Goal: Task Accomplishment & Management: Use online tool/utility

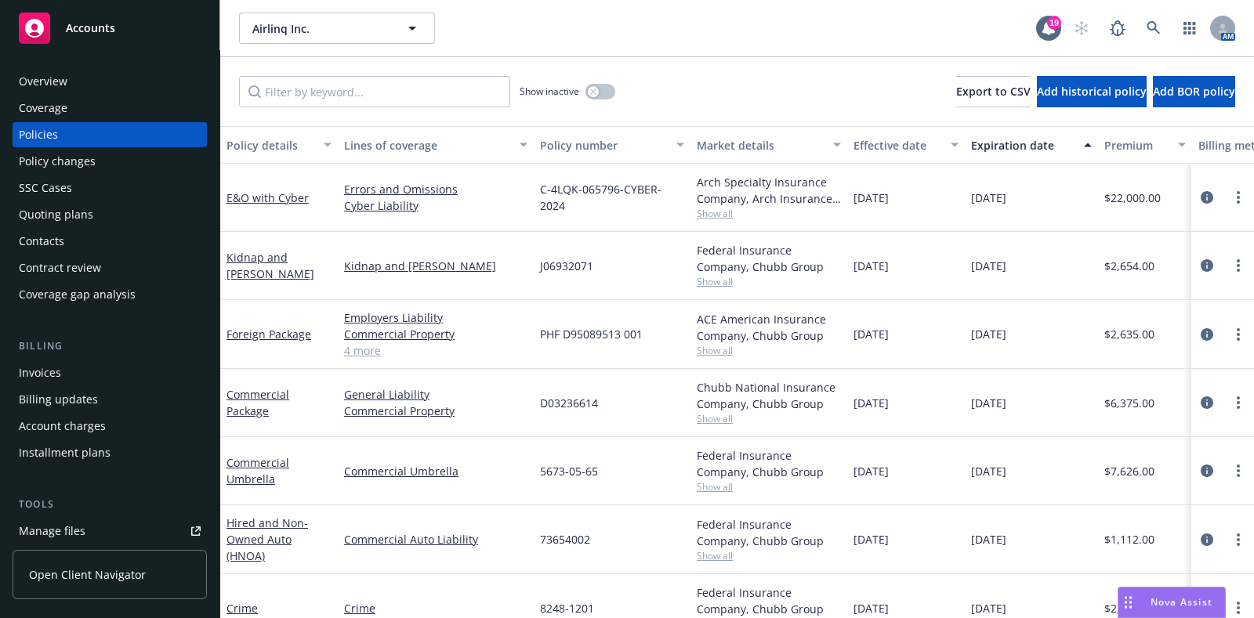
scroll to position [1, 0]
click at [1148, 40] on link at bounding box center [1153, 28] width 31 height 31
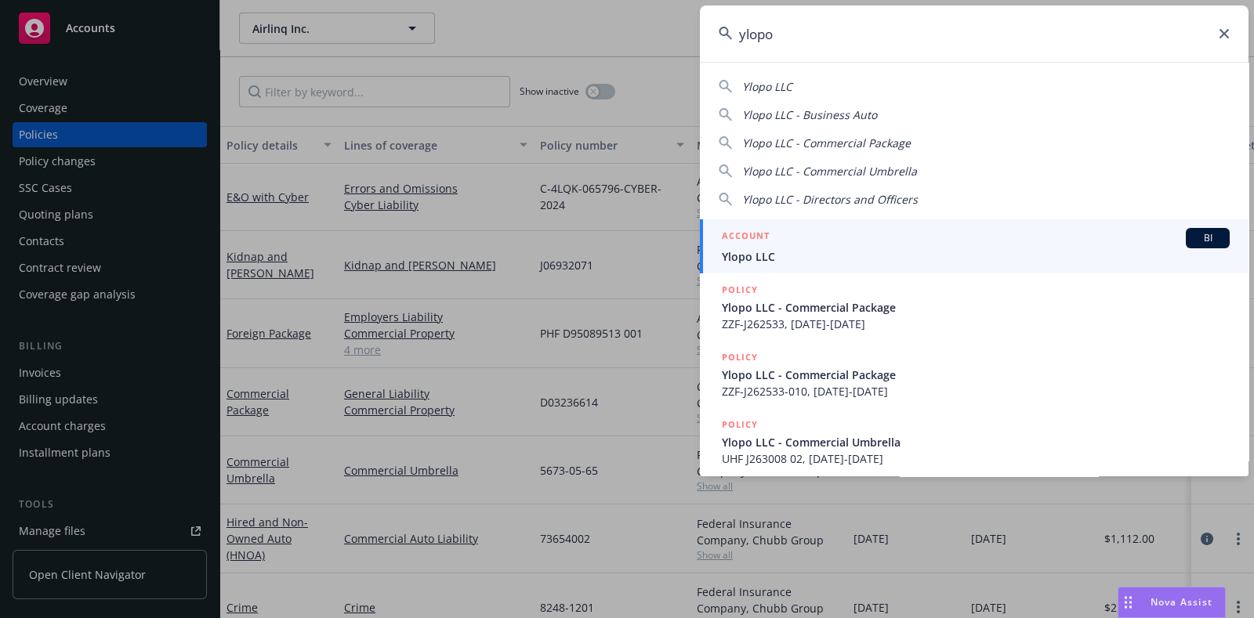
type input "ylopo"
click at [818, 257] on span "Ylopo LLC" at bounding box center [976, 256] width 508 height 16
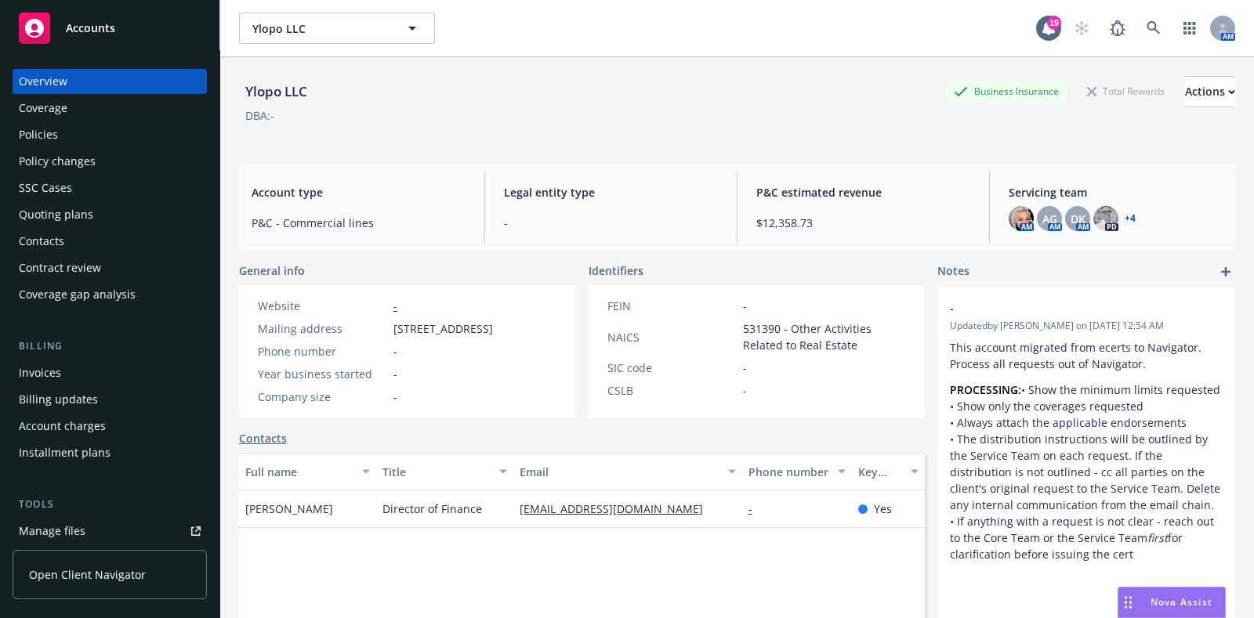
click at [63, 141] on div "Policies" at bounding box center [110, 134] width 182 height 25
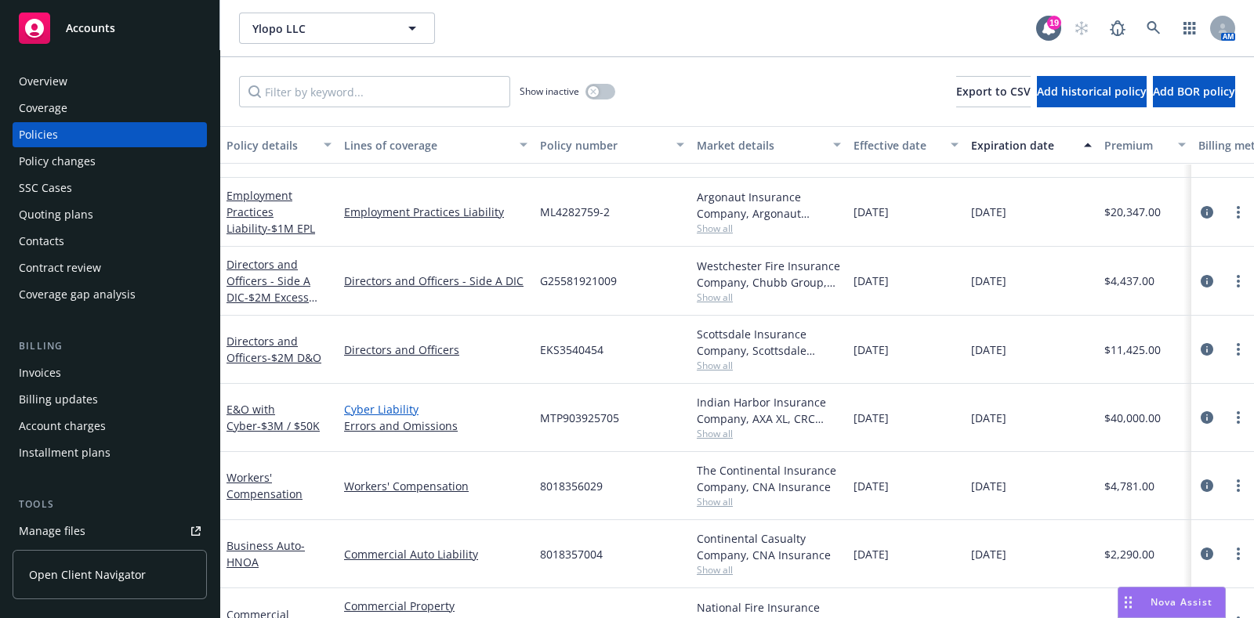
scroll to position [301, 0]
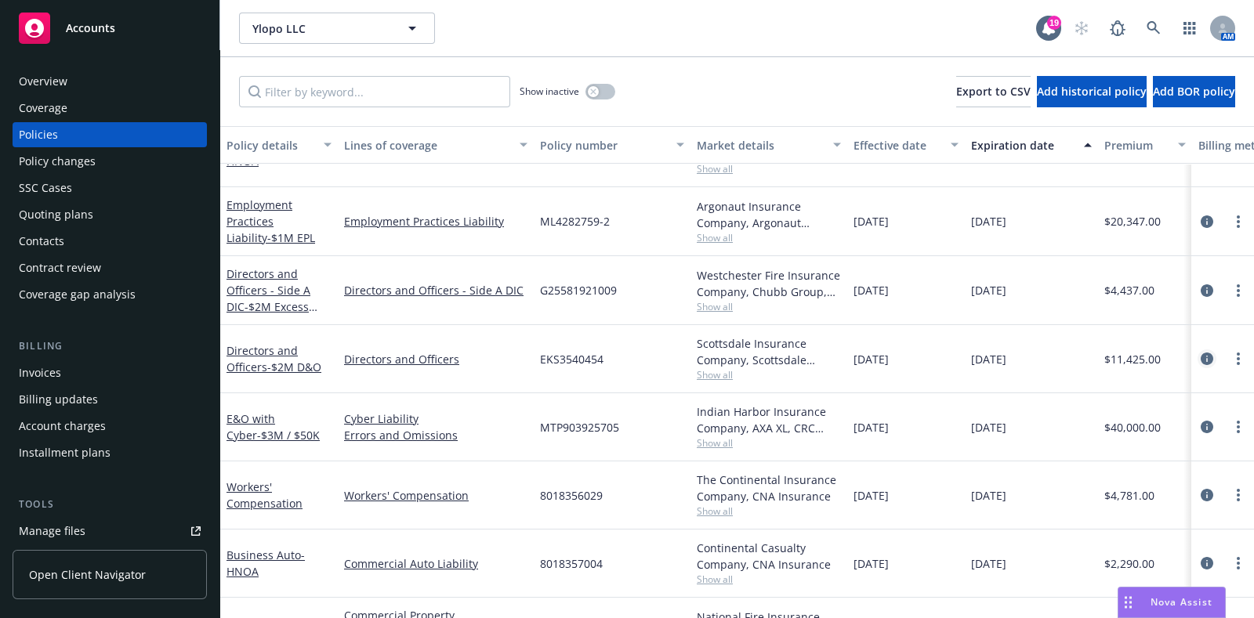
click at [1201, 362] on icon "circleInformation" at bounding box center [1207, 359] width 13 height 13
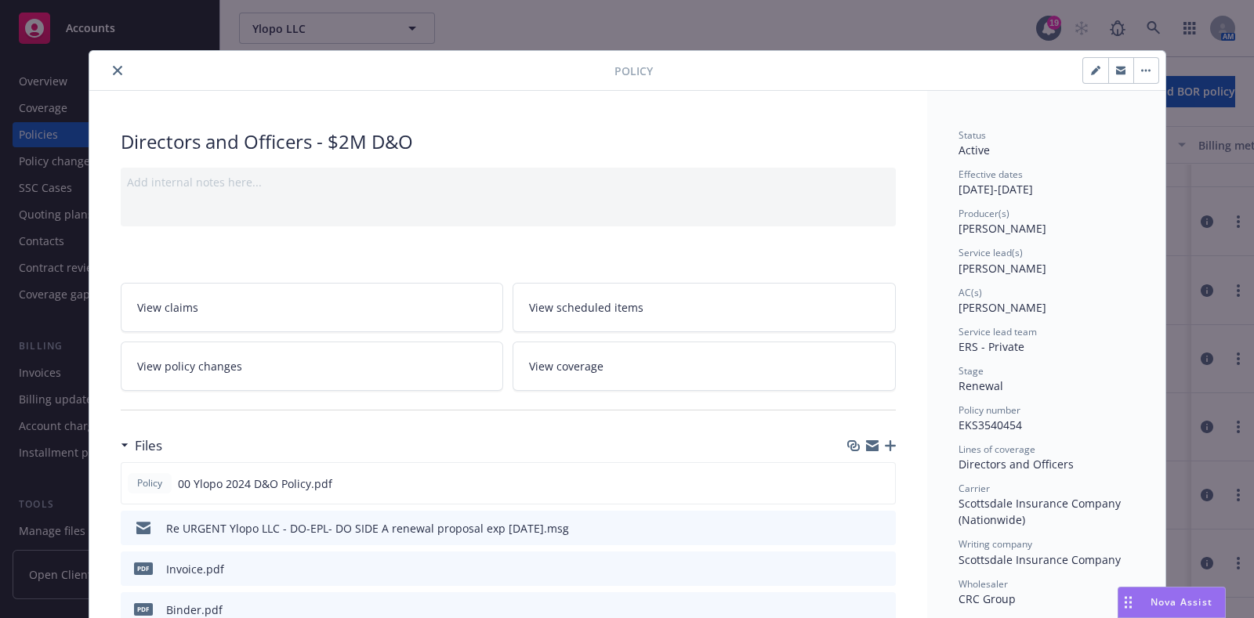
click at [108, 74] on button "close" at bounding box center [117, 70] width 19 height 19
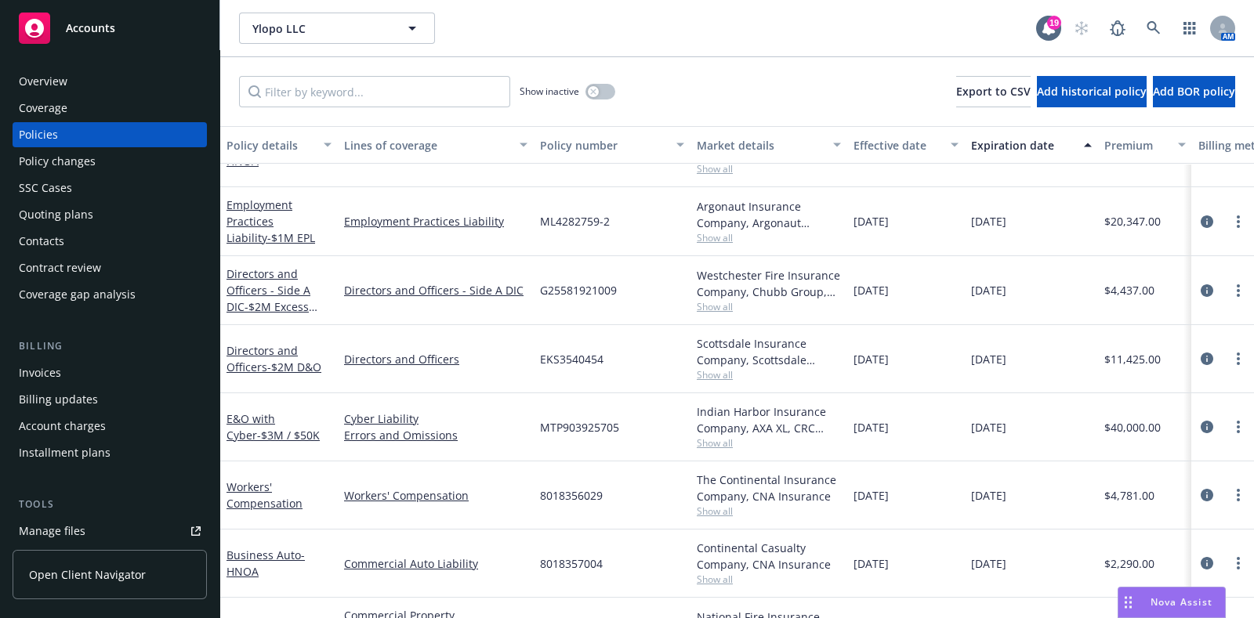
click at [89, 89] on div "Overview" at bounding box center [110, 81] width 182 height 25
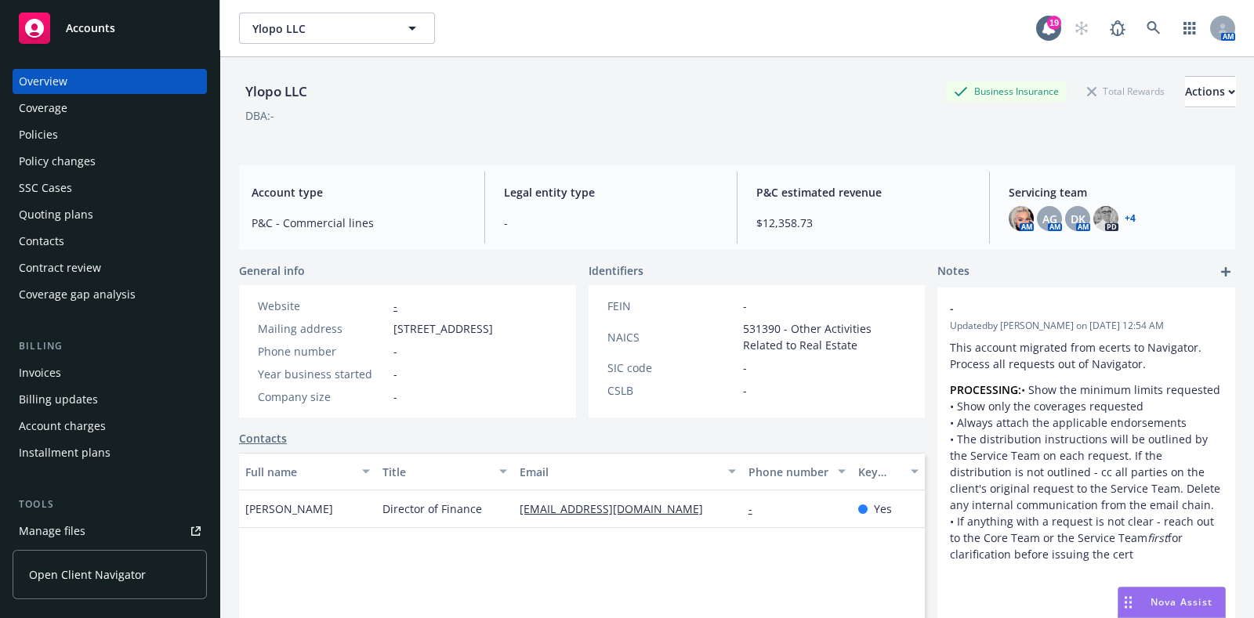
click at [1125, 216] on link "+ 4" at bounding box center [1130, 218] width 11 height 9
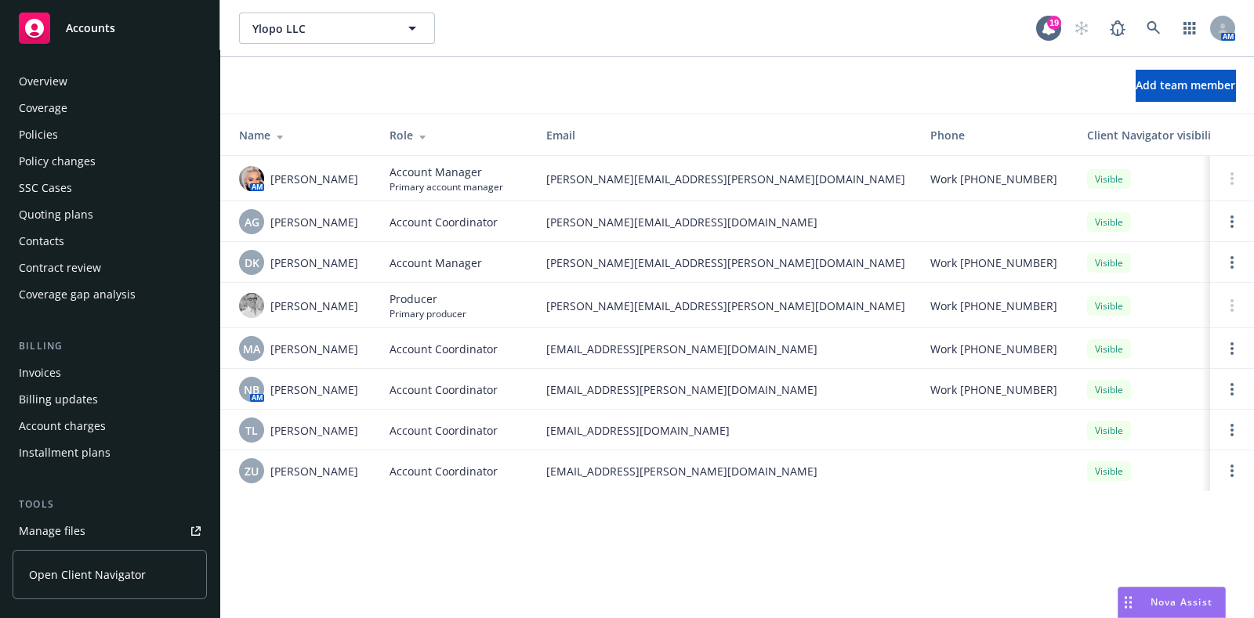
click at [98, 131] on div "Policies" at bounding box center [110, 134] width 182 height 25
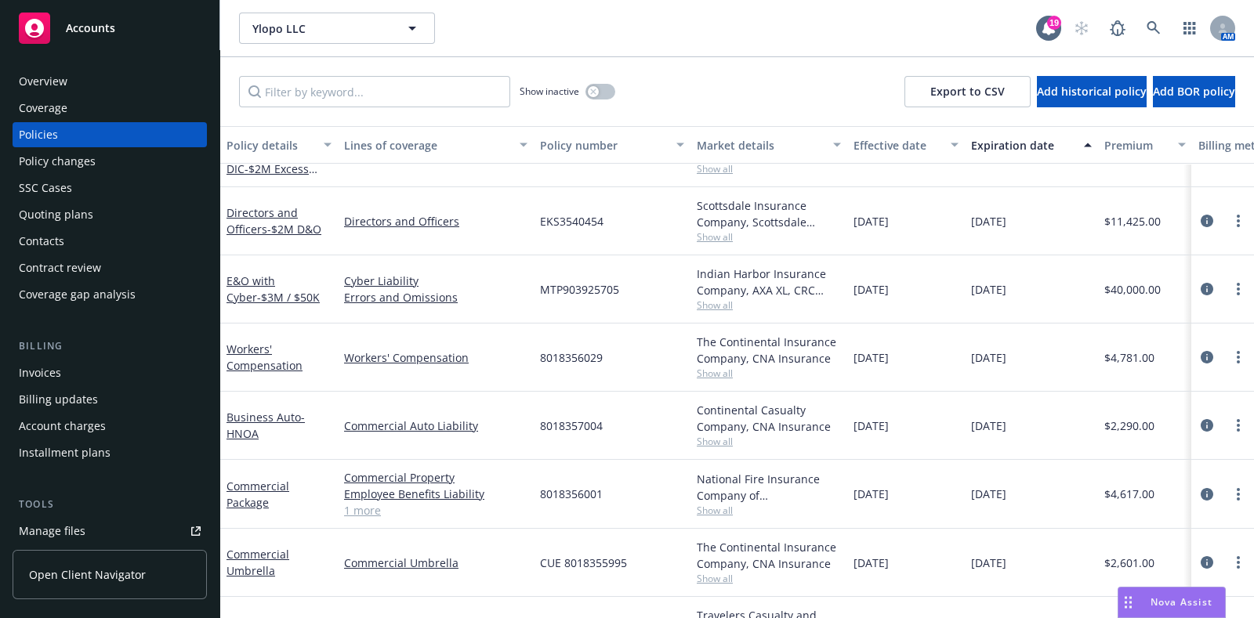
scroll to position [482, 0]
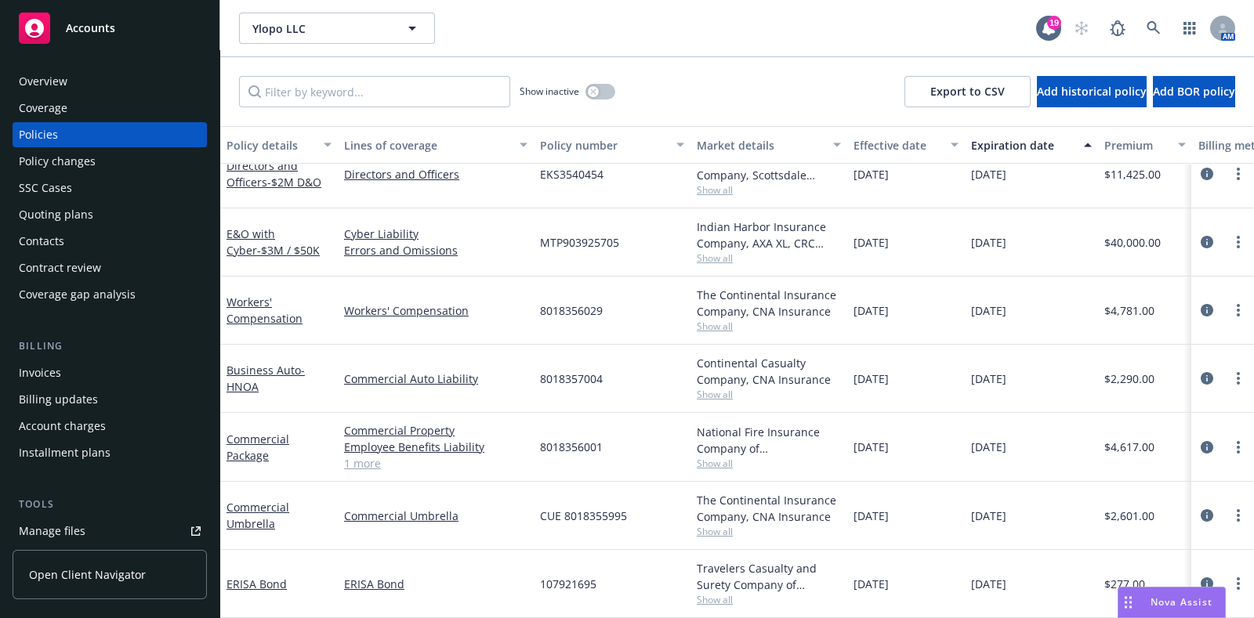
click at [374, 455] on link "1 more" at bounding box center [435, 463] width 183 height 16
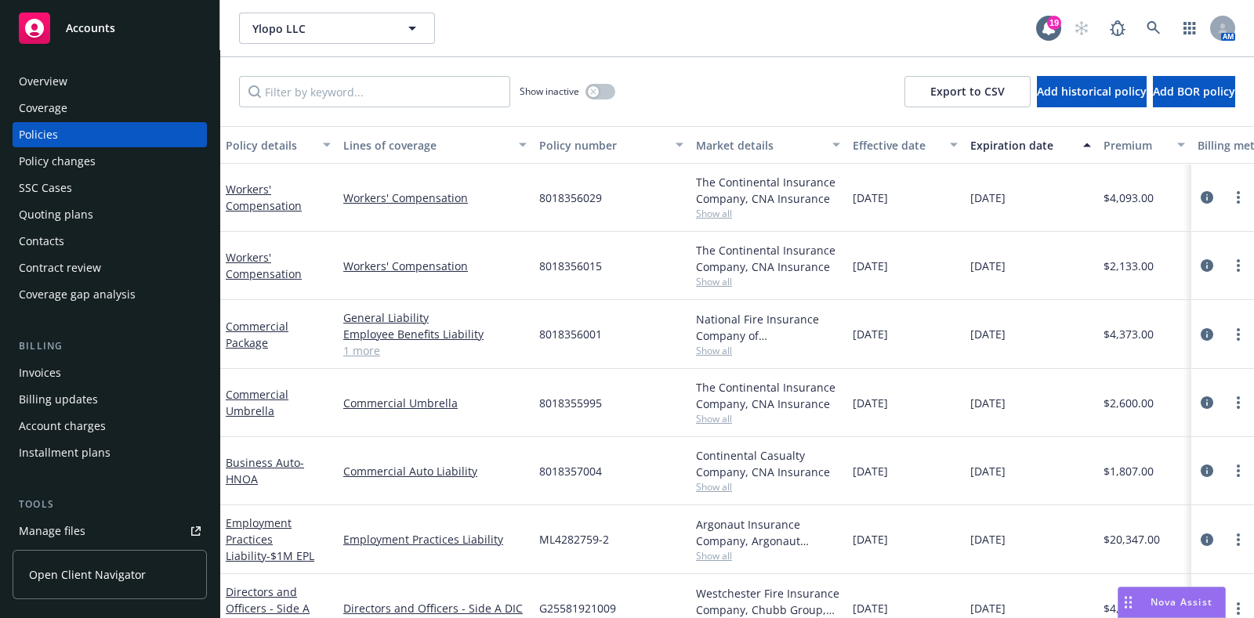
scroll to position [0, 0]
click at [1200, 194] on link "circleInformation" at bounding box center [1207, 197] width 19 height 19
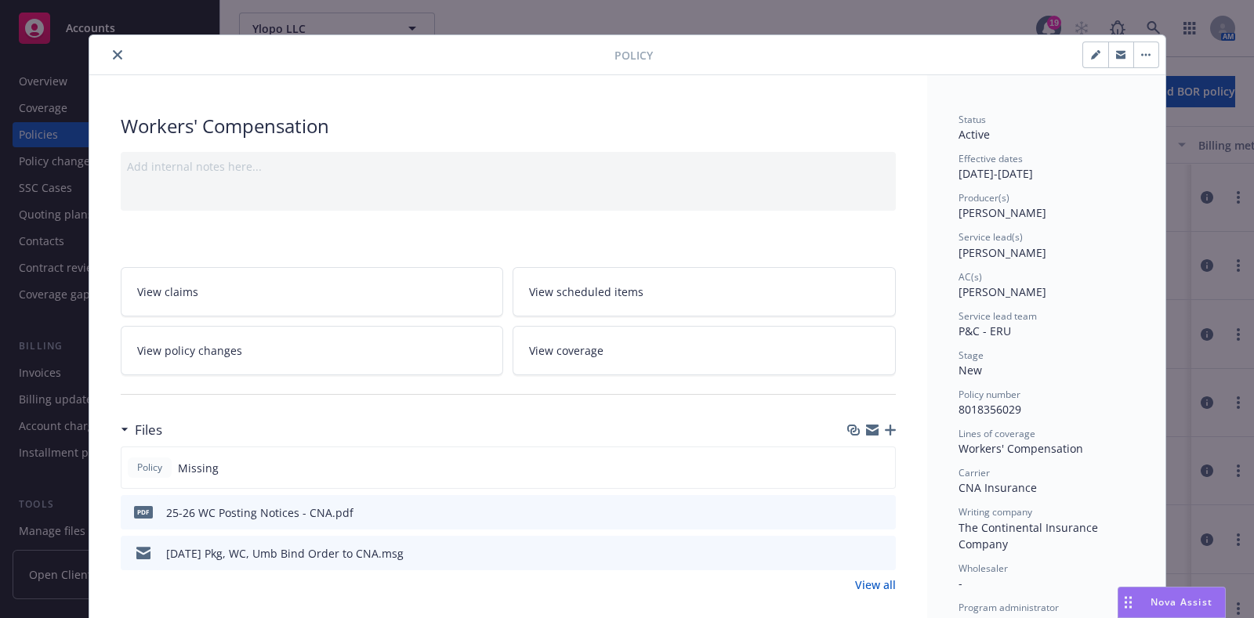
scroll to position [4, 0]
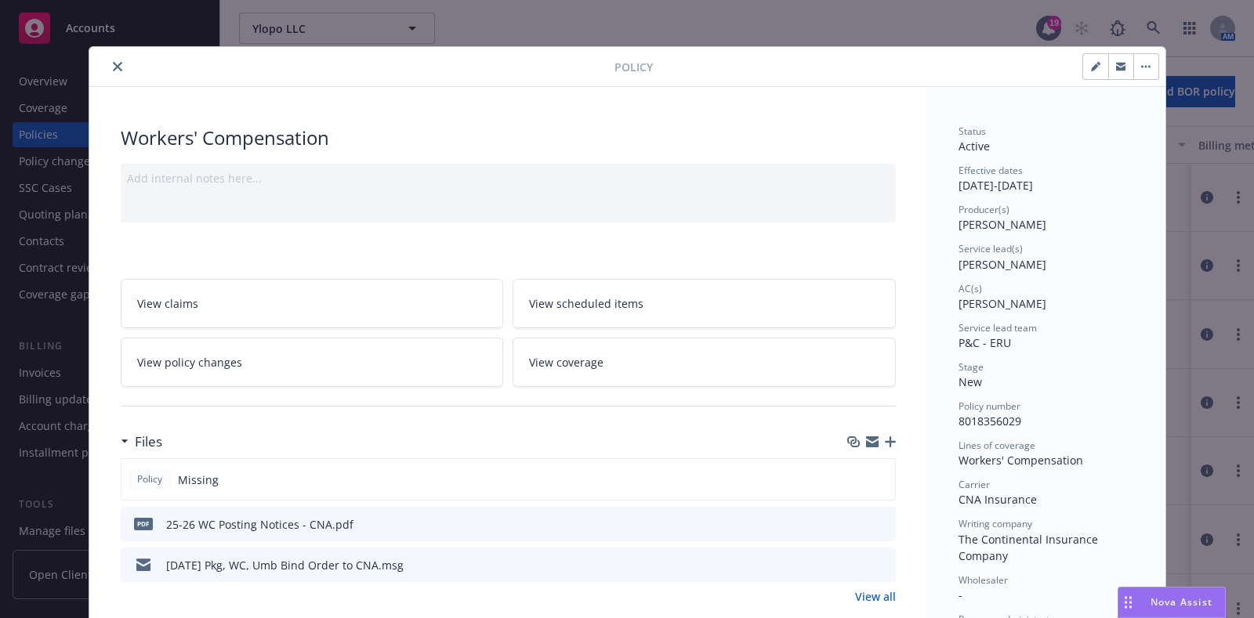
click at [114, 58] on button "close" at bounding box center [117, 66] width 19 height 19
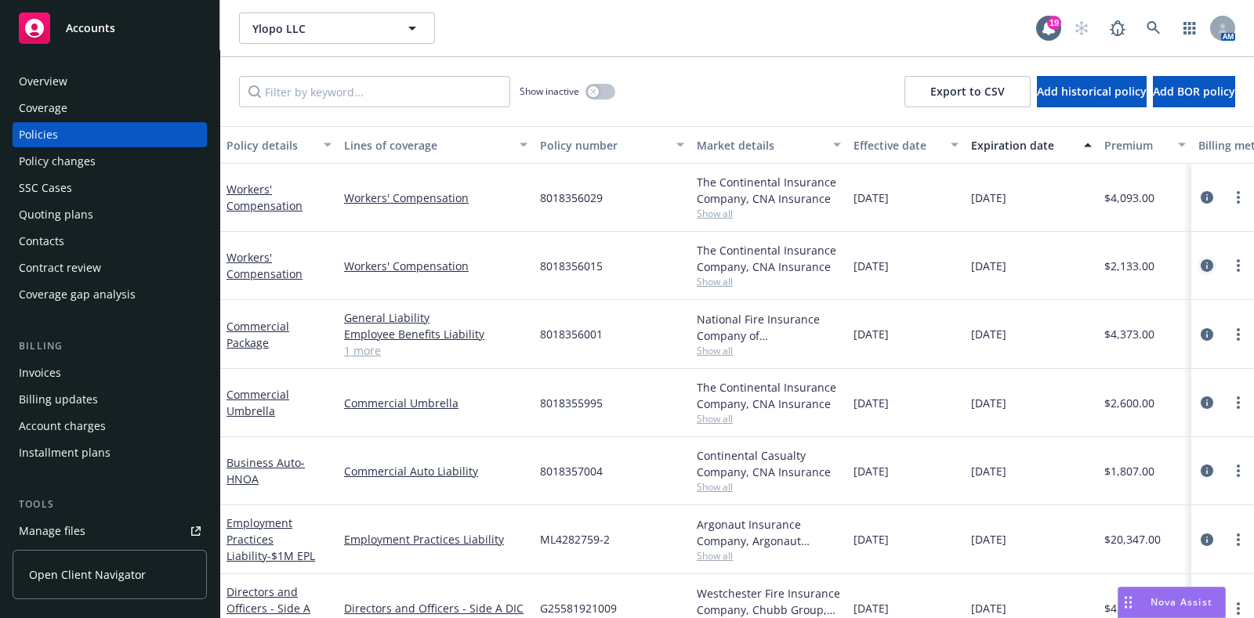
click at [1198, 257] on link "circleInformation" at bounding box center [1207, 265] width 19 height 19
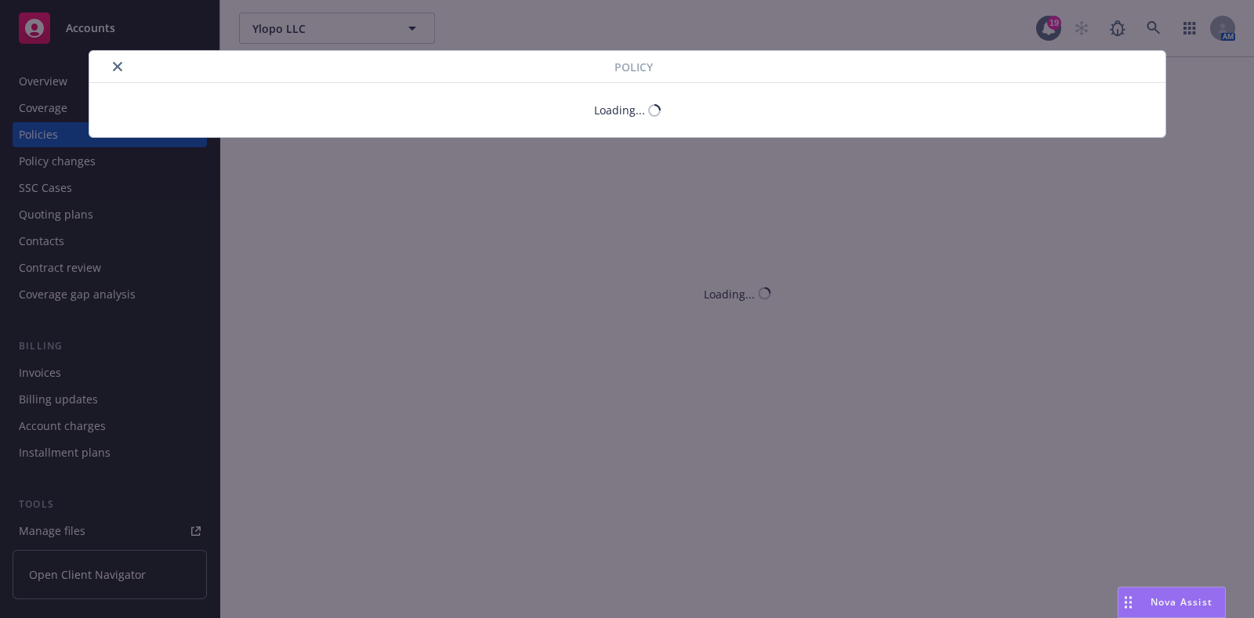
click at [909, 169] on div "Policy Loading..." at bounding box center [627, 309] width 1254 height 618
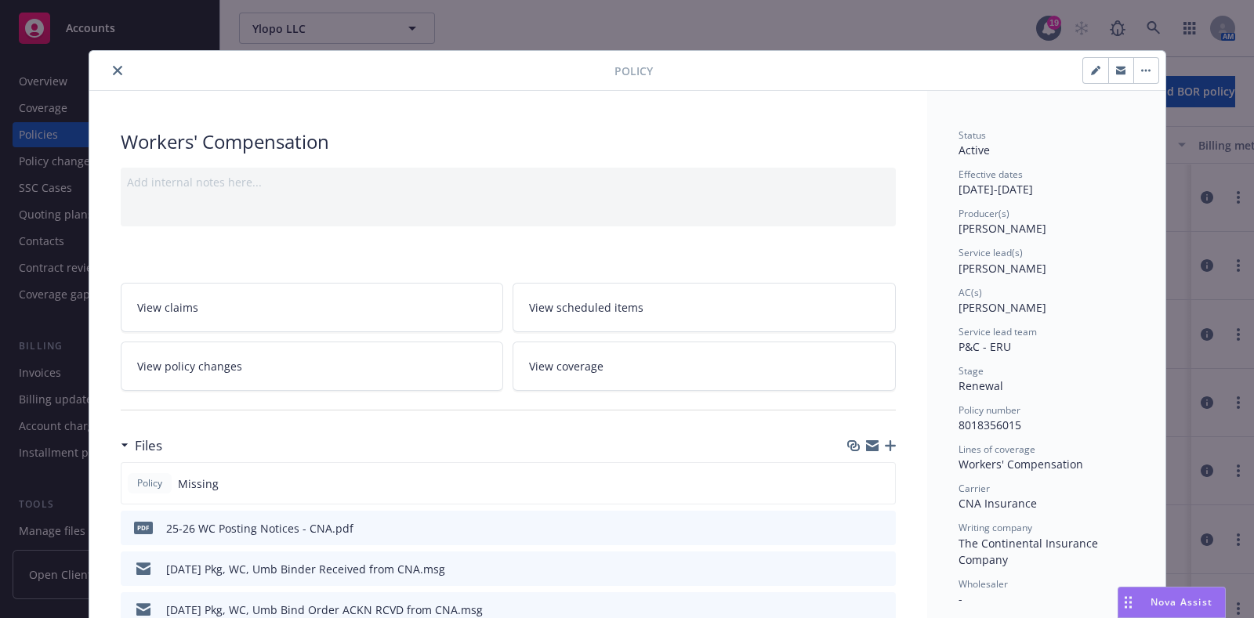
click at [520, 458] on div "Files" at bounding box center [508, 446] width 775 height 33
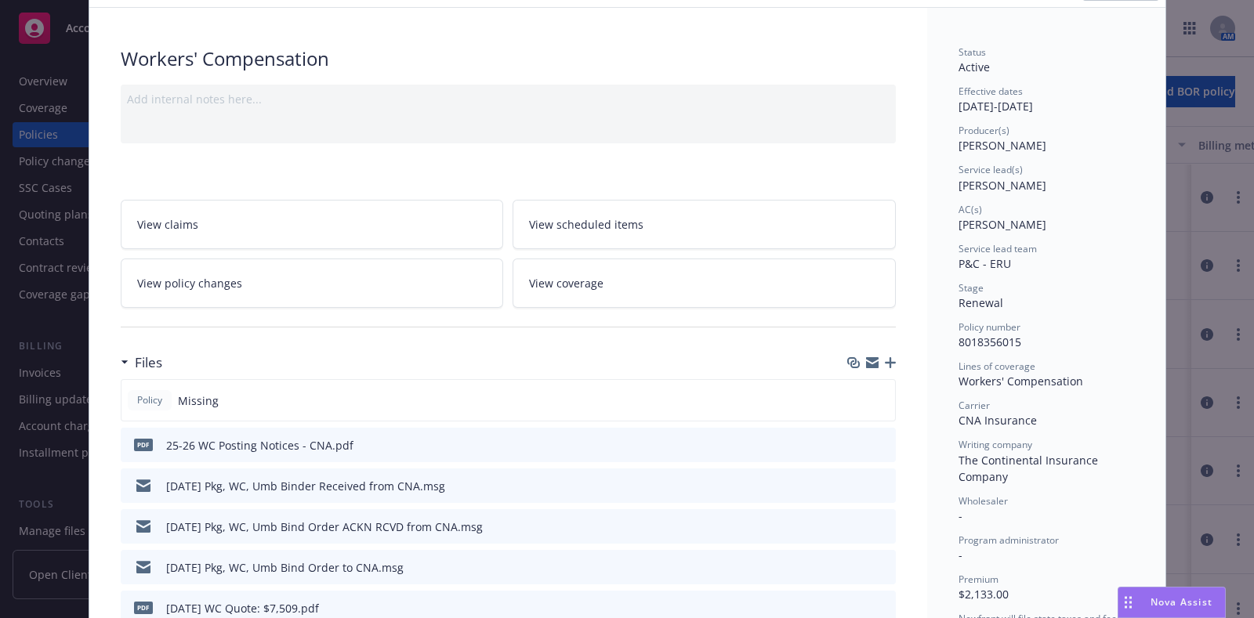
click at [882, 444] on button "preview file" at bounding box center [880, 444] width 17 height 14
click at [876, 481] on icon "preview file" at bounding box center [881, 485] width 14 height 11
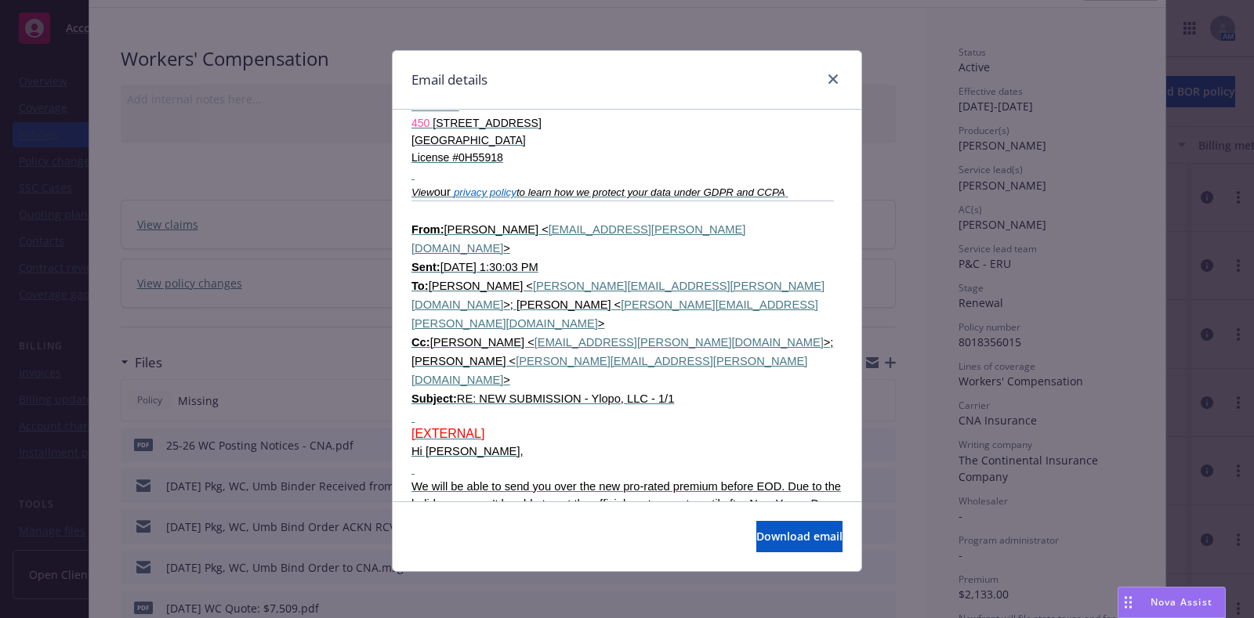
scroll to position [2764, 0]
click at [824, 87] on link "close" at bounding box center [833, 79] width 19 height 19
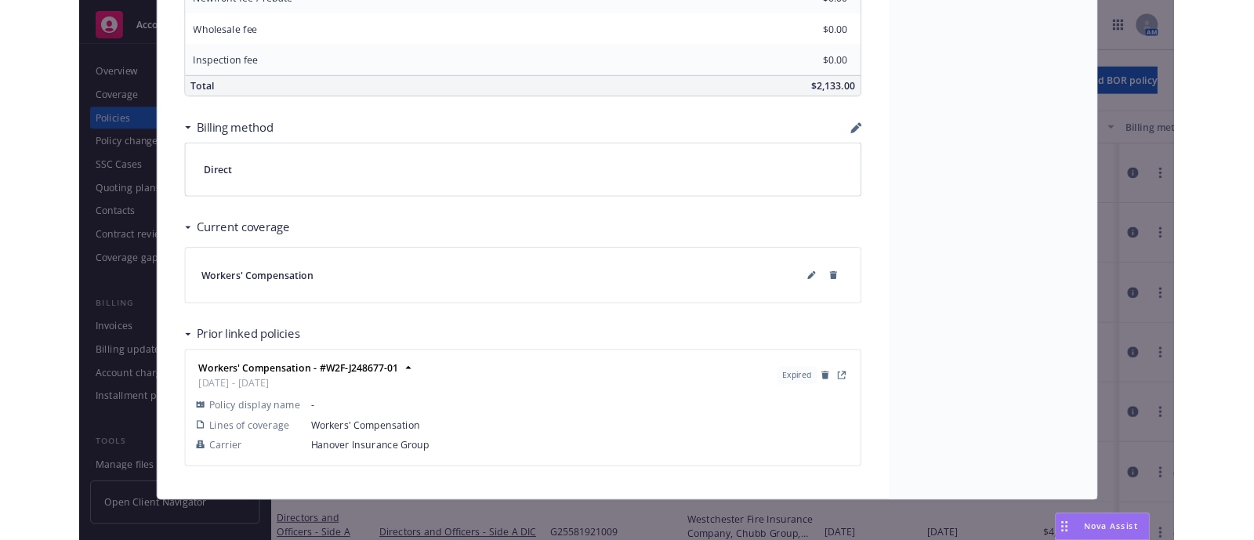
scroll to position [0, 0]
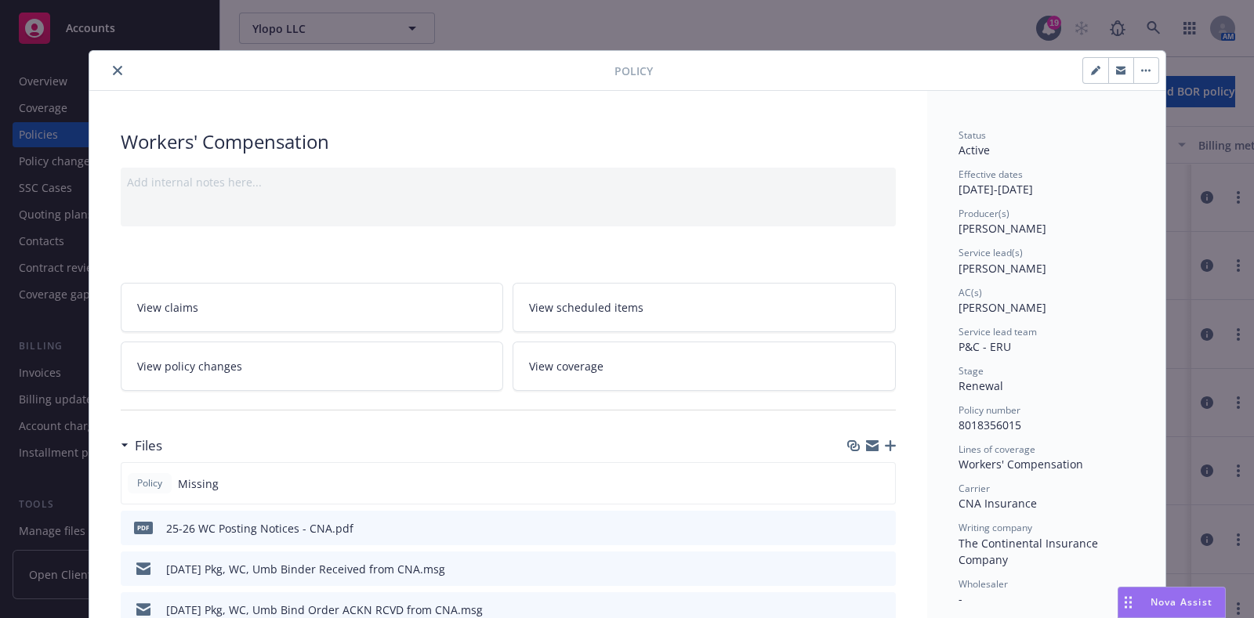
click at [111, 59] on div "Policy" at bounding box center [627, 71] width 1076 height 40
click at [113, 66] on icon "close" at bounding box center [117, 70] width 9 height 9
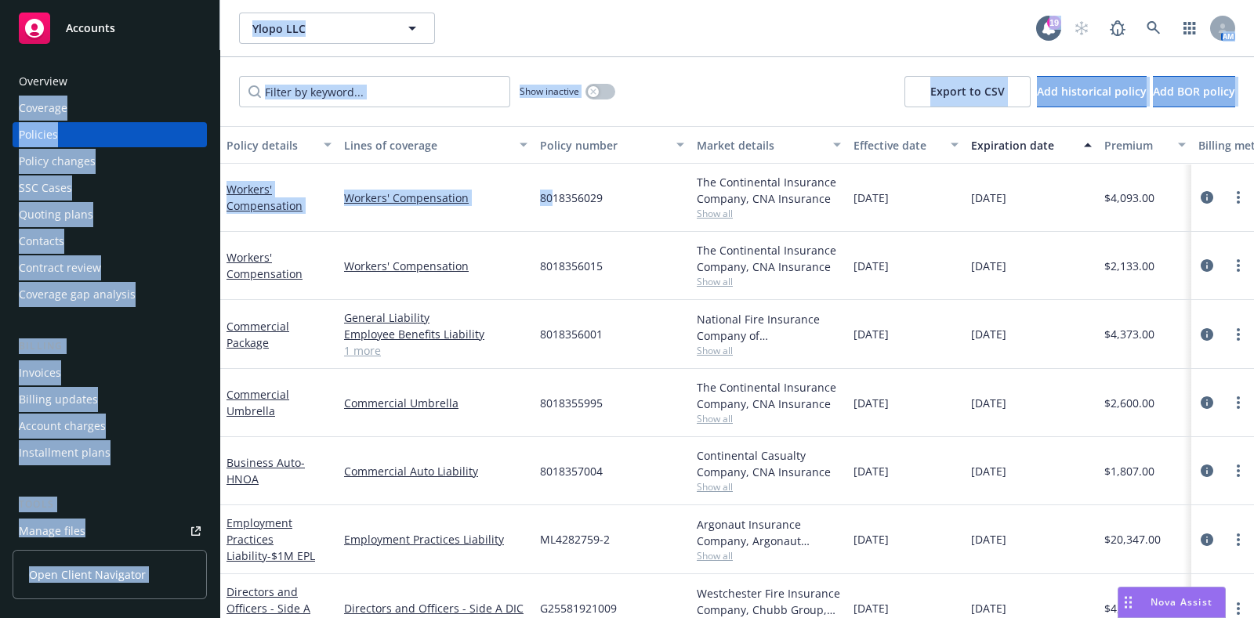
drag, startPoint x: 111, startPoint y: 64, endPoint x: 553, endPoint y: 215, distance: 467.0
click at [553, 215] on div "Accounts Overview Coverage Policies Policy changes SSC Cases Quoting plans Cont…" at bounding box center [627, 309] width 1254 height 618
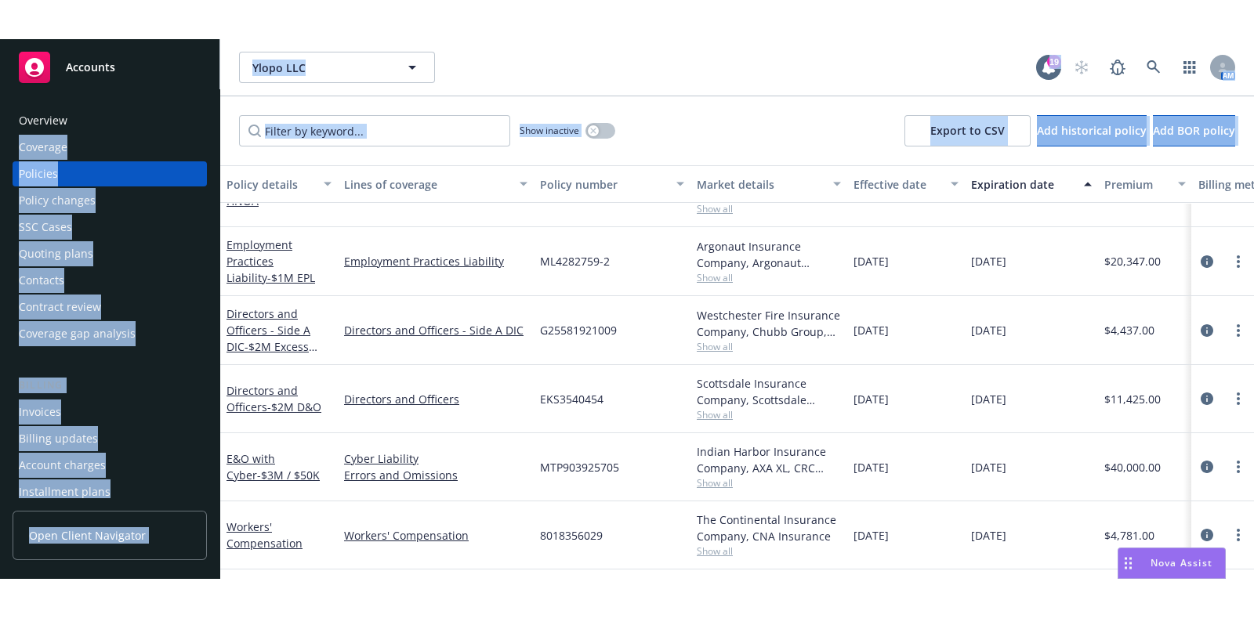
scroll to position [318, 0]
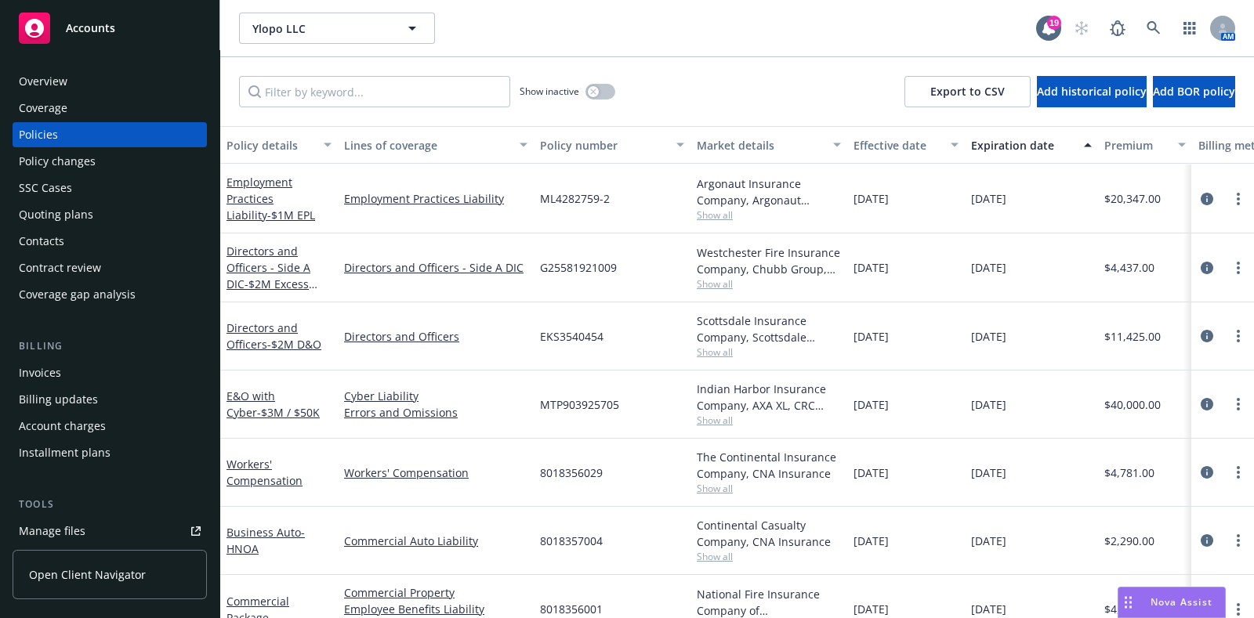
click at [710, 419] on span "Show all" at bounding box center [769, 420] width 144 height 13
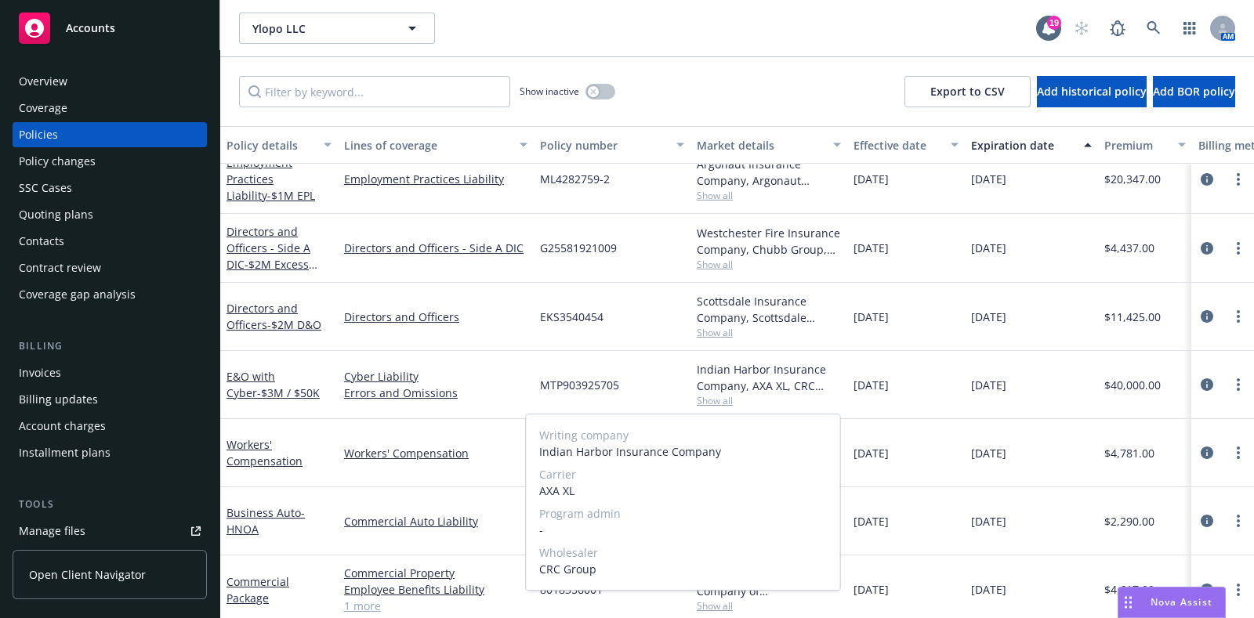
scroll to position [336, 0]
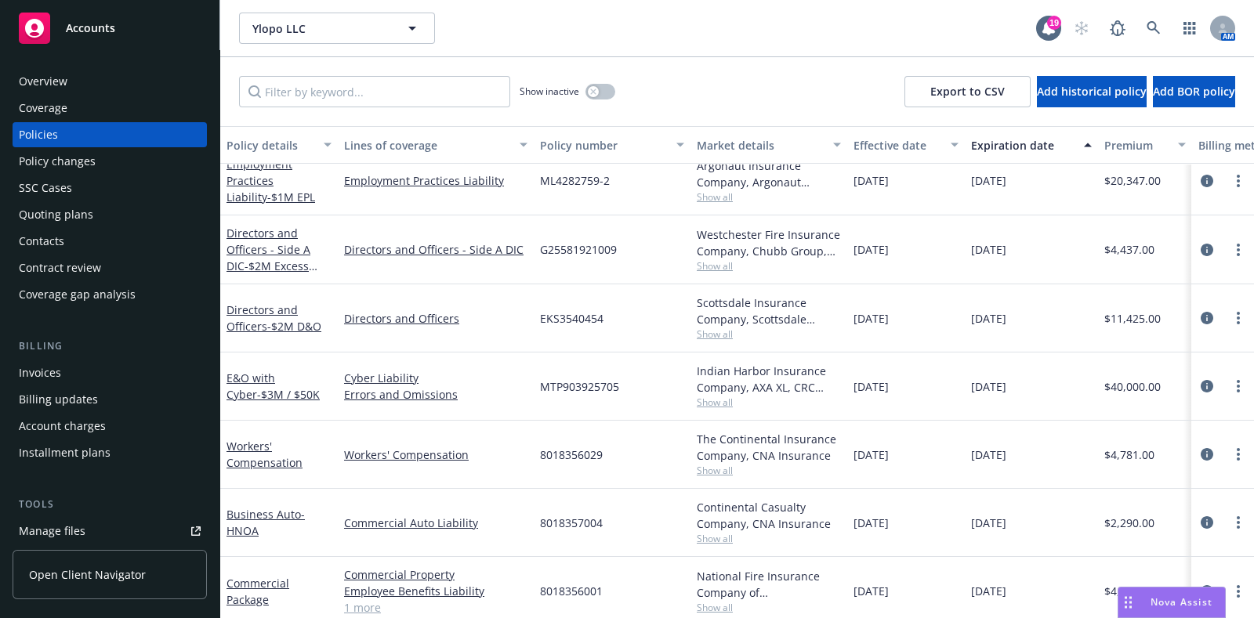
click at [646, 233] on div "G25581921009" at bounding box center [612, 250] width 157 height 69
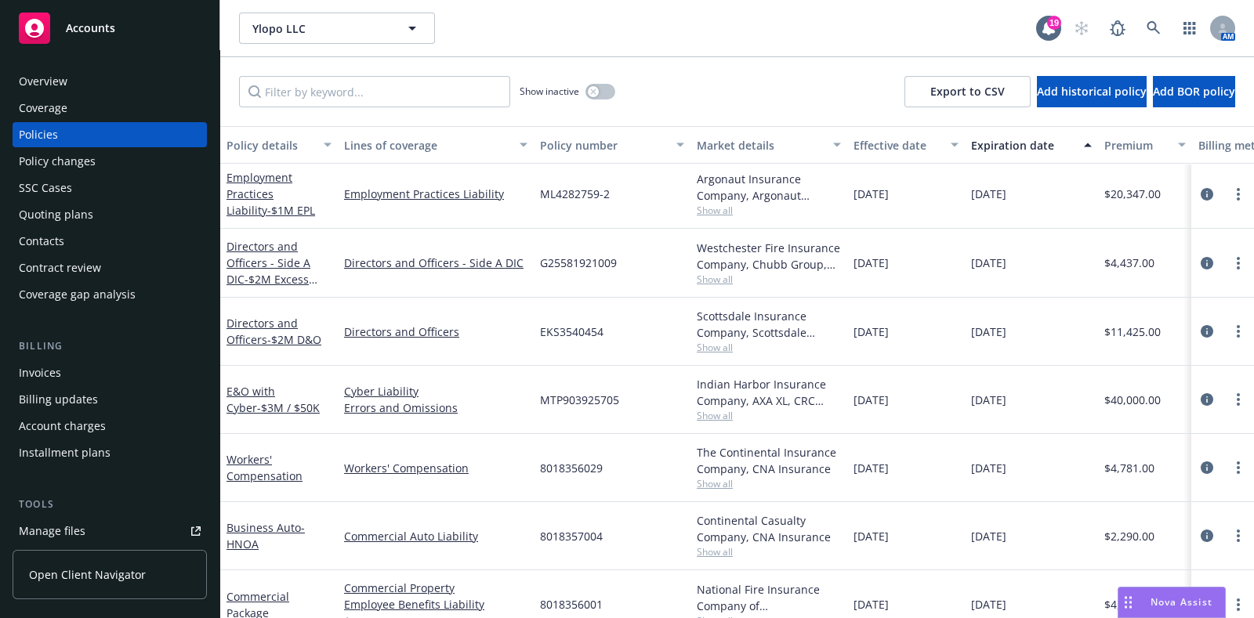
scroll to position [286, 0]
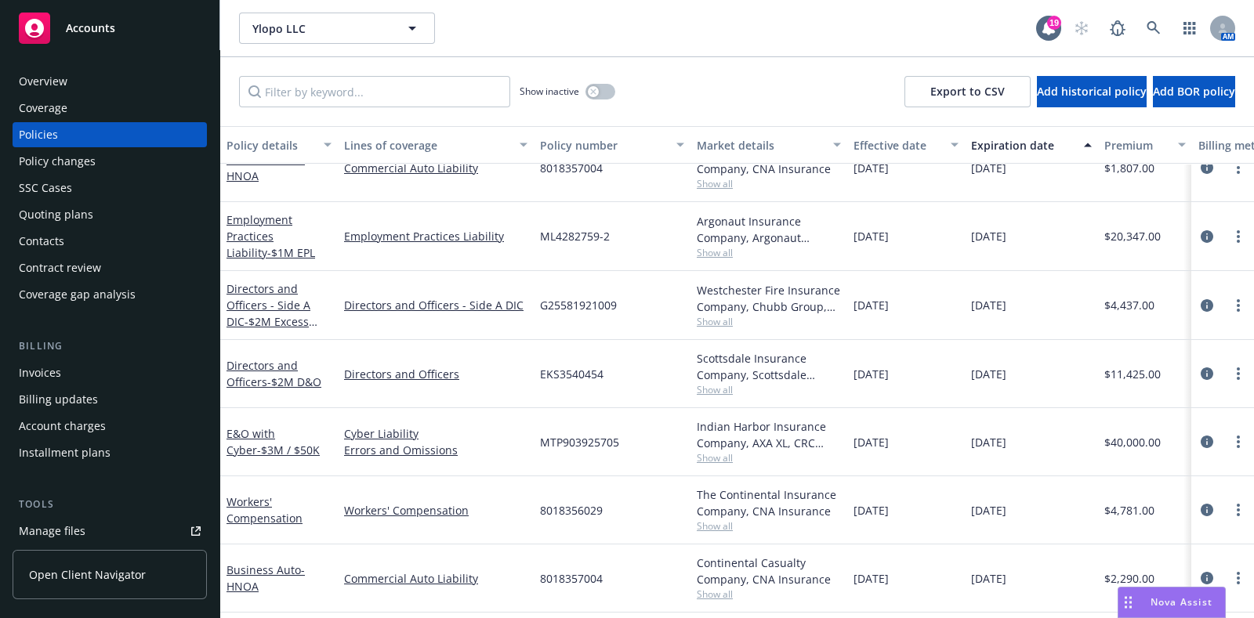
click at [704, 258] on span "Show all" at bounding box center [769, 252] width 144 height 13
click at [517, 346] on div "Directors and Officers" at bounding box center [436, 374] width 196 height 68
click at [78, 84] on div "Overview" at bounding box center [110, 81] width 182 height 25
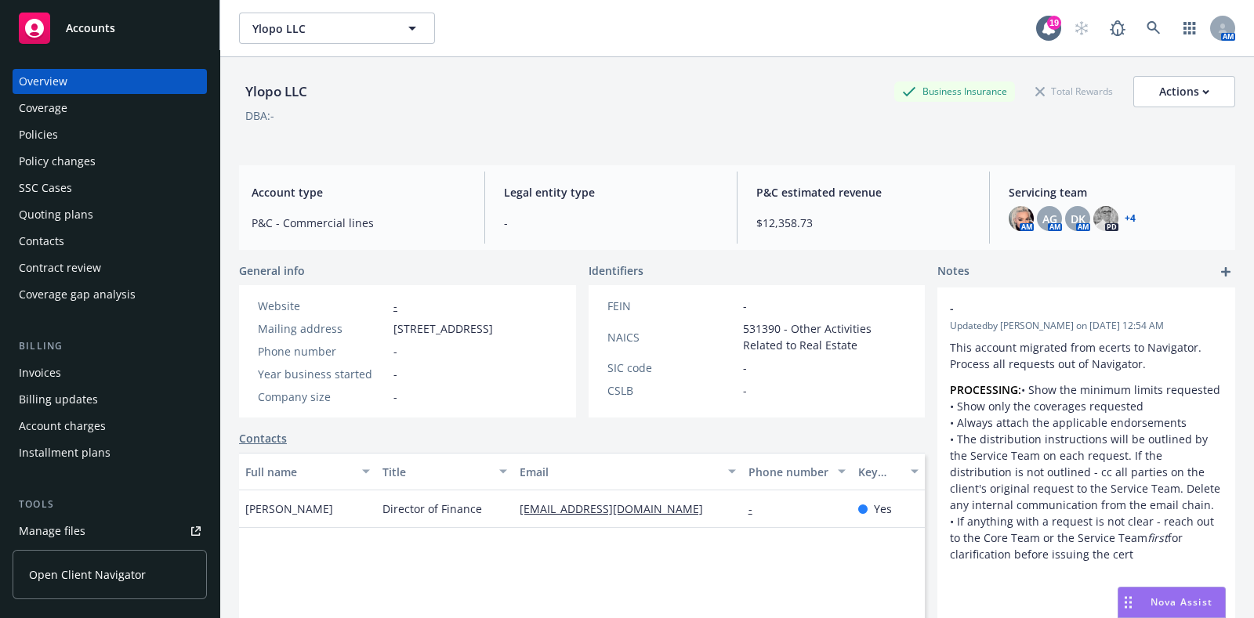
scroll to position [217, 0]
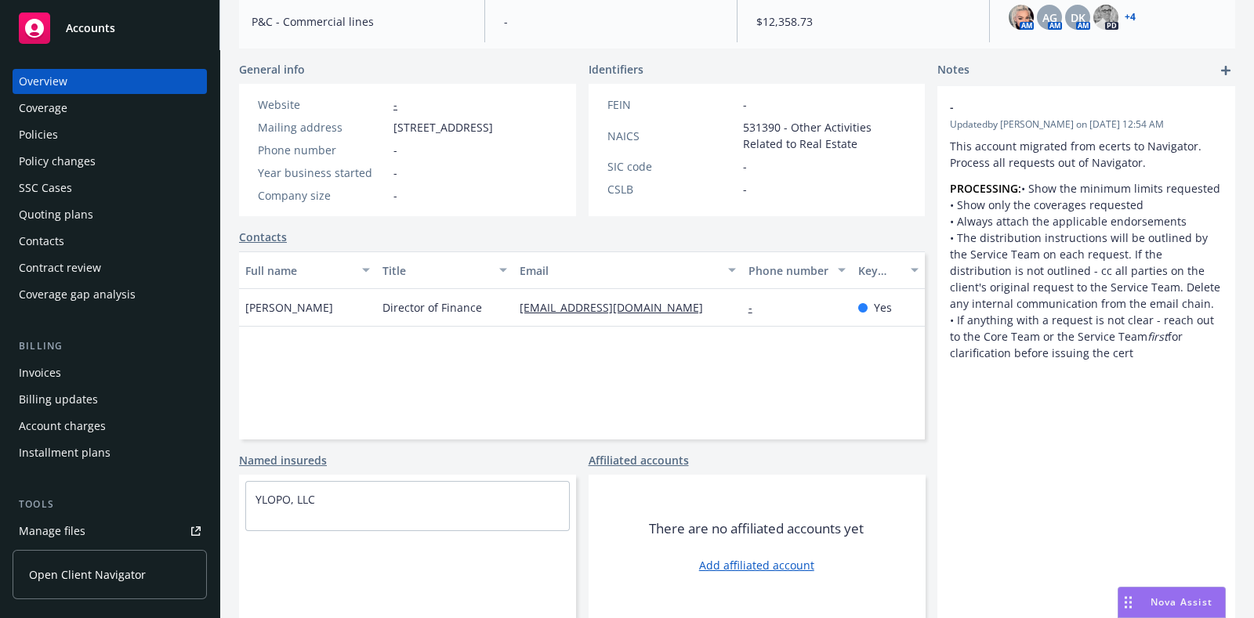
click at [74, 140] on div "Policies" at bounding box center [110, 134] width 182 height 25
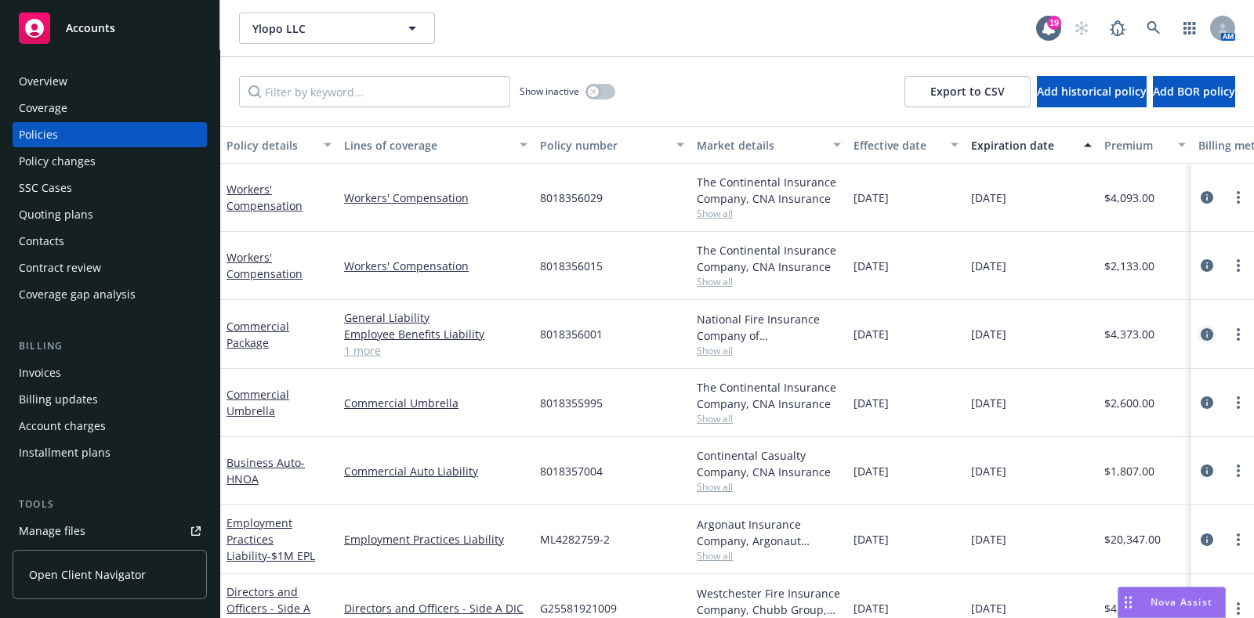
click at [1201, 335] on icon "circleInformation" at bounding box center [1207, 334] width 13 height 13
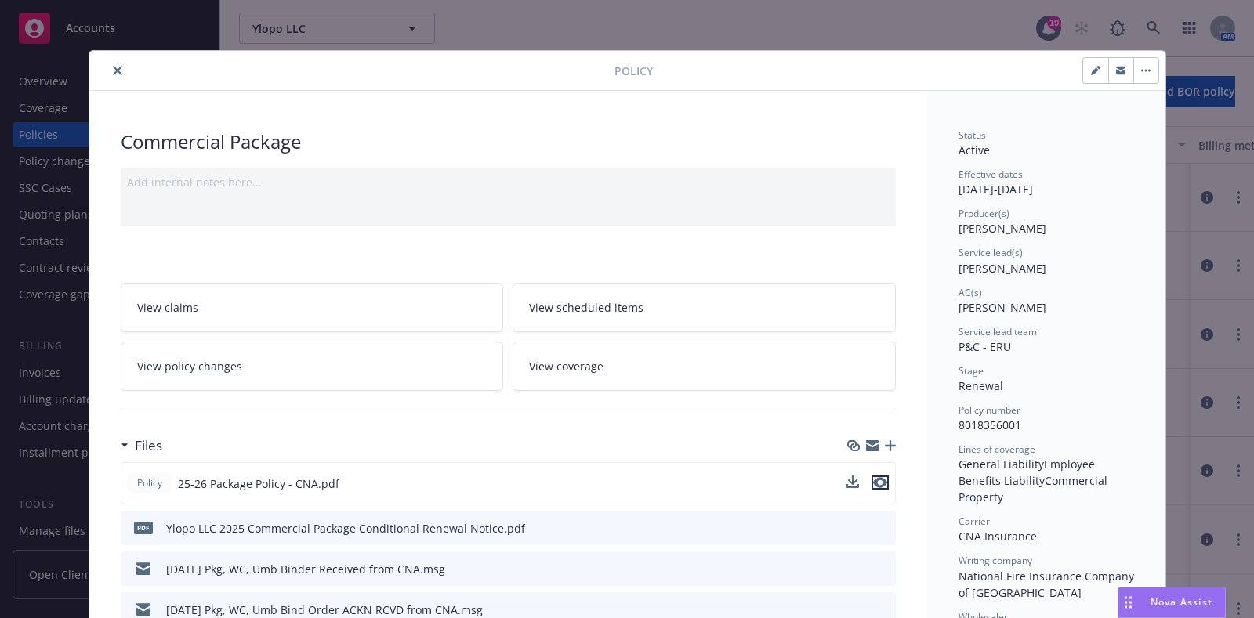
click at [876, 481] on icon "preview file" at bounding box center [880, 482] width 14 height 11
click at [102, 82] on div "Policy" at bounding box center [627, 71] width 1076 height 40
click at [113, 71] on icon "close" at bounding box center [117, 70] width 9 height 9
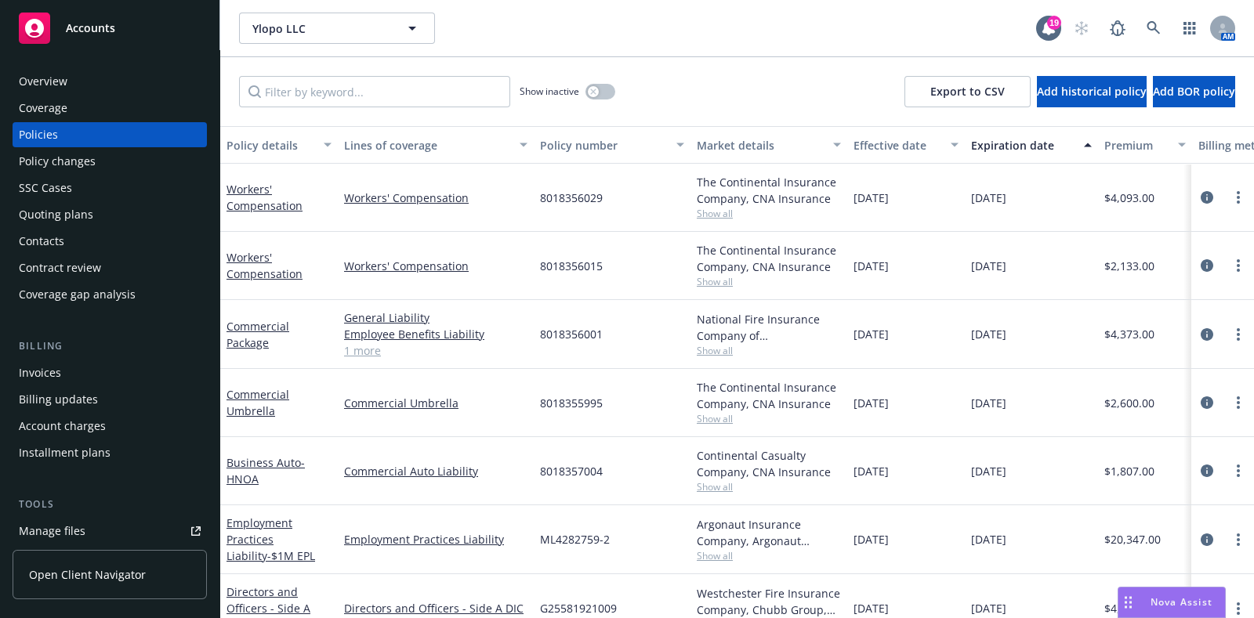
click at [728, 346] on span "Show all" at bounding box center [769, 350] width 144 height 13
click at [1201, 339] on icon "circleInformation" at bounding box center [1207, 334] width 13 height 13
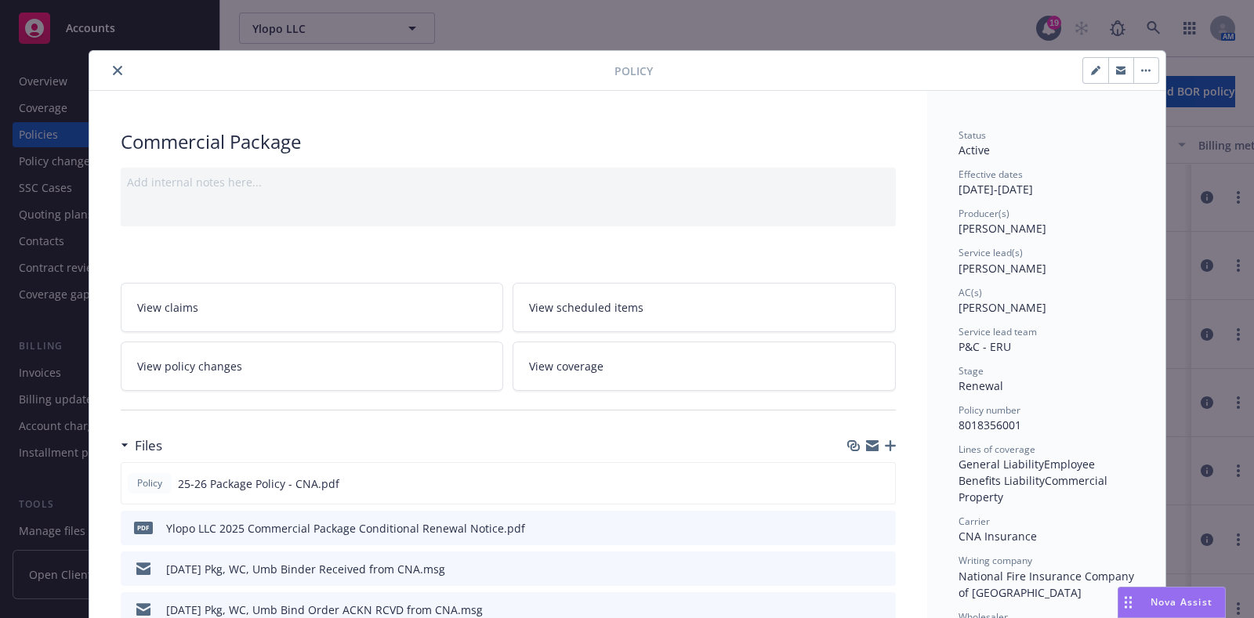
scroll to position [46, 0]
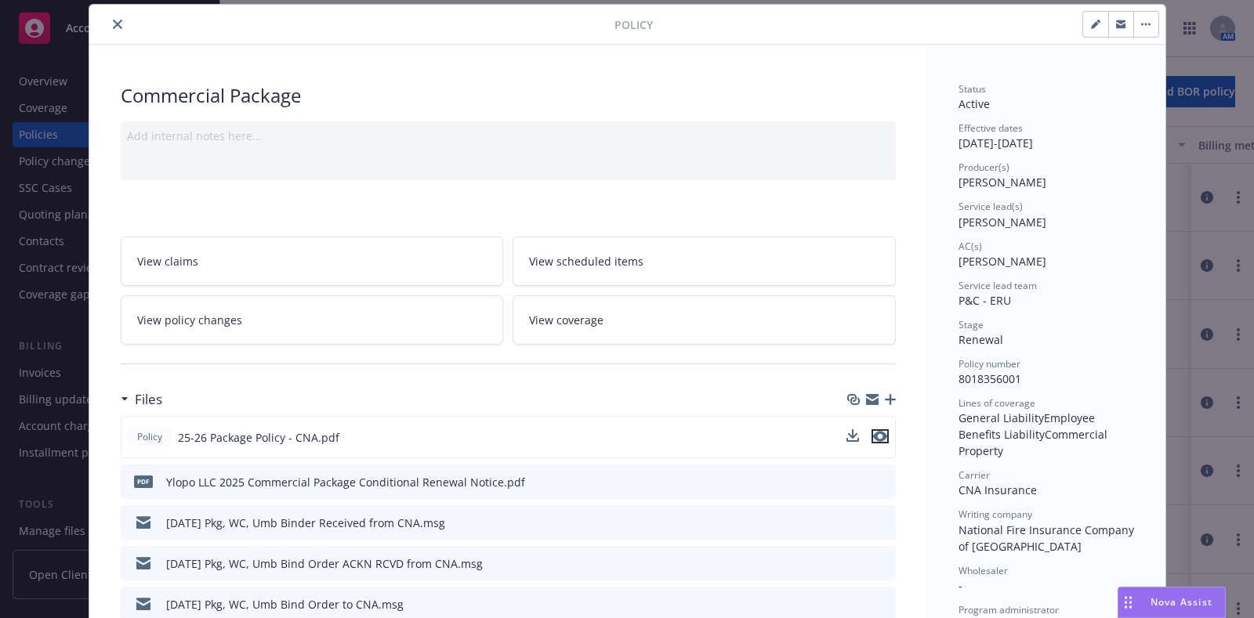
click at [876, 435] on icon "preview file" at bounding box center [880, 436] width 14 height 11
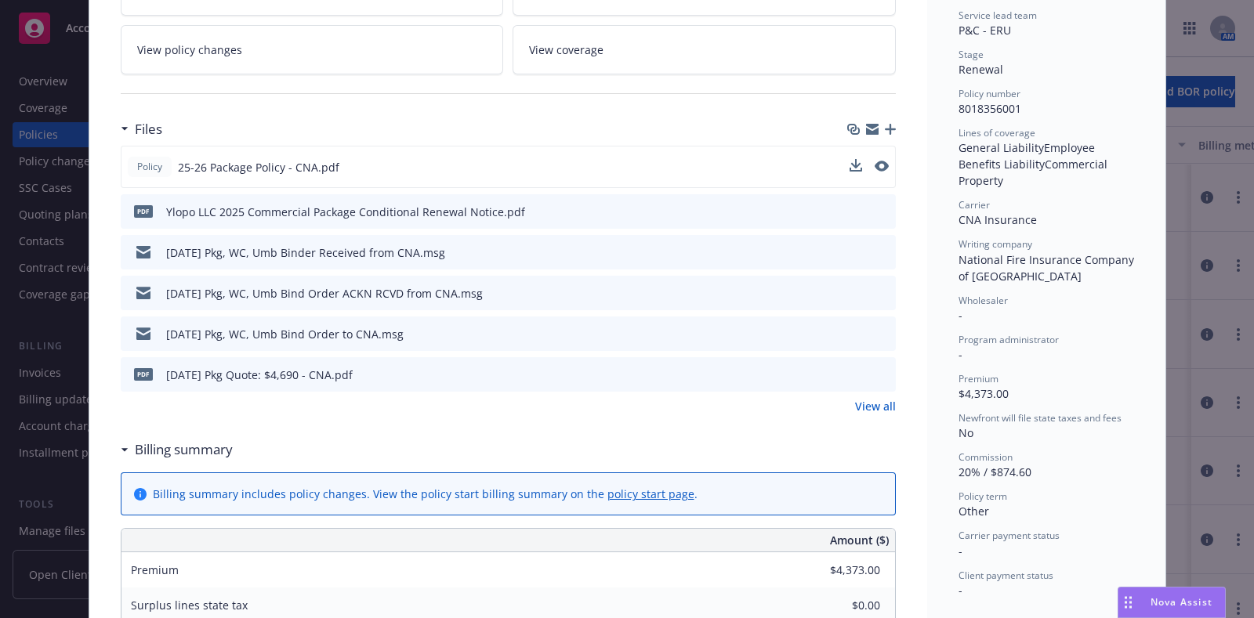
scroll to position [317, 0]
click at [872, 404] on link "View all" at bounding box center [875, 406] width 41 height 16
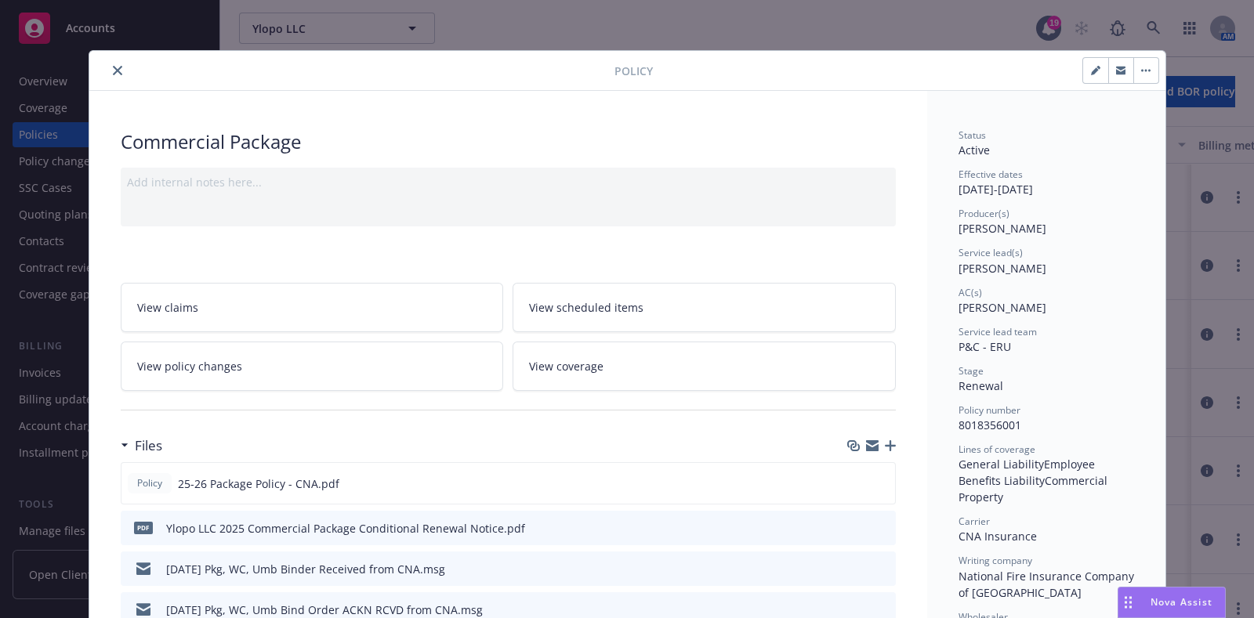
click at [113, 69] on icon "close" at bounding box center [117, 70] width 9 height 9
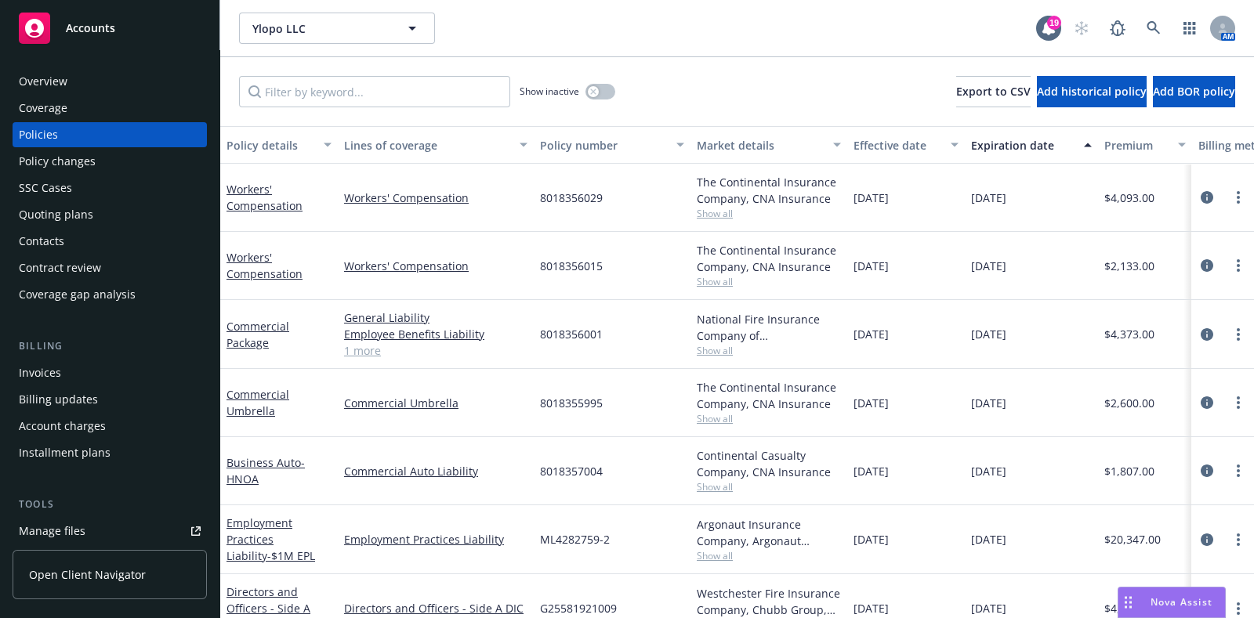
click at [86, 202] on div "Quoting plans" at bounding box center [56, 214] width 74 height 25
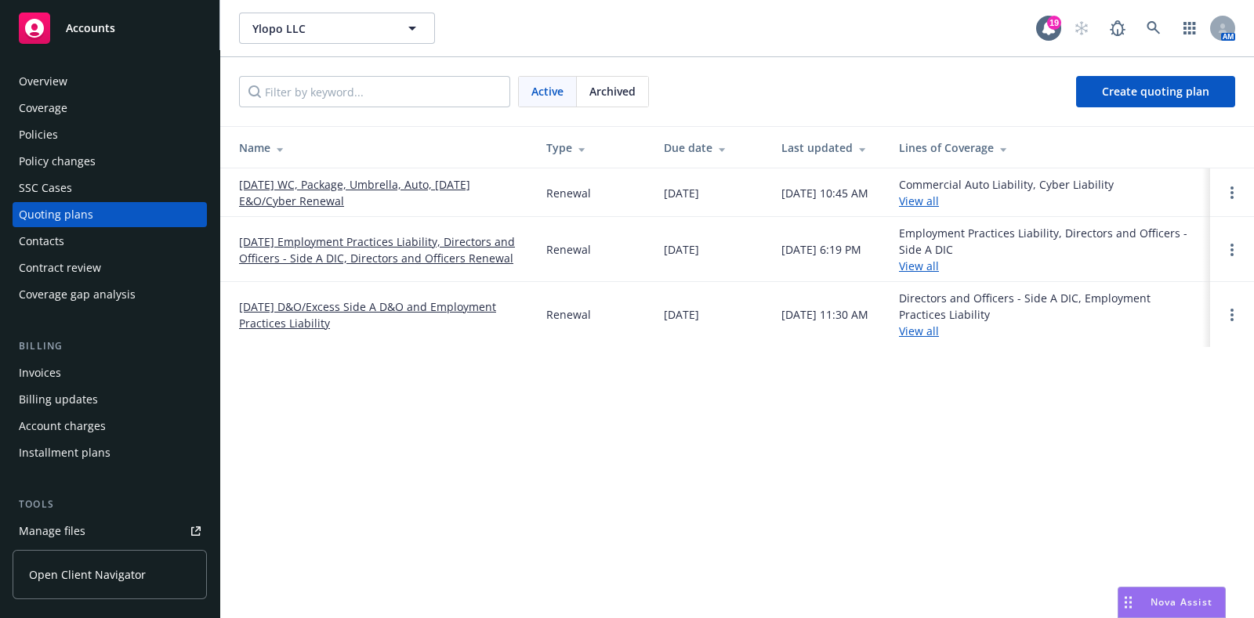
click at [263, 185] on link "09/01/25 WC, Package, Umbrella, Auto, 09/10/25 E&O/Cyber Renewal" at bounding box center [380, 192] width 282 height 33
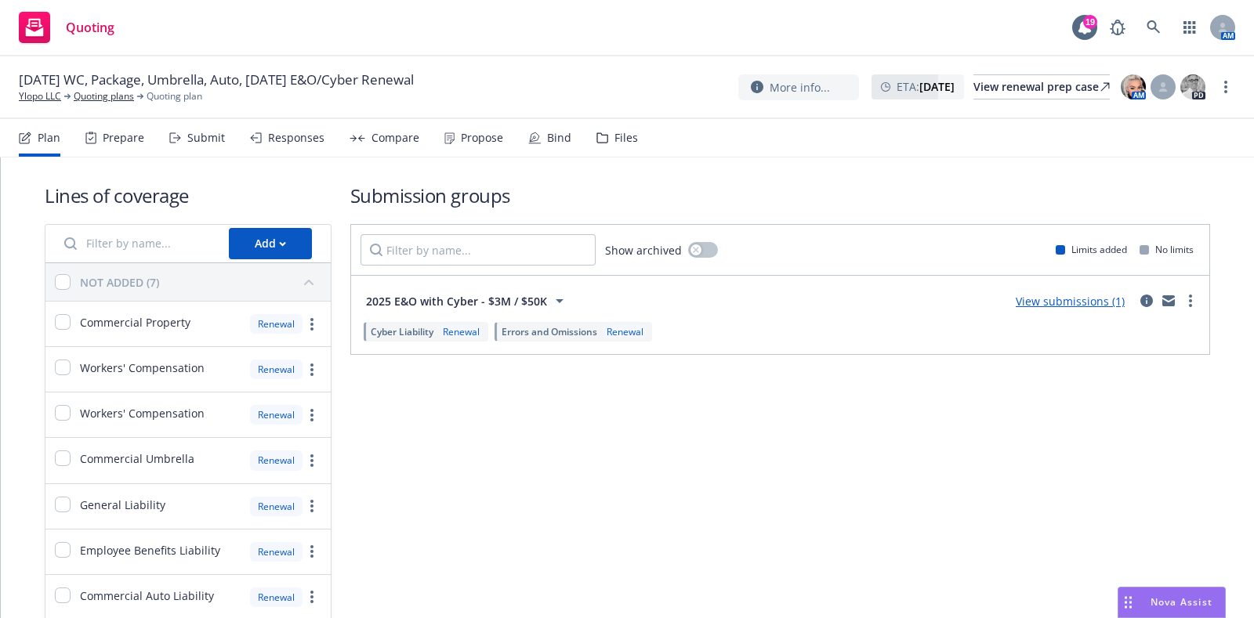
click at [616, 136] on div "Files" at bounding box center [627, 138] width 24 height 13
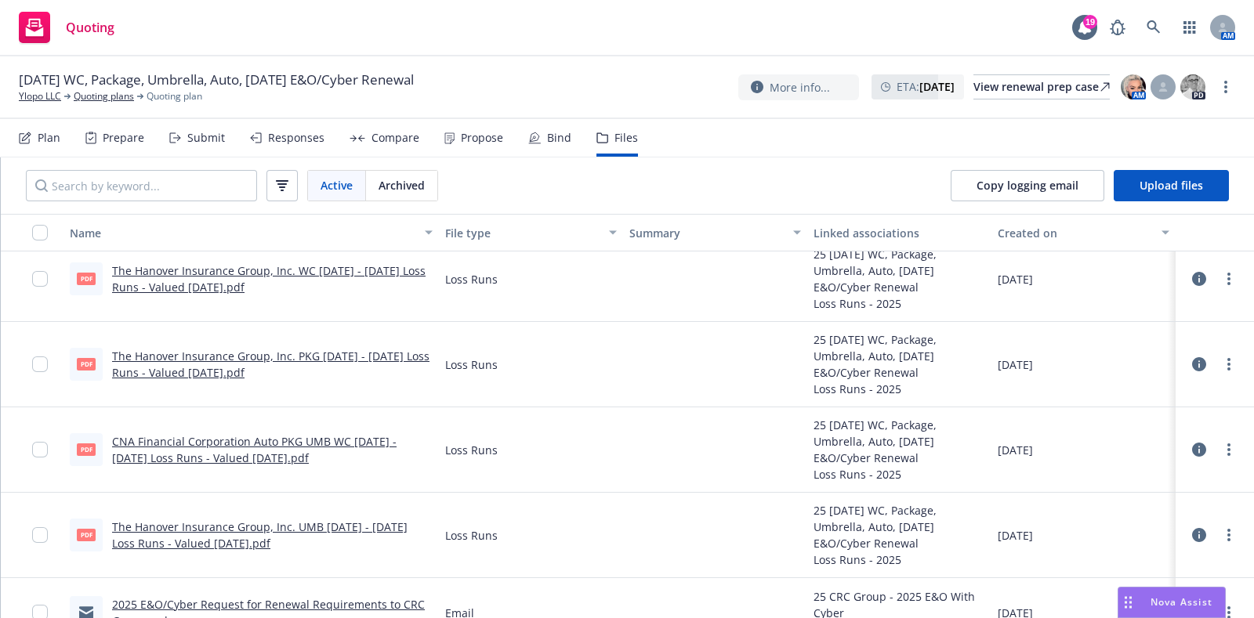
scroll to position [734, 0]
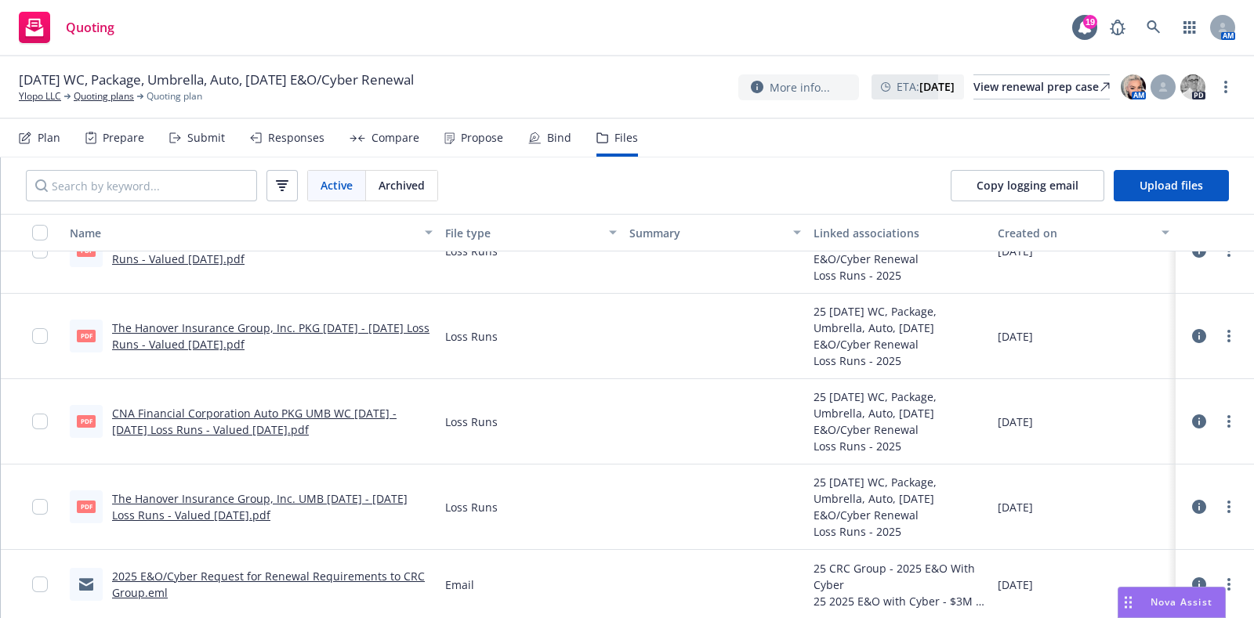
click at [142, 150] on div "Prepare" at bounding box center [114, 138] width 59 height 38
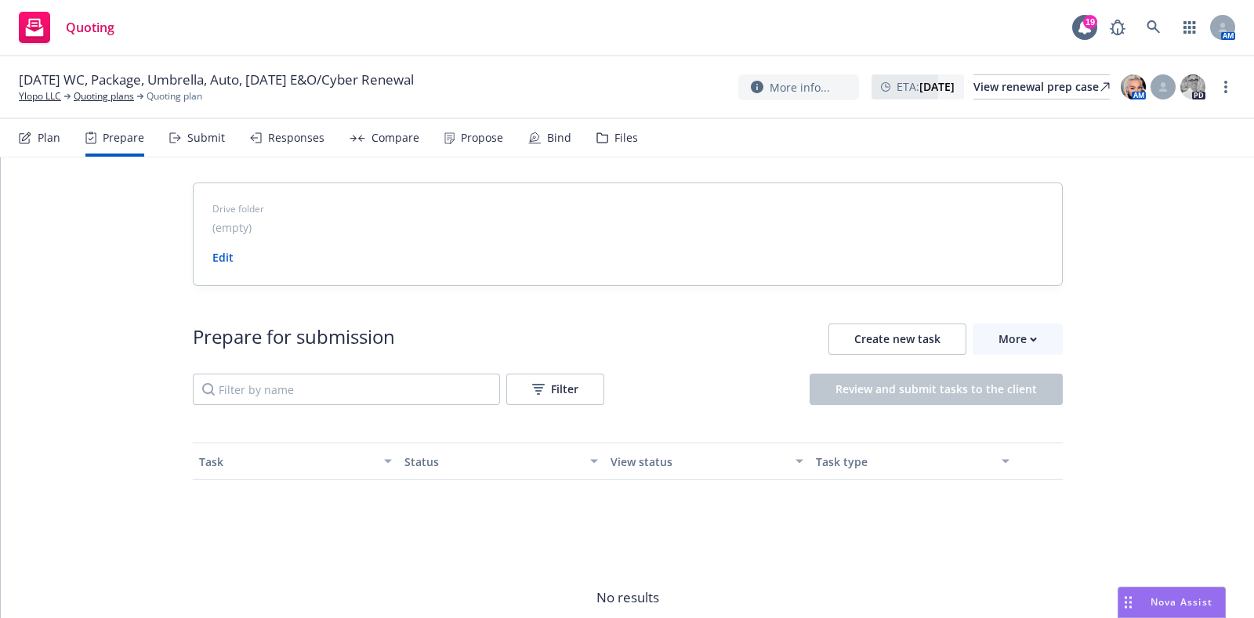
scroll to position [159, 0]
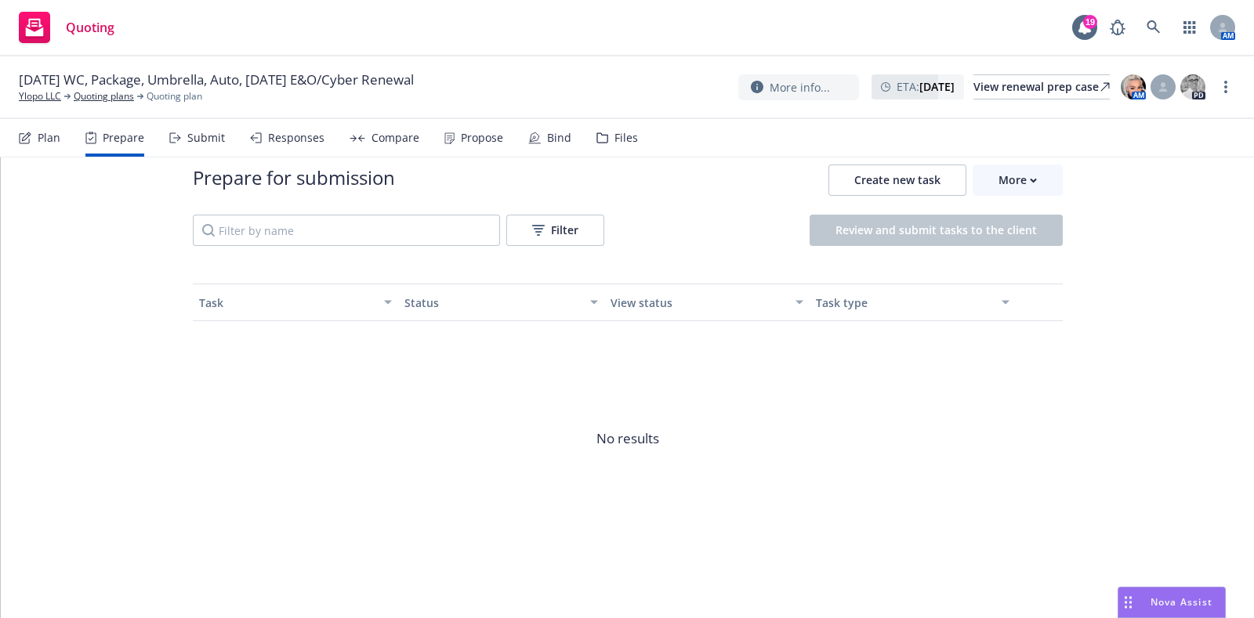
click at [176, 137] on icon at bounding box center [175, 137] width 12 height 11
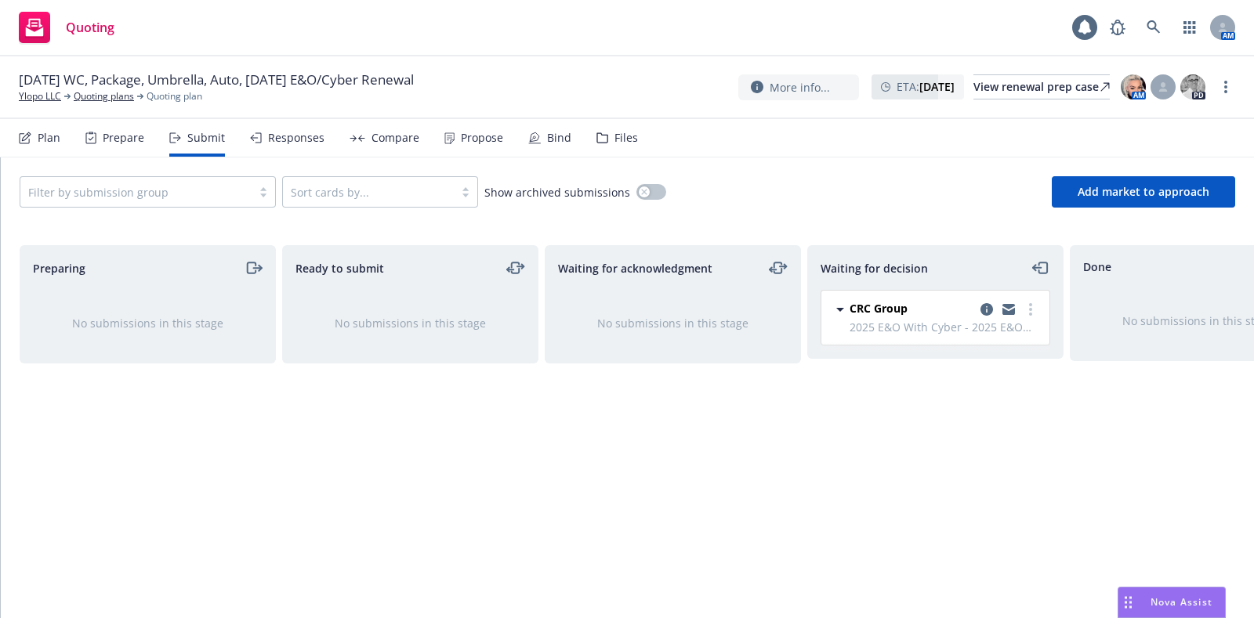
click at [51, 150] on div "Plan" at bounding box center [40, 138] width 42 height 38
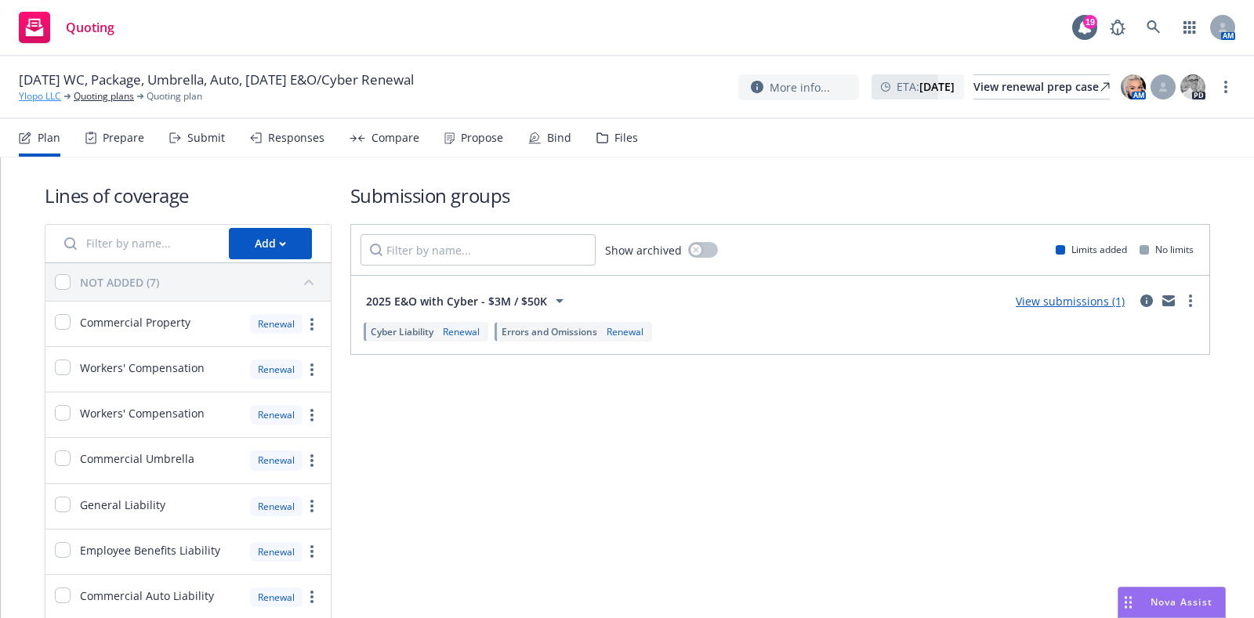
click at [48, 96] on link "Ylopo LLC" at bounding box center [40, 96] width 42 height 14
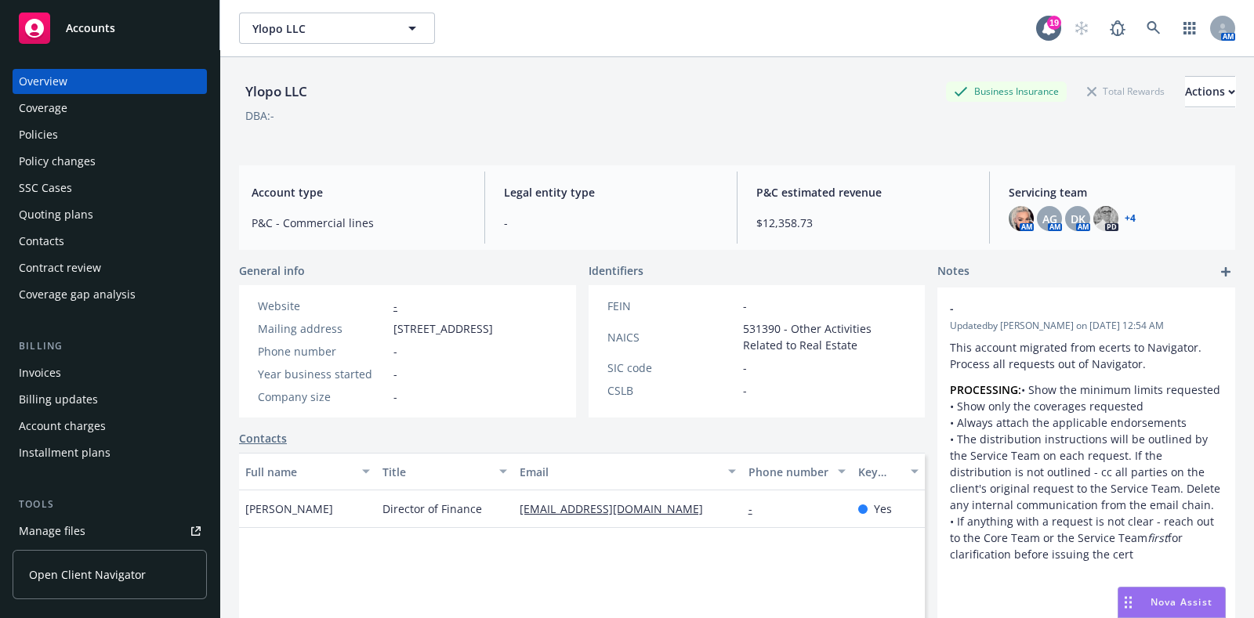
click at [57, 123] on div "Policies" at bounding box center [110, 134] width 182 height 25
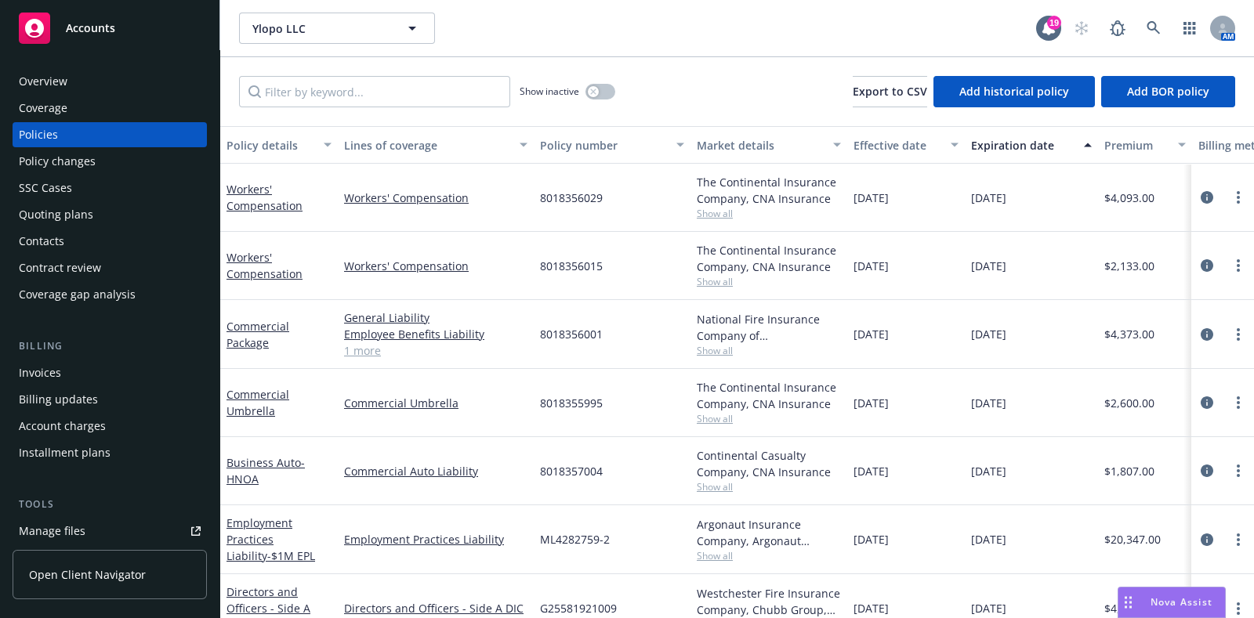
scroll to position [107, 0]
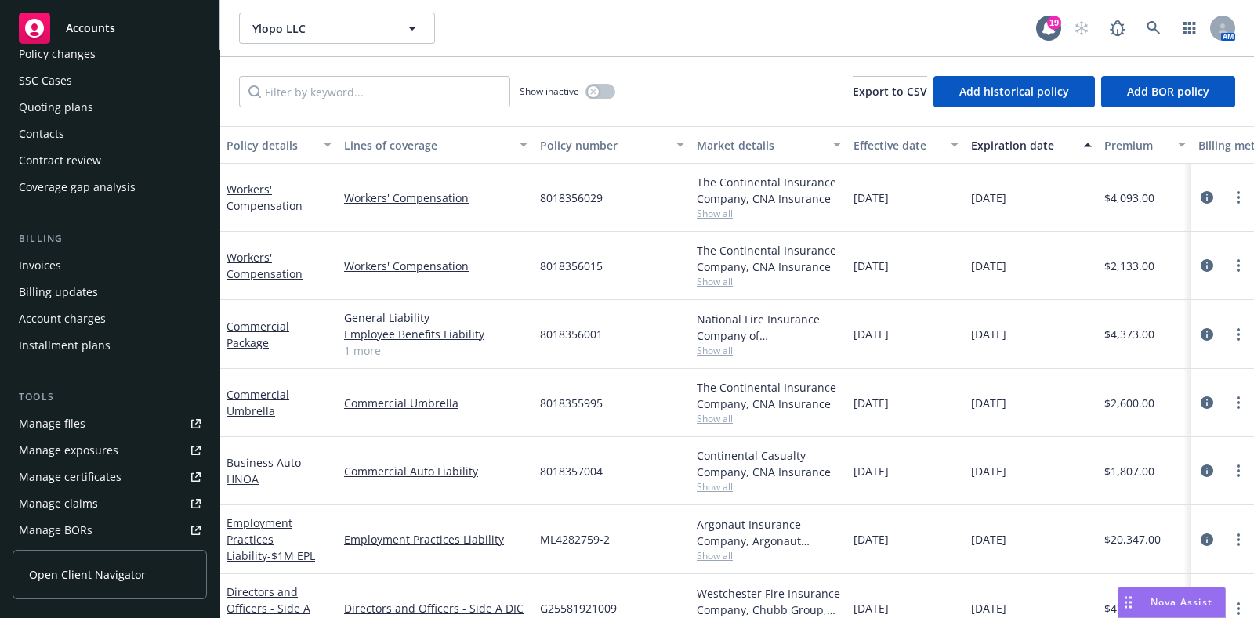
click at [87, 417] on link "Manage files" at bounding box center [110, 424] width 194 height 25
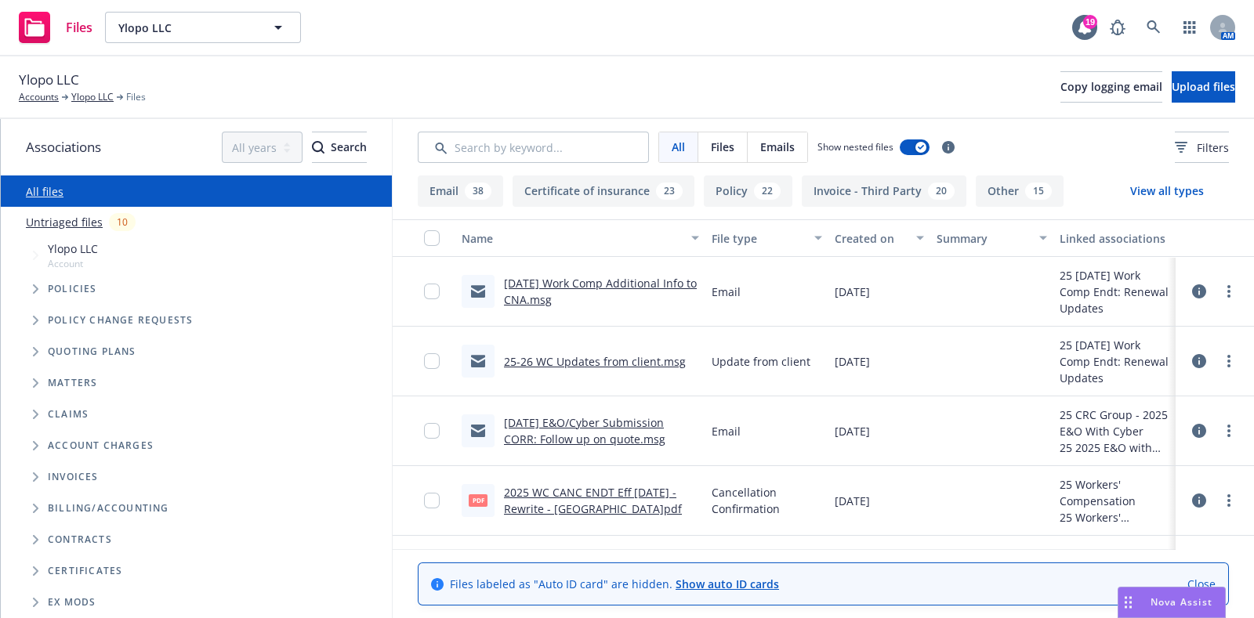
click at [82, 219] on link "Untriaged files" at bounding box center [64, 222] width 77 height 16
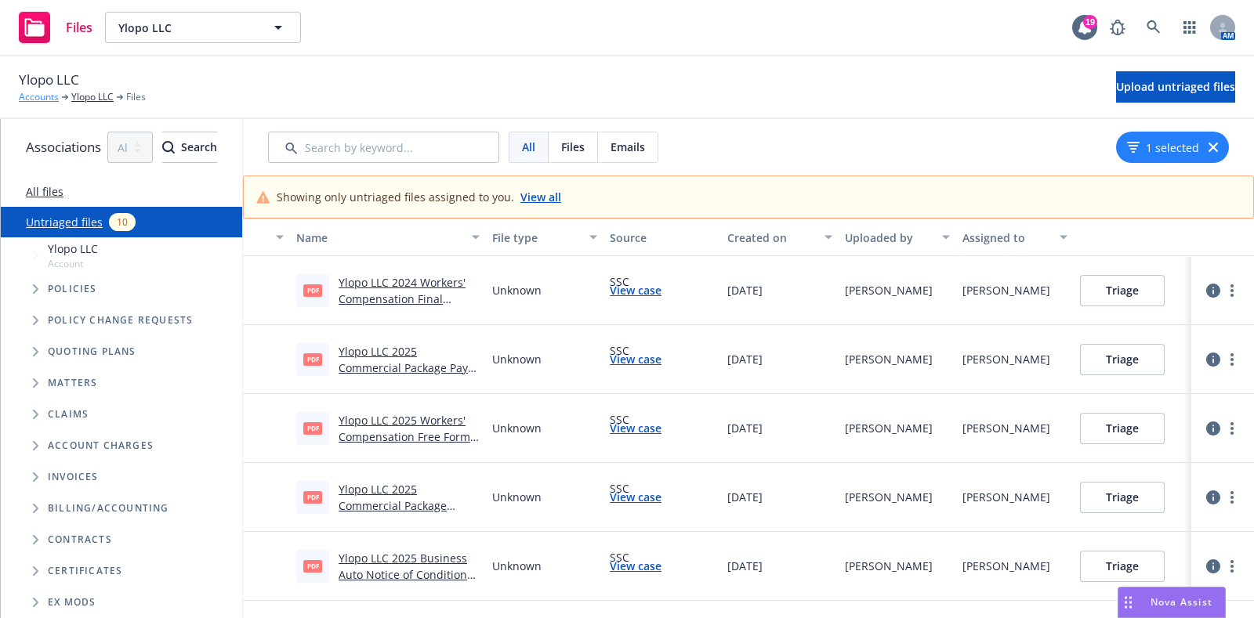
click at [42, 103] on link "Accounts" at bounding box center [39, 97] width 40 height 14
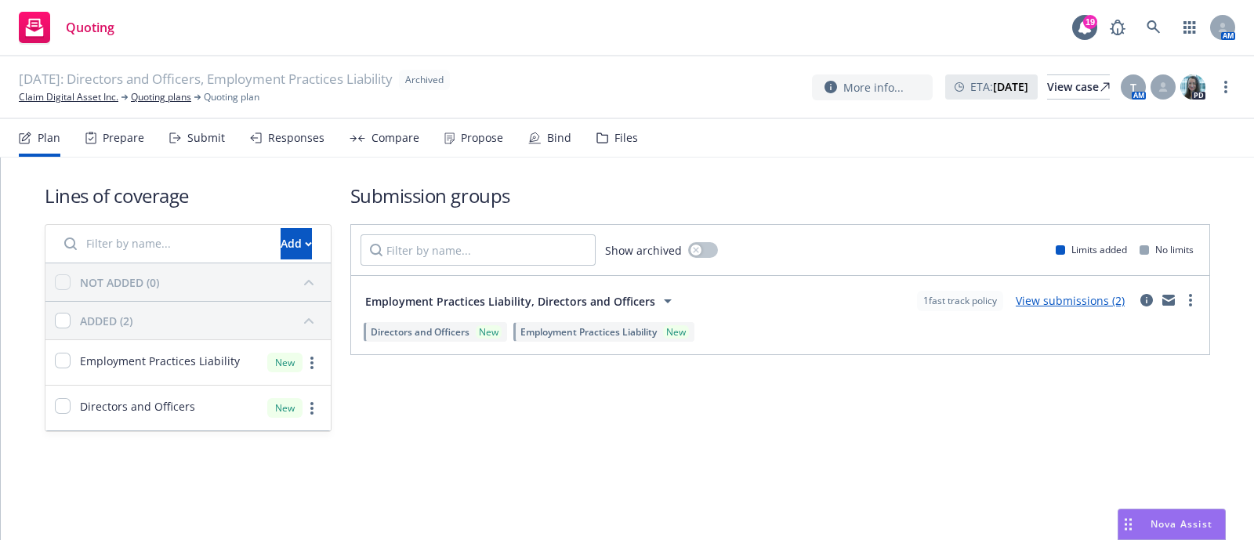
click at [145, 134] on div "Plan Prepare Submit Responses Compare Propose Bind Files" at bounding box center [328, 138] width 619 height 38
click at [128, 139] on div "Prepare" at bounding box center [124, 138] width 42 height 13
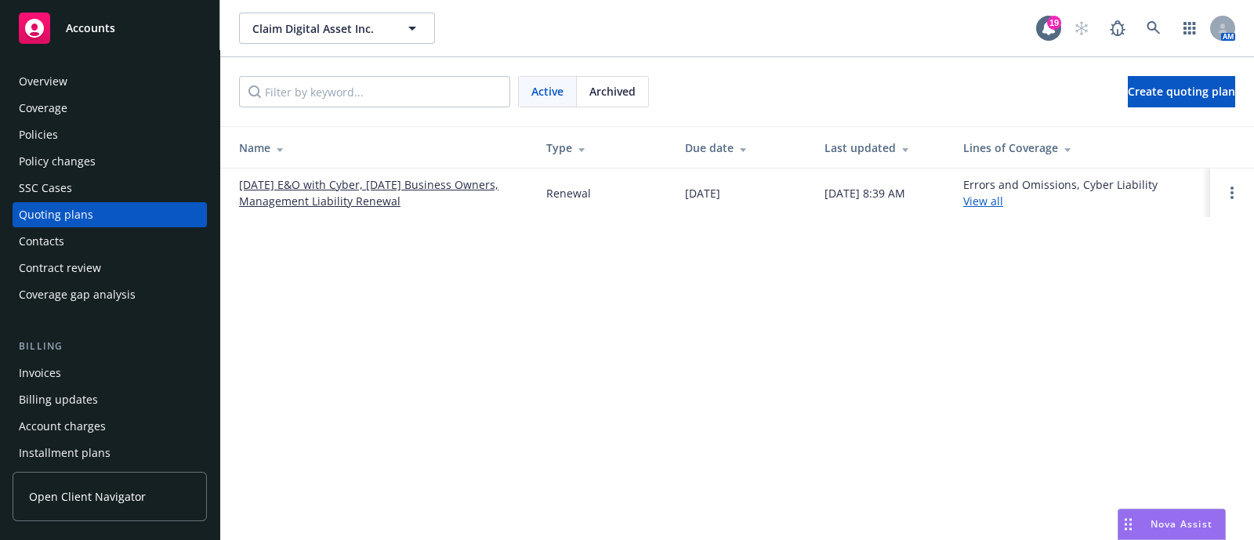
click at [638, 100] on div "Archived" at bounding box center [612, 92] width 71 height 30
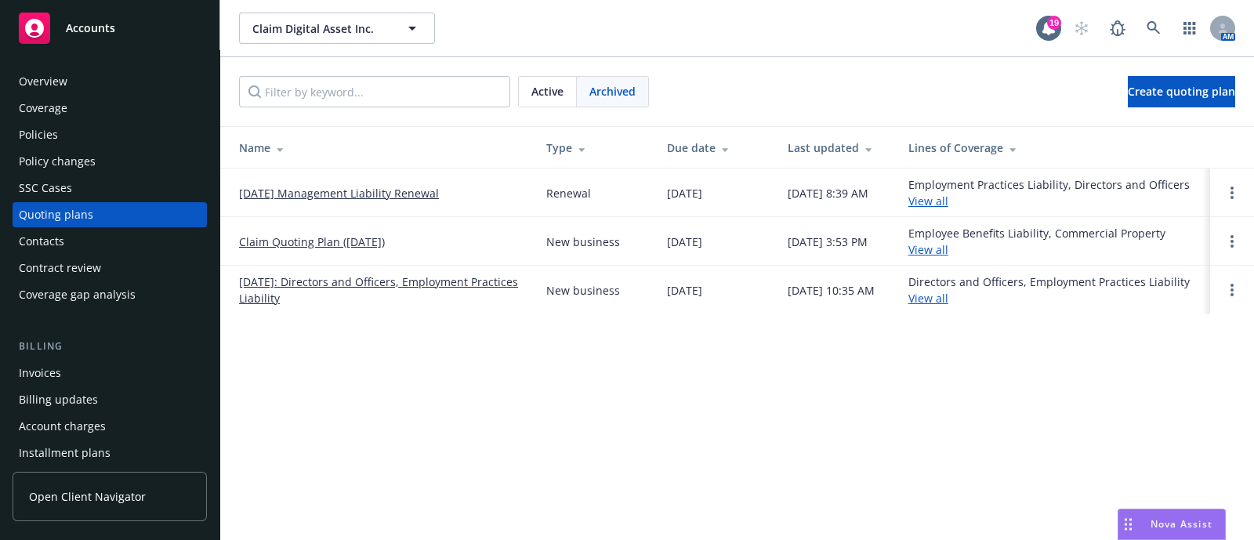
click at [298, 238] on link "Claim Quoting Plan ([DATE])" at bounding box center [312, 242] width 146 height 16
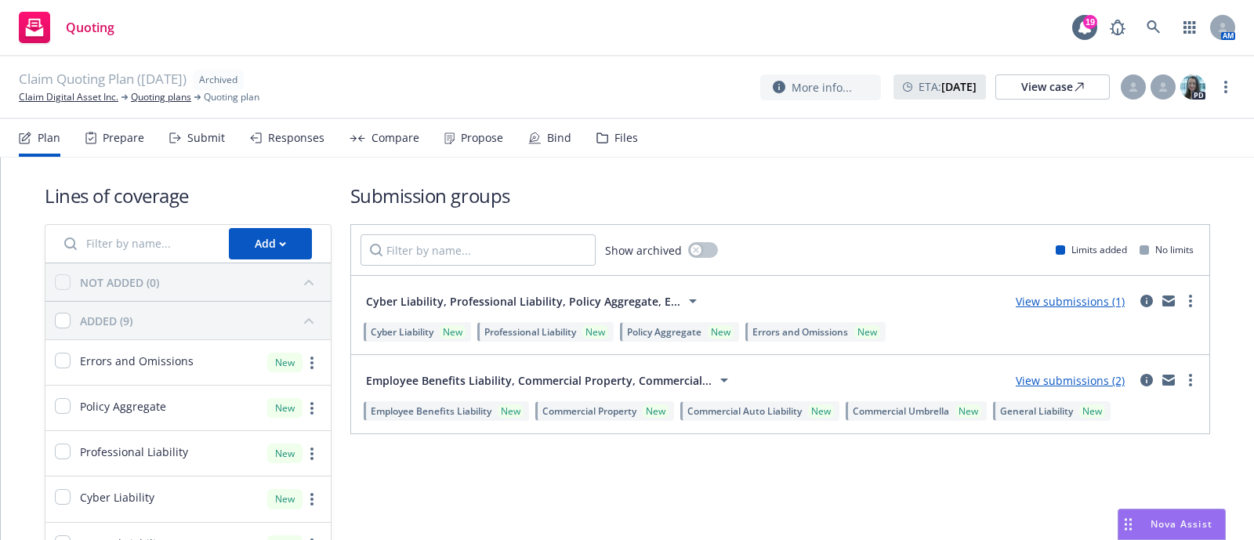
click at [145, 132] on div "Plan Prepare Submit Responses Compare Propose Bind Files" at bounding box center [328, 138] width 619 height 38
click at [134, 136] on div "Prepare" at bounding box center [124, 138] width 42 height 13
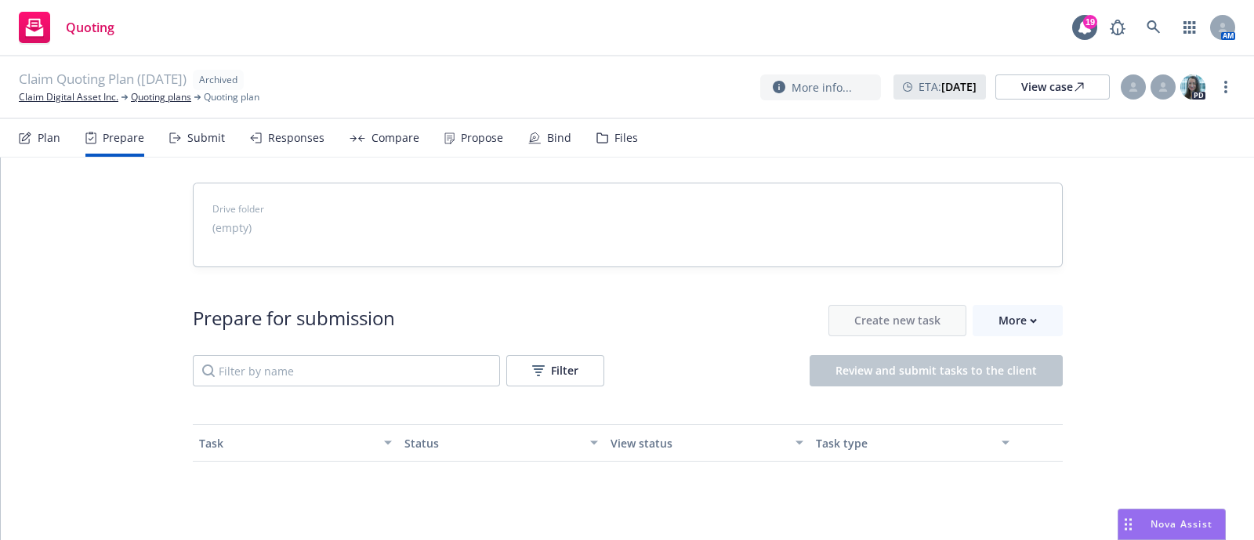
click at [597, 143] on icon at bounding box center [602, 137] width 10 height 9
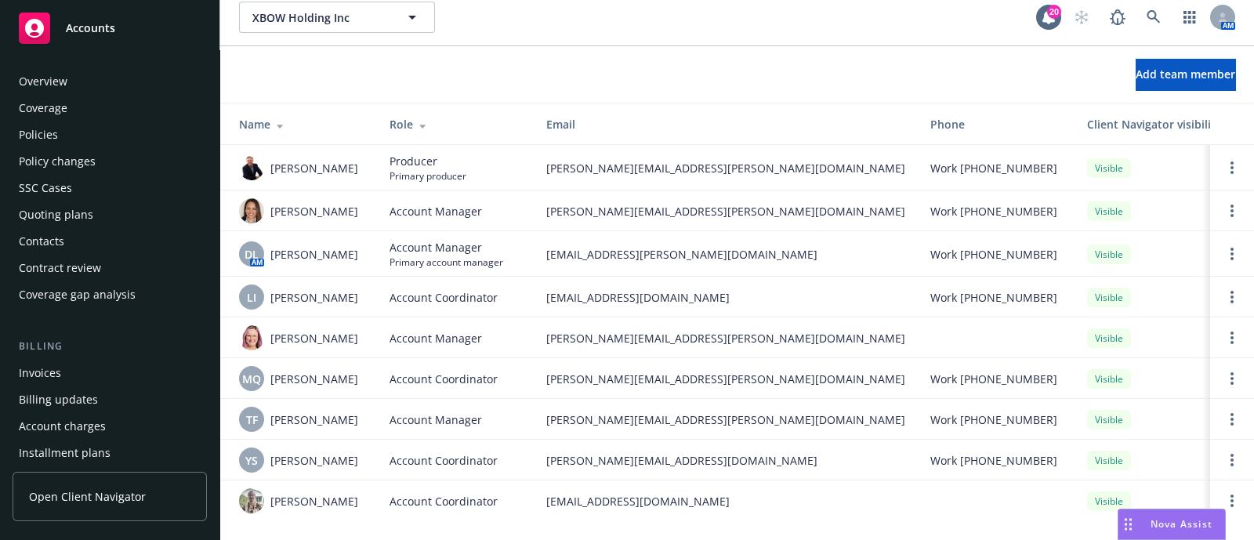
click at [49, 131] on div "Policies" at bounding box center [38, 134] width 39 height 25
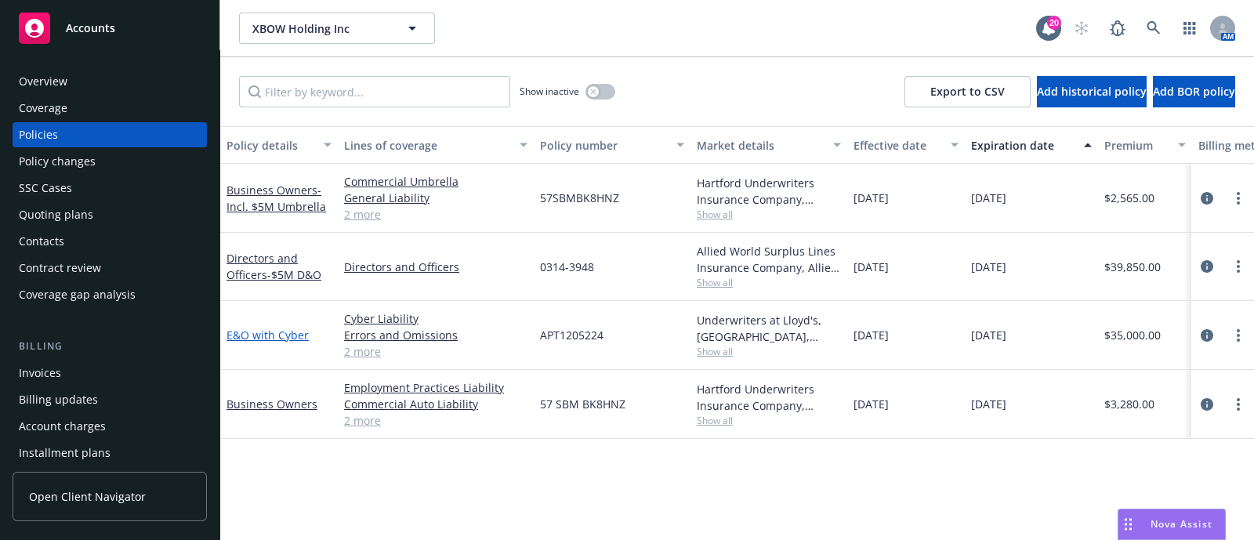
click at [248, 332] on link "E&O with Cyber" at bounding box center [268, 335] width 82 height 15
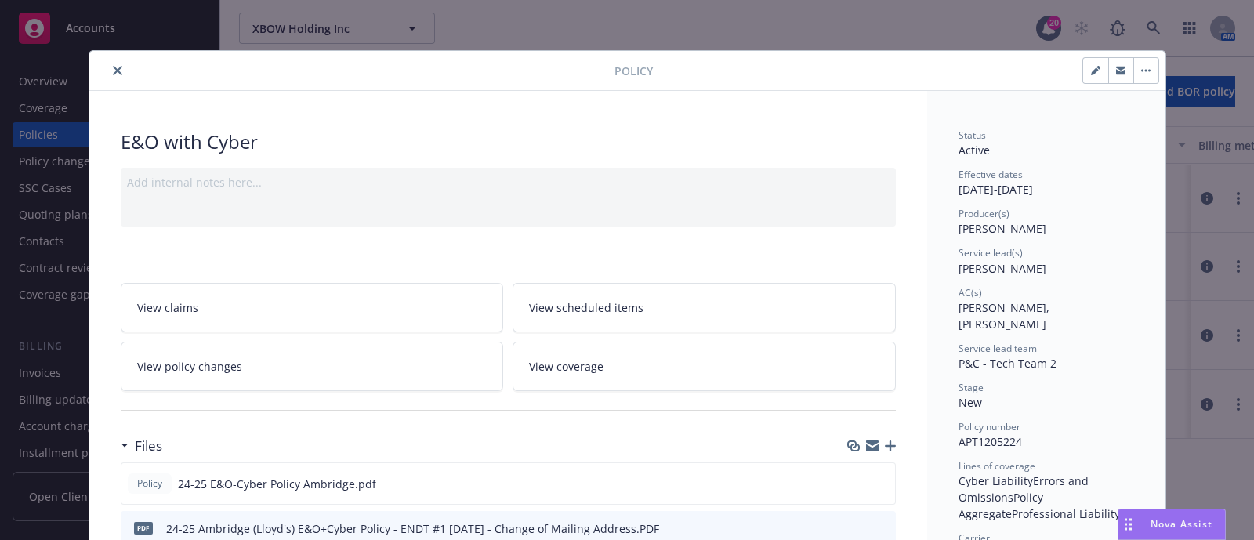
click at [113, 70] on icon "close" at bounding box center [117, 70] width 9 height 9
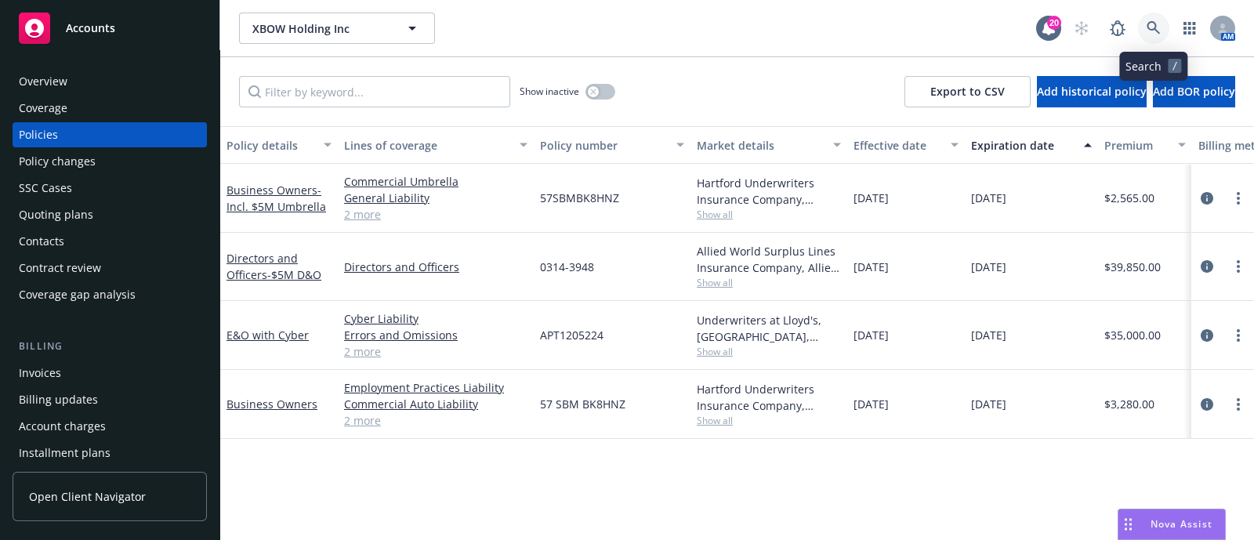
click at [1160, 25] on icon at bounding box center [1154, 28] width 14 height 14
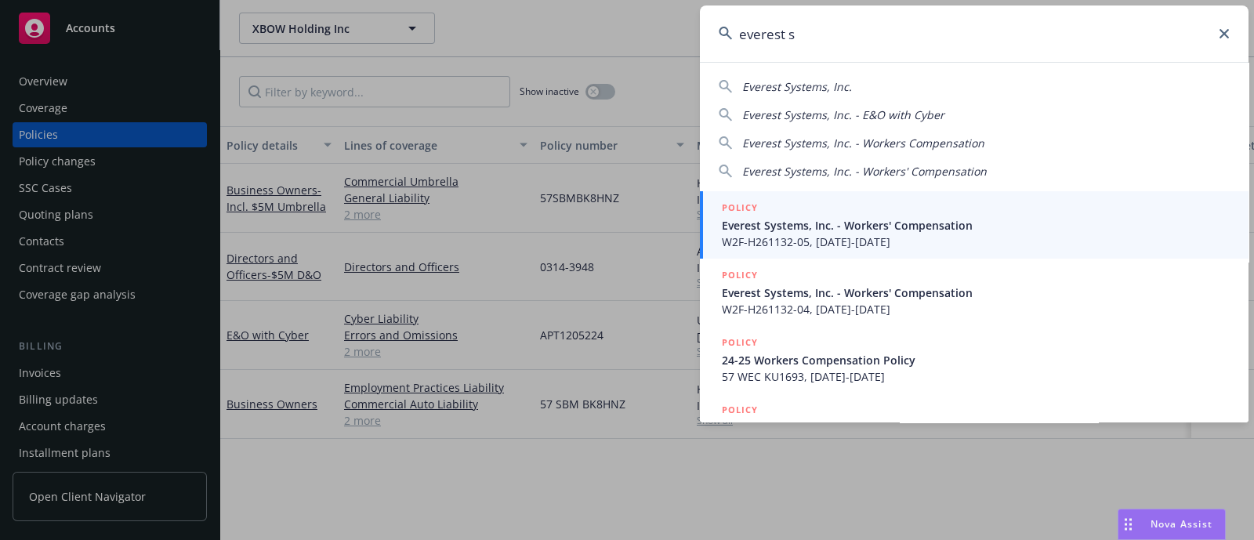
click at [831, 82] on span "Everest Systems, Inc." at bounding box center [797, 86] width 110 height 15
type input "Everest Systems, Inc."
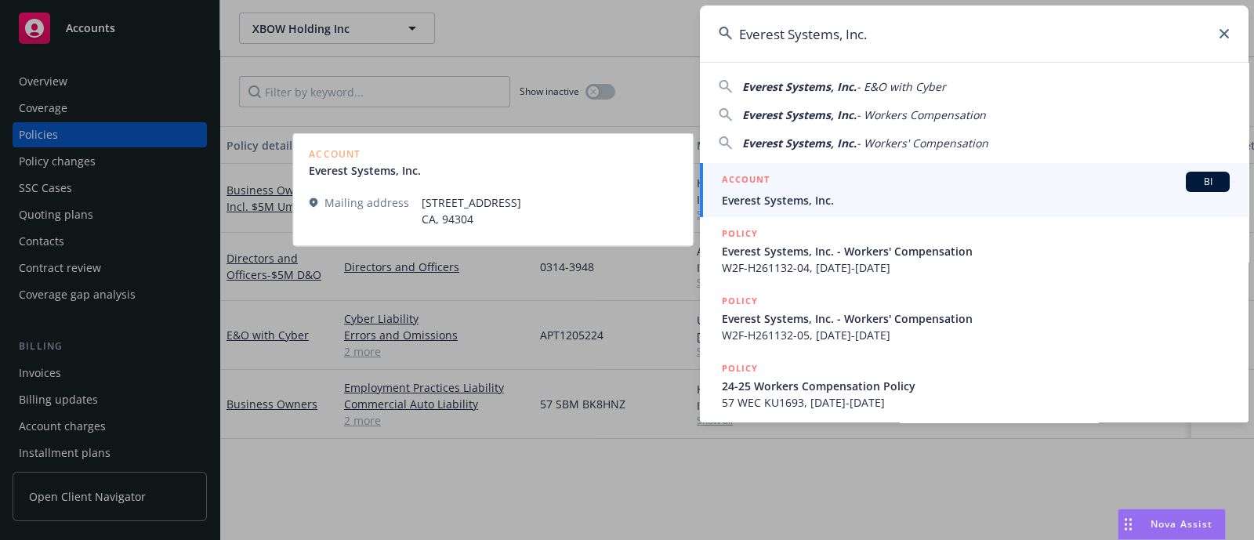
click at [783, 197] on span "Everest Systems, Inc." at bounding box center [976, 200] width 508 height 16
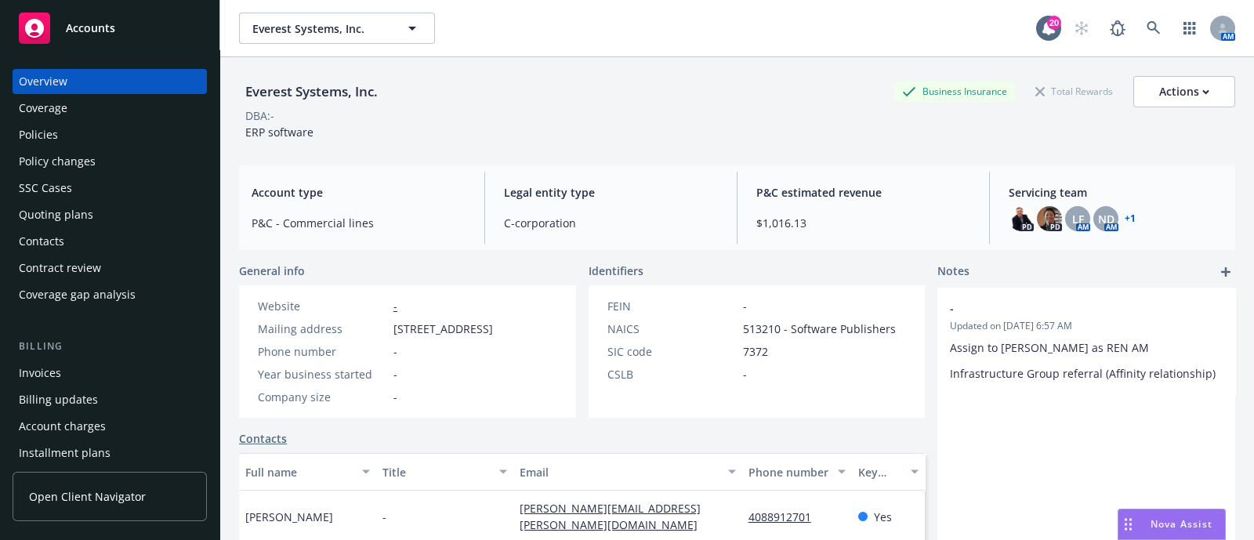
click at [37, 141] on div "Policies" at bounding box center [38, 134] width 39 height 25
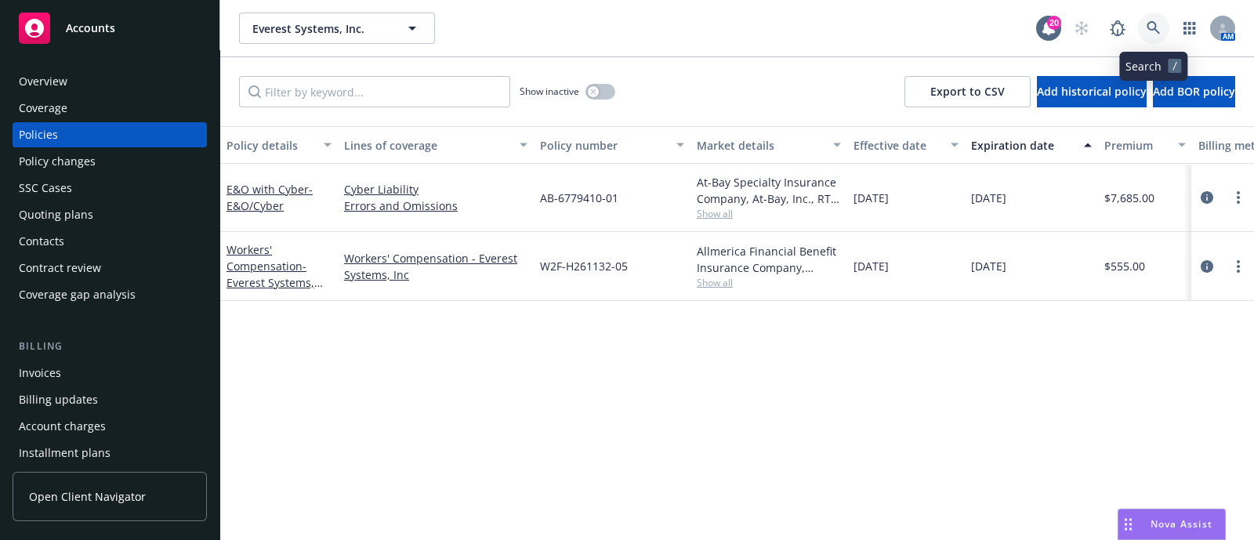
click at [1155, 39] on link at bounding box center [1153, 28] width 31 height 31
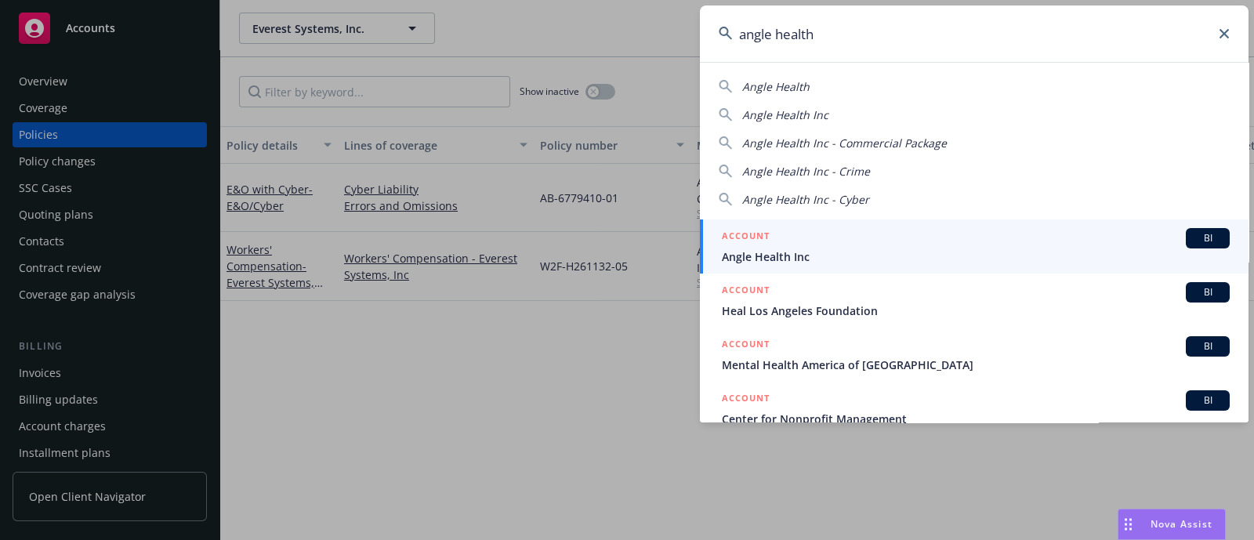
type input "angle health"
click at [837, 245] on div "ACCOUNT BI" at bounding box center [976, 238] width 508 height 20
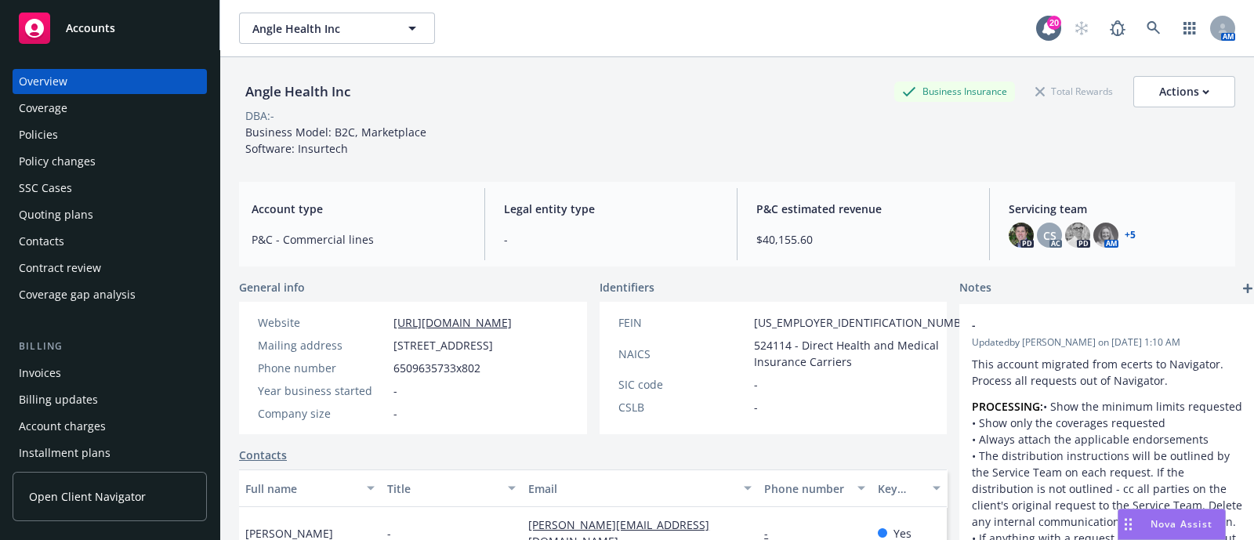
click at [99, 130] on div "Policies" at bounding box center [110, 134] width 182 height 25
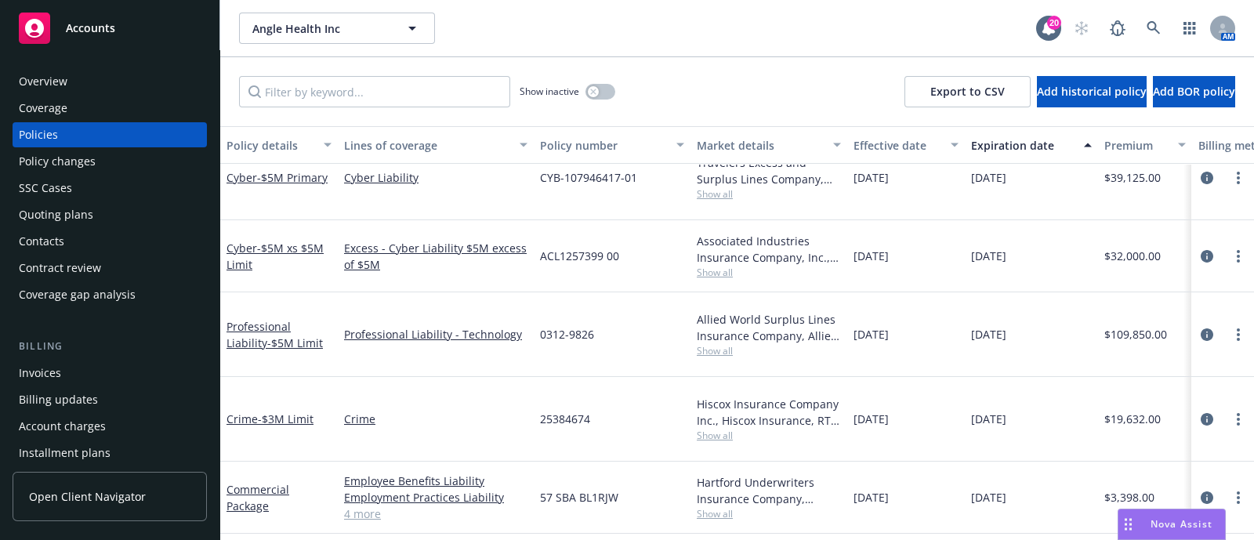
scroll to position [208, 0]
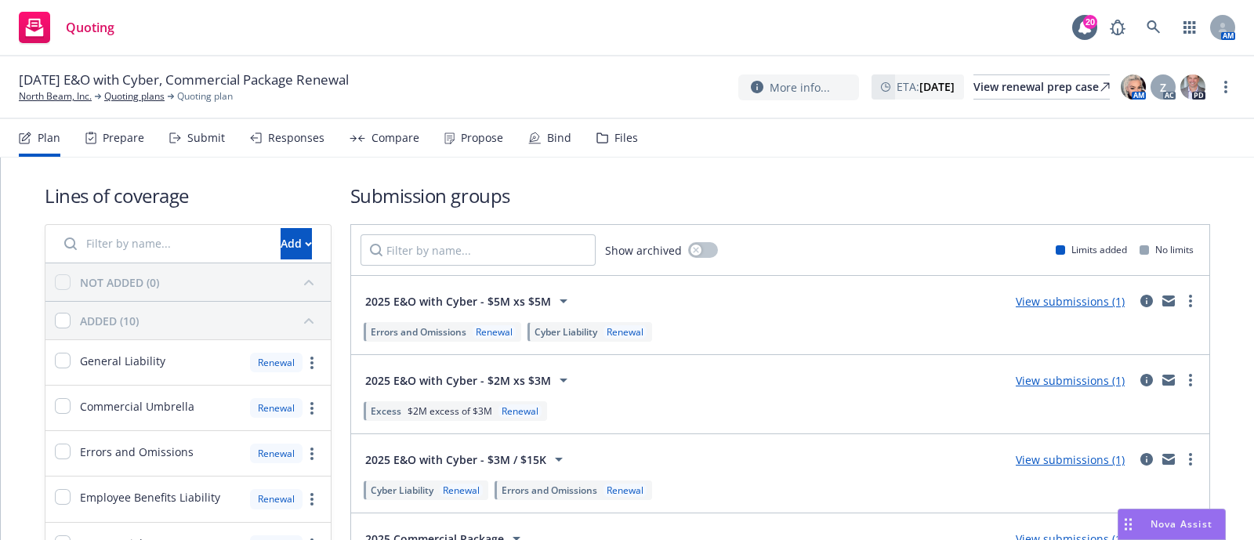
click at [196, 129] on div "Submit" at bounding box center [197, 138] width 56 height 38
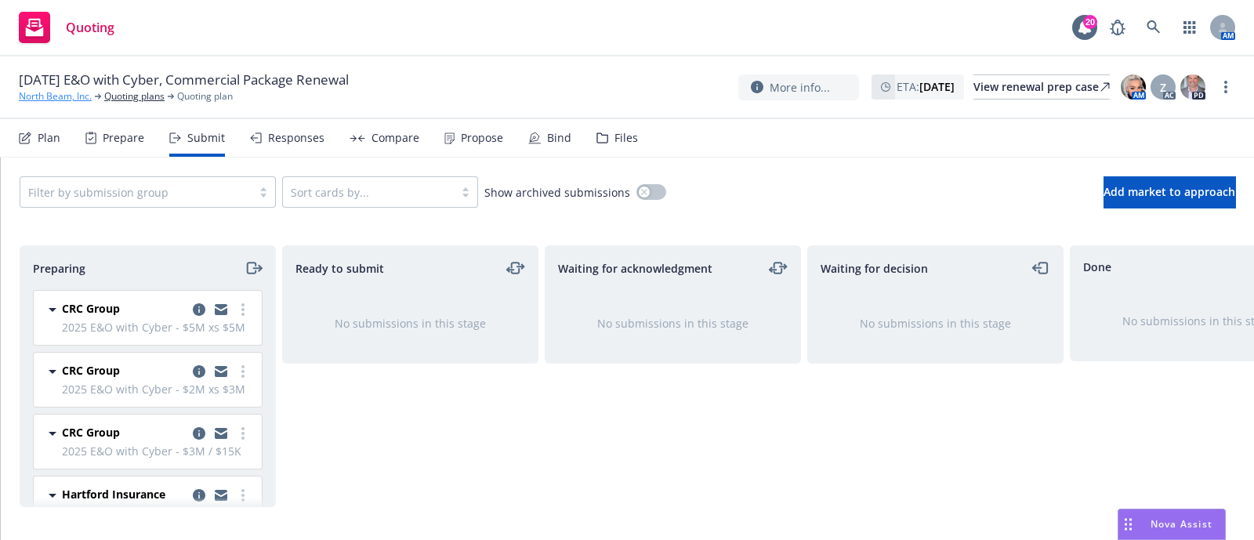
click at [67, 89] on link "North Beam, Inc." at bounding box center [55, 96] width 73 height 14
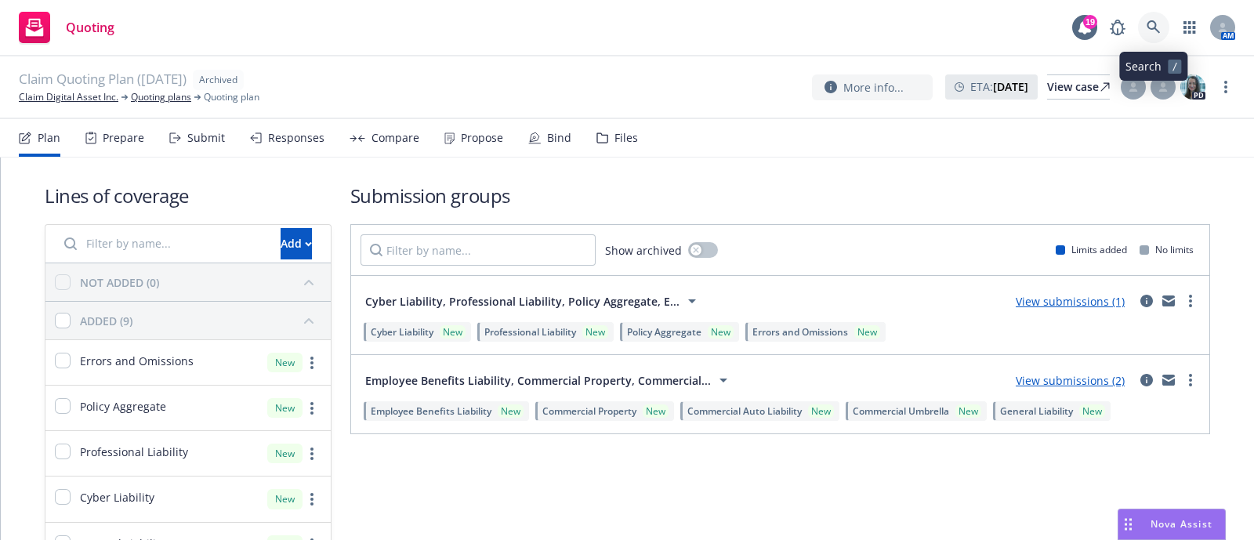
click at [1159, 36] on link at bounding box center [1153, 27] width 31 height 31
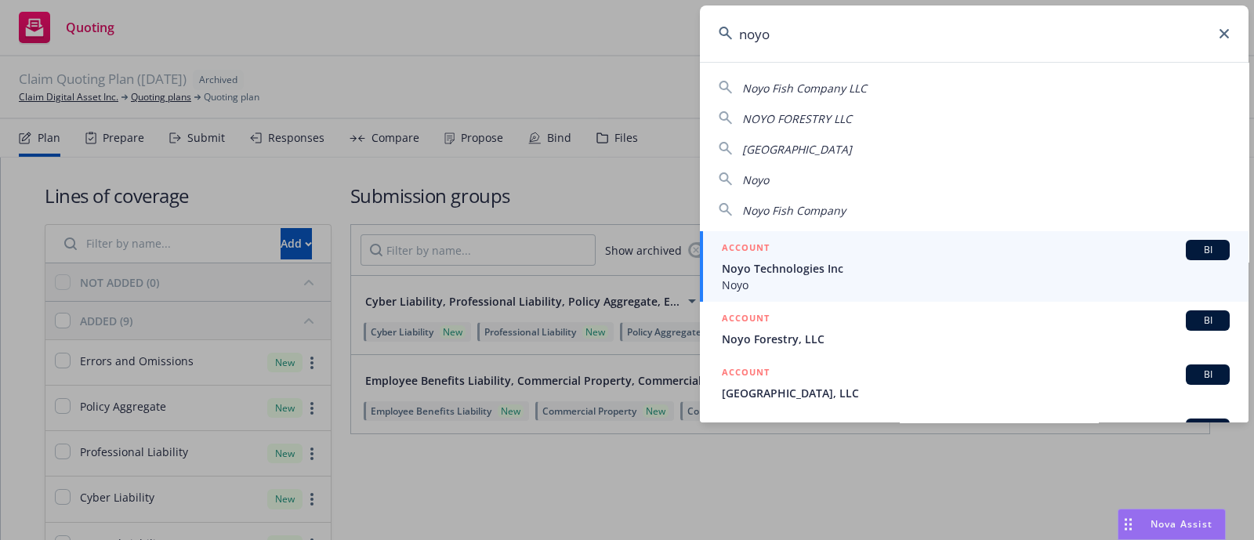
type input "noyo"
click at [839, 248] on div "ACCOUNT BI" at bounding box center [976, 250] width 508 height 20
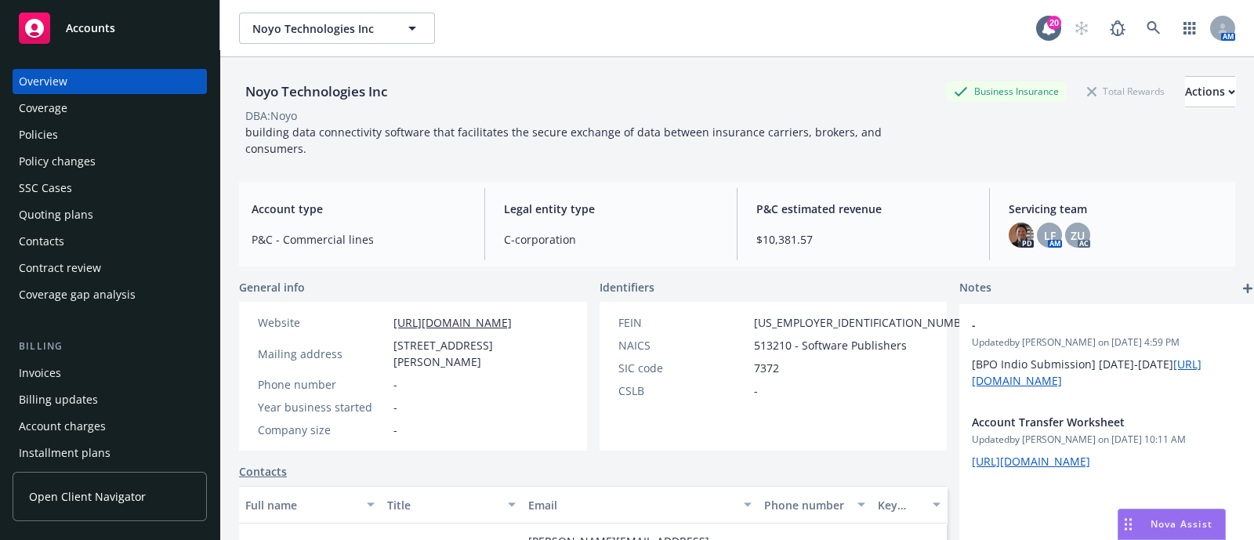
click at [82, 126] on div "Policies" at bounding box center [110, 134] width 182 height 25
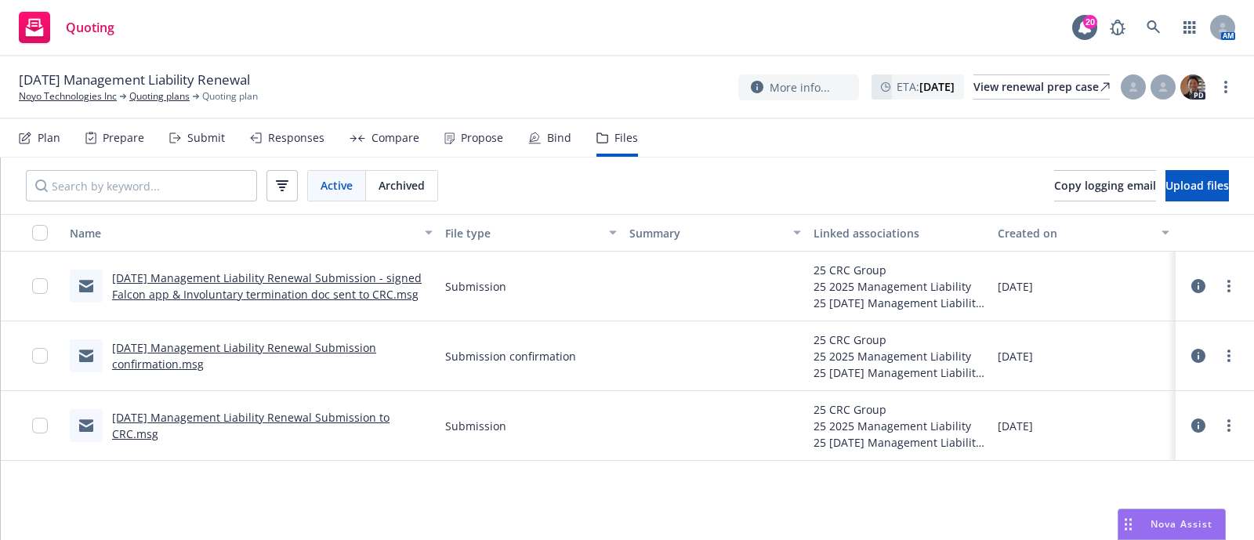
click at [49, 138] on div "Plan" at bounding box center [49, 138] width 23 height 13
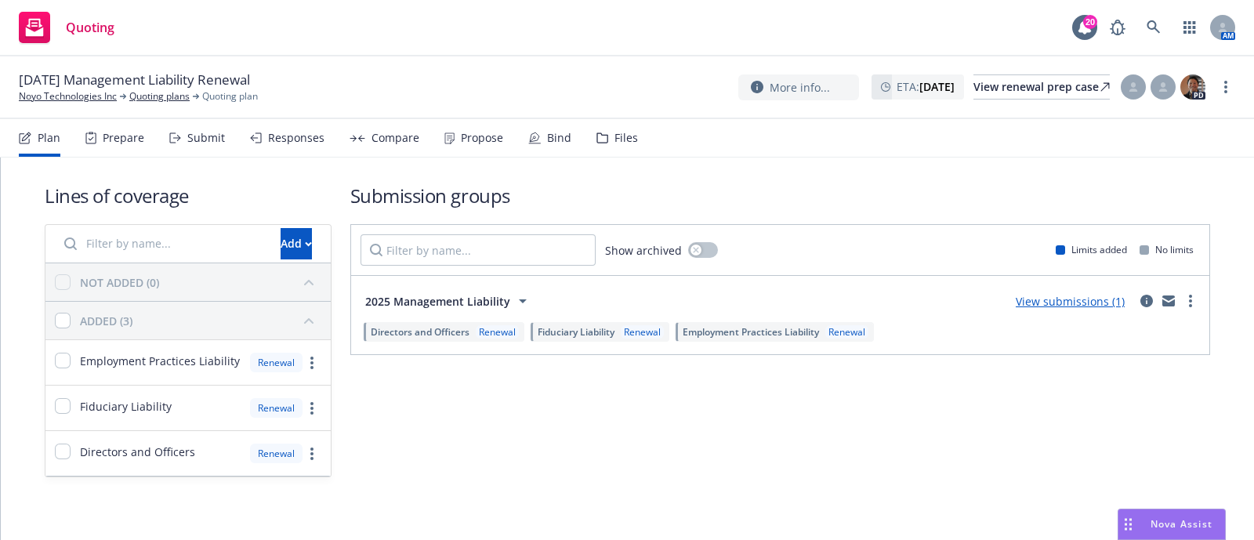
click at [183, 129] on div "Submit" at bounding box center [197, 138] width 56 height 38
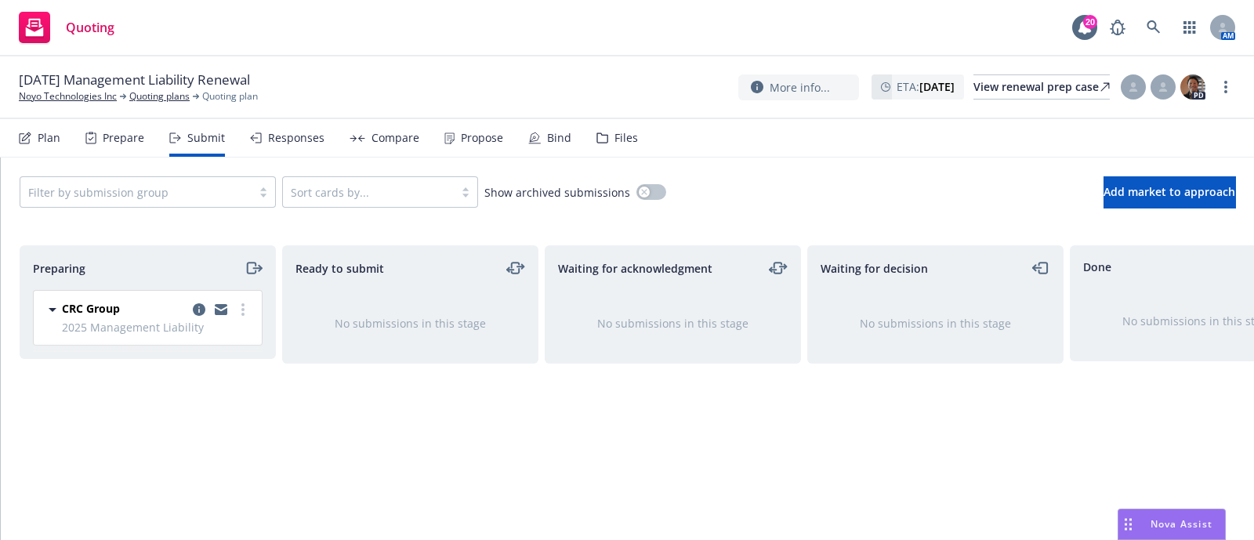
click at [620, 147] on div "Files" at bounding box center [618, 138] width 42 height 38
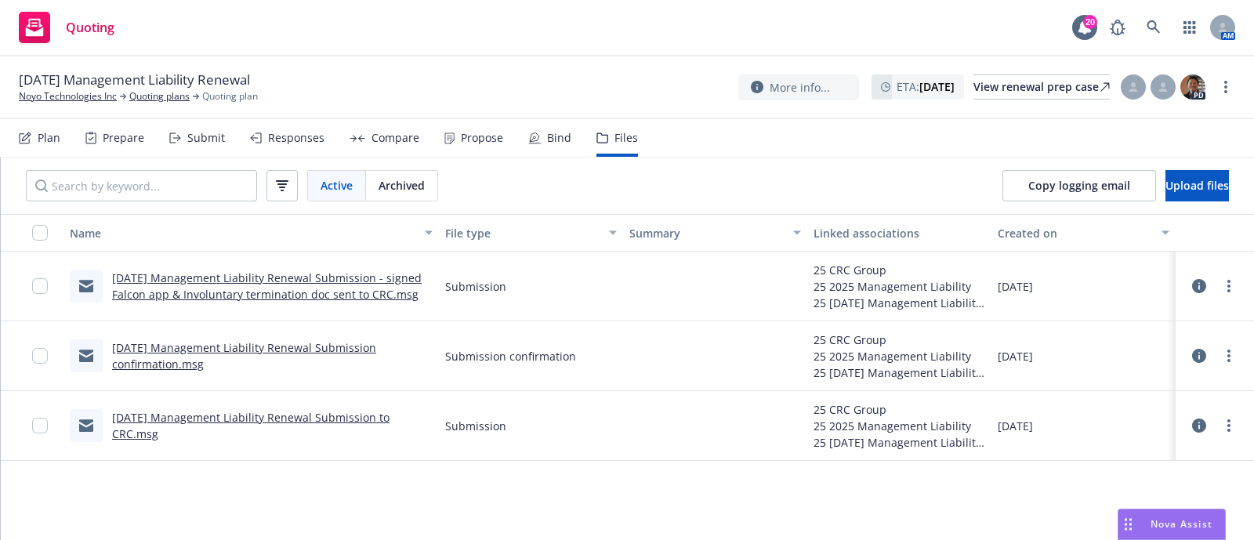
click at [1195, 433] on button at bounding box center [1199, 425] width 16 height 31
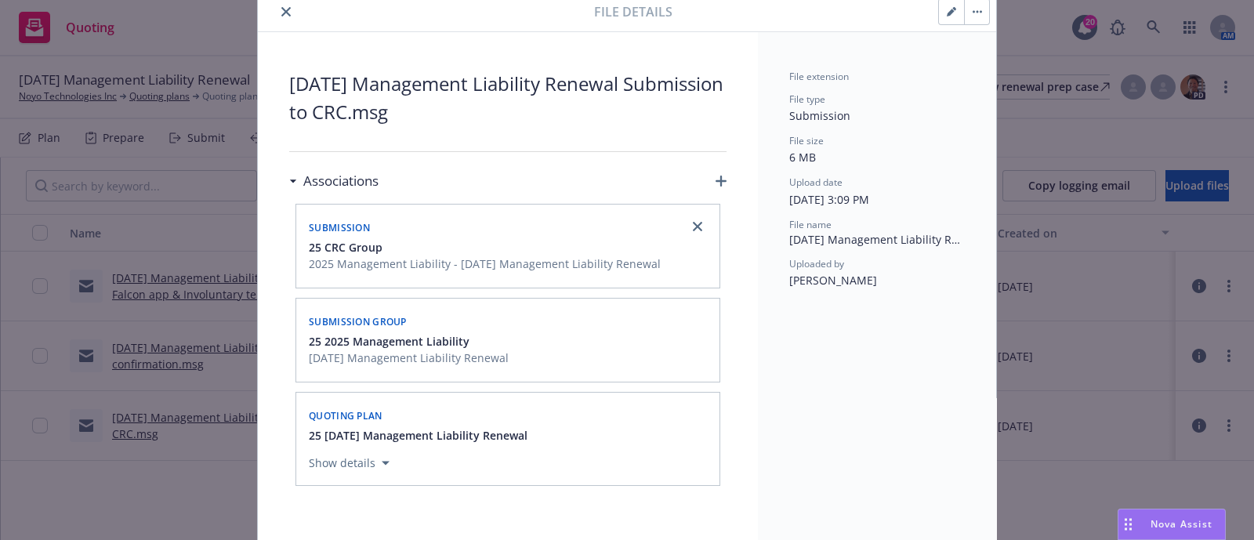
scroll to position [34, 0]
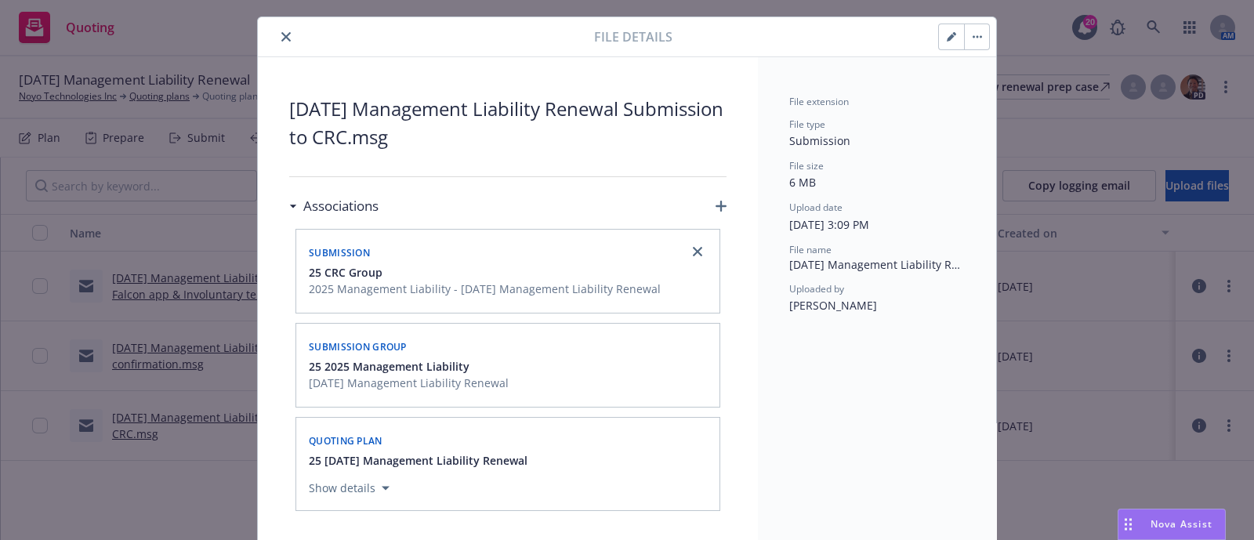
click at [712, 195] on div "Associations" at bounding box center [507, 206] width 437 height 33
click at [712, 216] on div "Associations" at bounding box center [507, 206] width 437 height 33
click at [716, 205] on icon "button" at bounding box center [721, 206] width 11 height 11
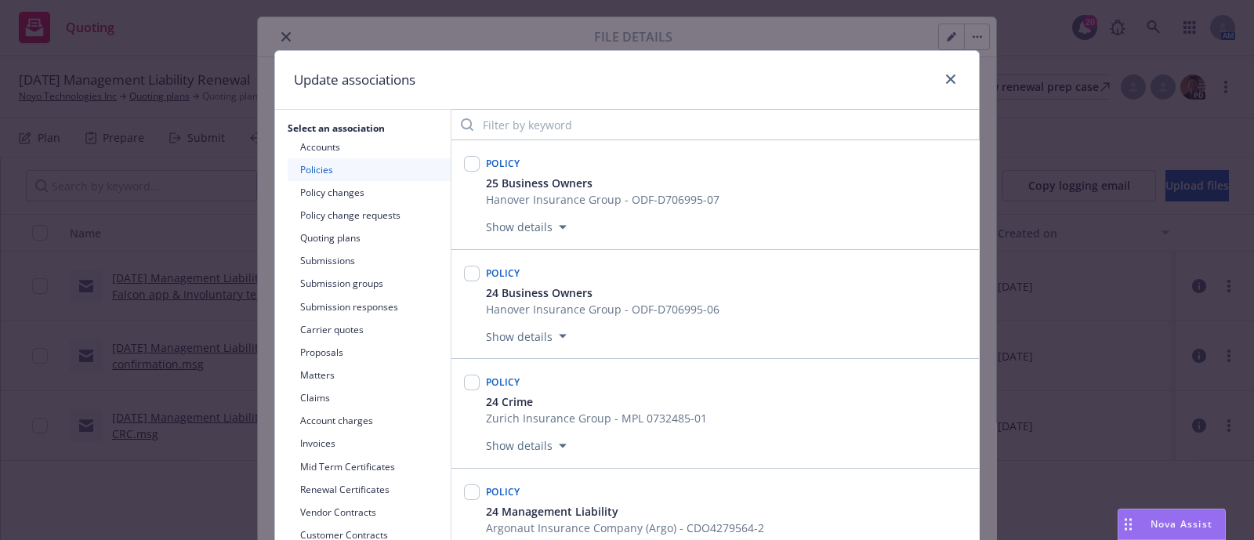
click at [356, 256] on button "Submissions" at bounding box center [369, 260] width 163 height 23
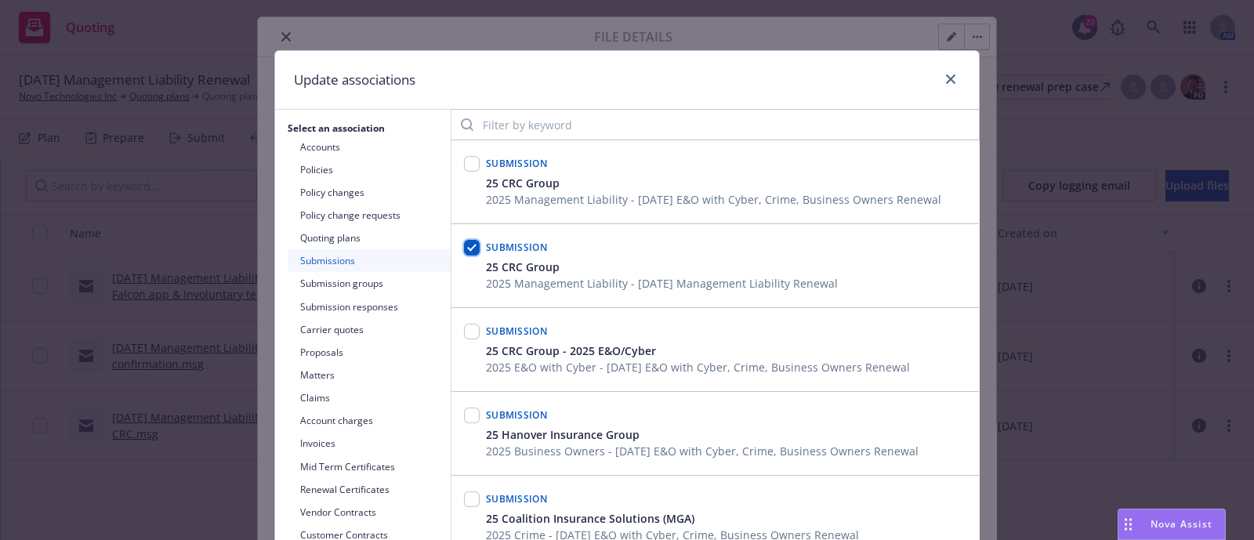
click at [464, 243] on input "checkbox" at bounding box center [472, 248] width 16 height 16
click at [469, 245] on input "checkbox" at bounding box center [472, 248] width 16 height 16
checkbox input "true"
click at [464, 172] on div at bounding box center [472, 164] width 16 height 22
click at [464, 158] on input "checkbox" at bounding box center [472, 164] width 16 height 16
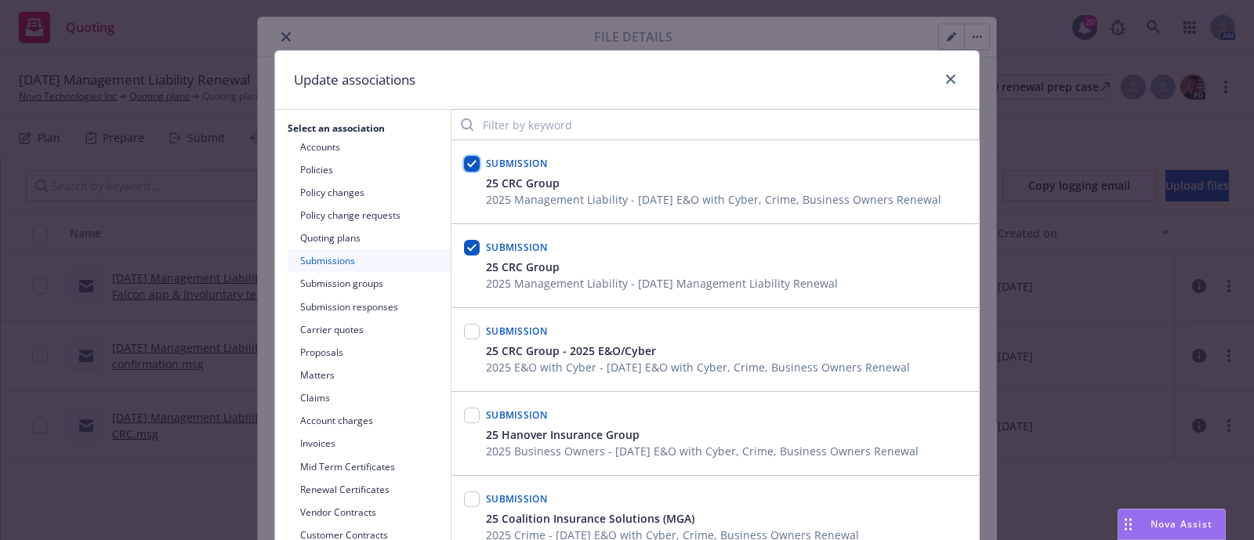
checkbox input "true"
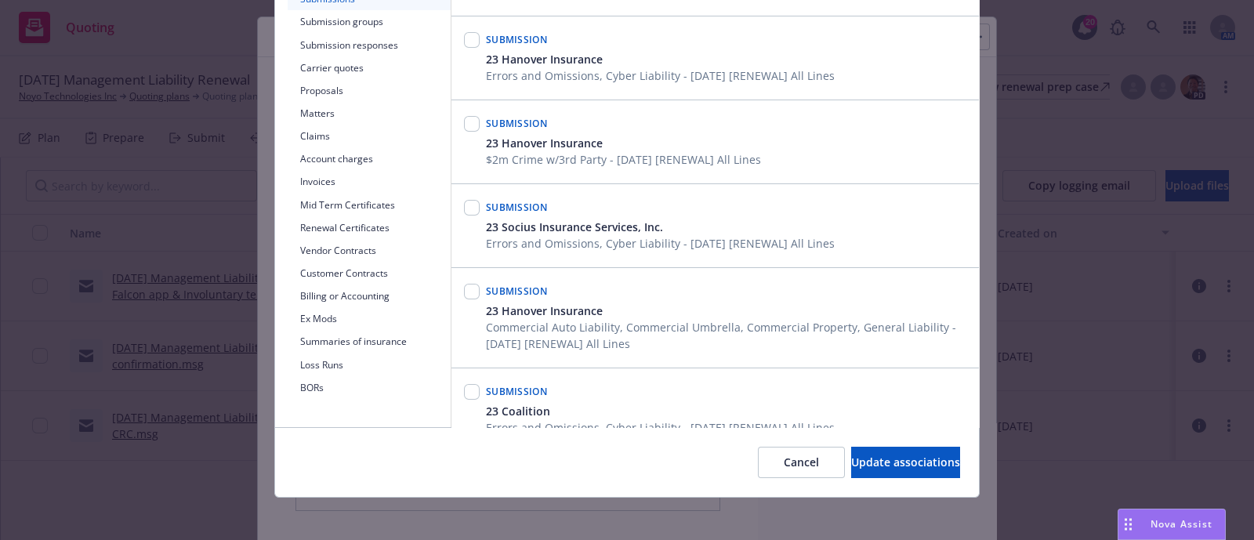
scroll to position [269, 0]
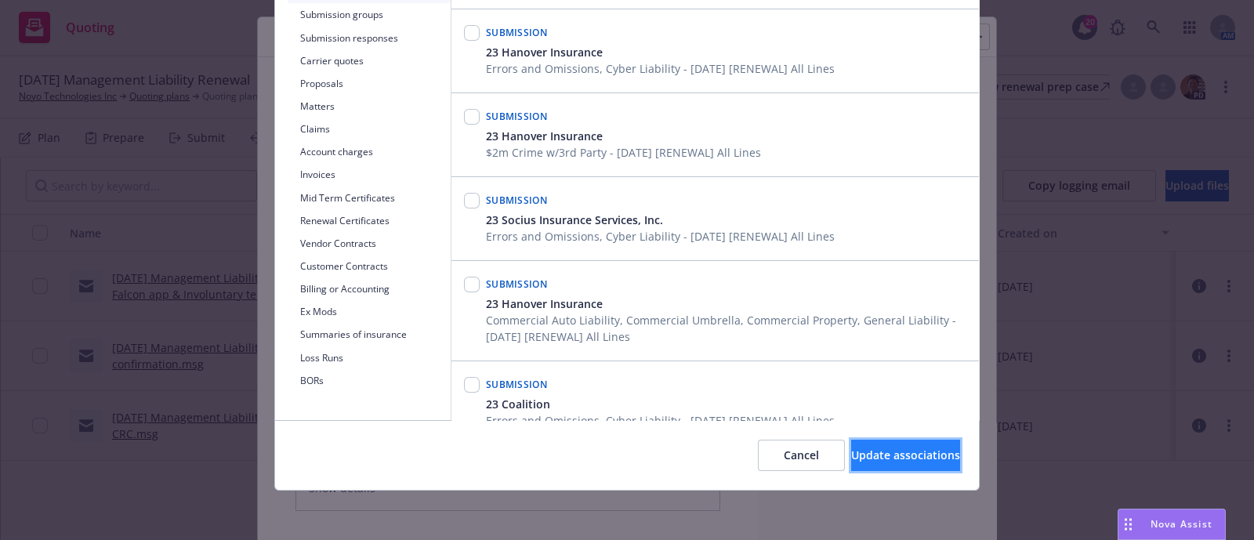
click at [896, 457] on span "Update associations" at bounding box center [905, 455] width 109 height 15
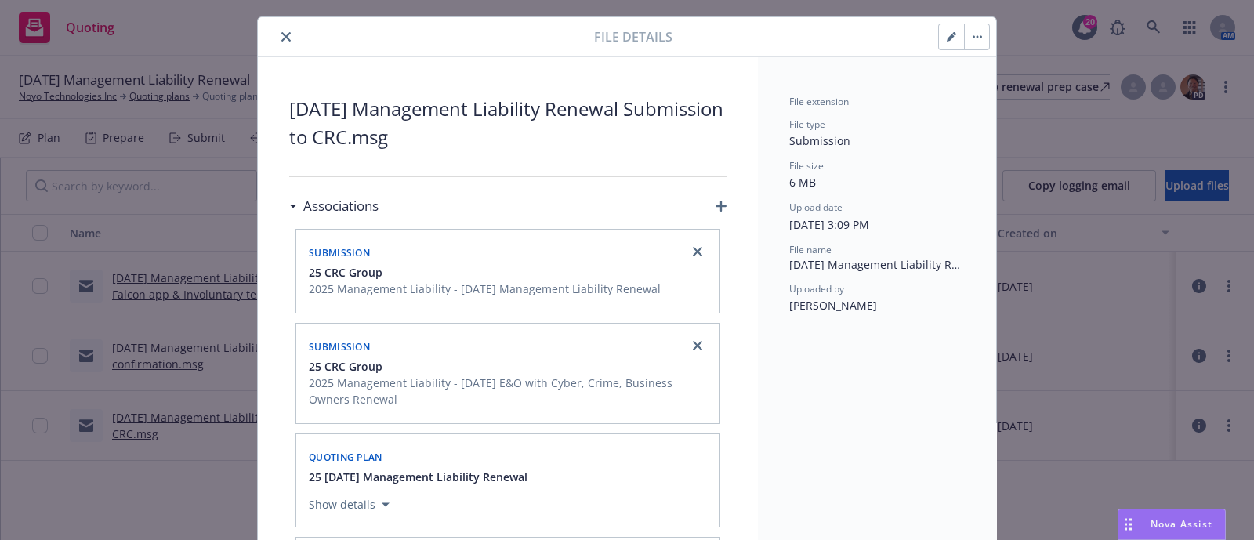
drag, startPoint x: 282, startPoint y: 25, endPoint x: 282, endPoint y: 34, distance: 8.6
click at [282, 34] on div "File details" at bounding box center [627, 37] width 738 height 40
click at [282, 34] on icon "close" at bounding box center [285, 36] width 9 height 9
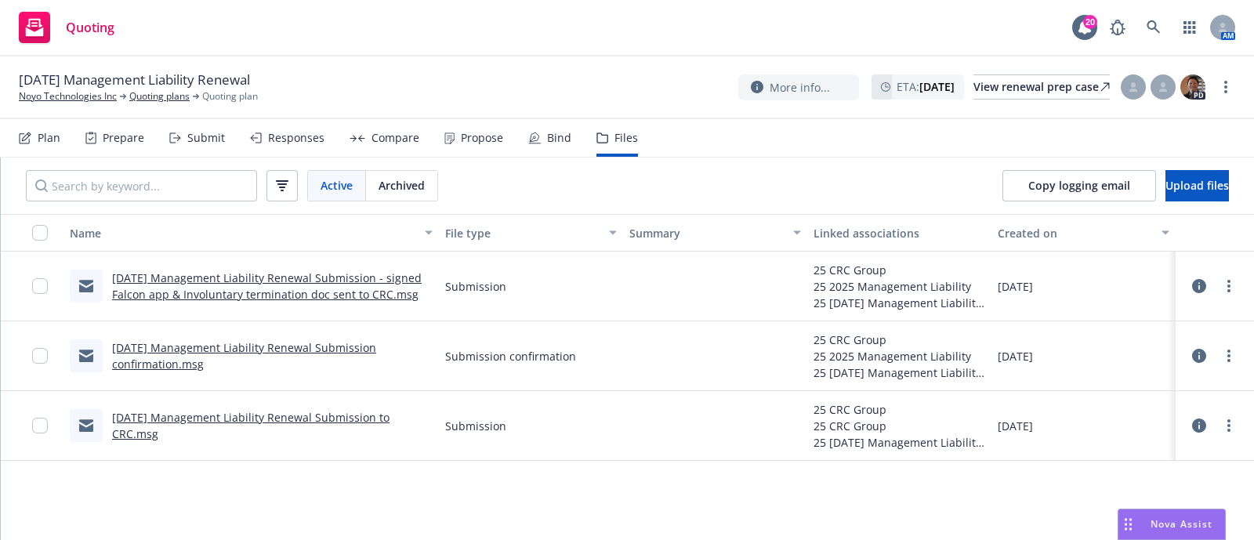
click at [1202, 354] on icon at bounding box center [1199, 356] width 14 height 14
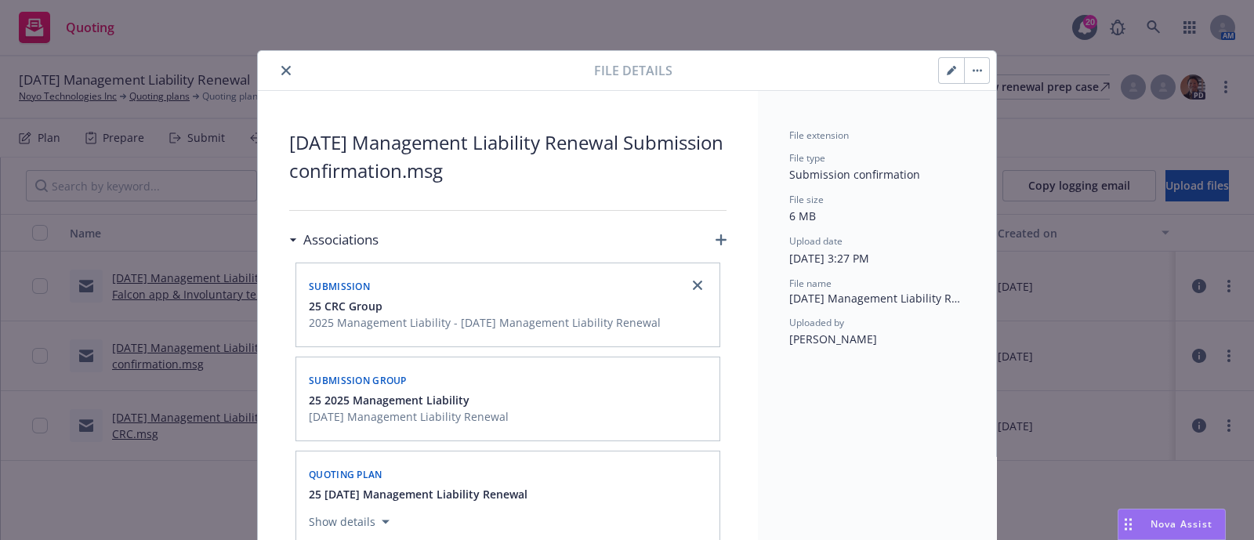
click at [705, 243] on div "Associations" at bounding box center [507, 239] width 437 height 33
click at [716, 241] on icon "button" at bounding box center [721, 239] width 11 height 11
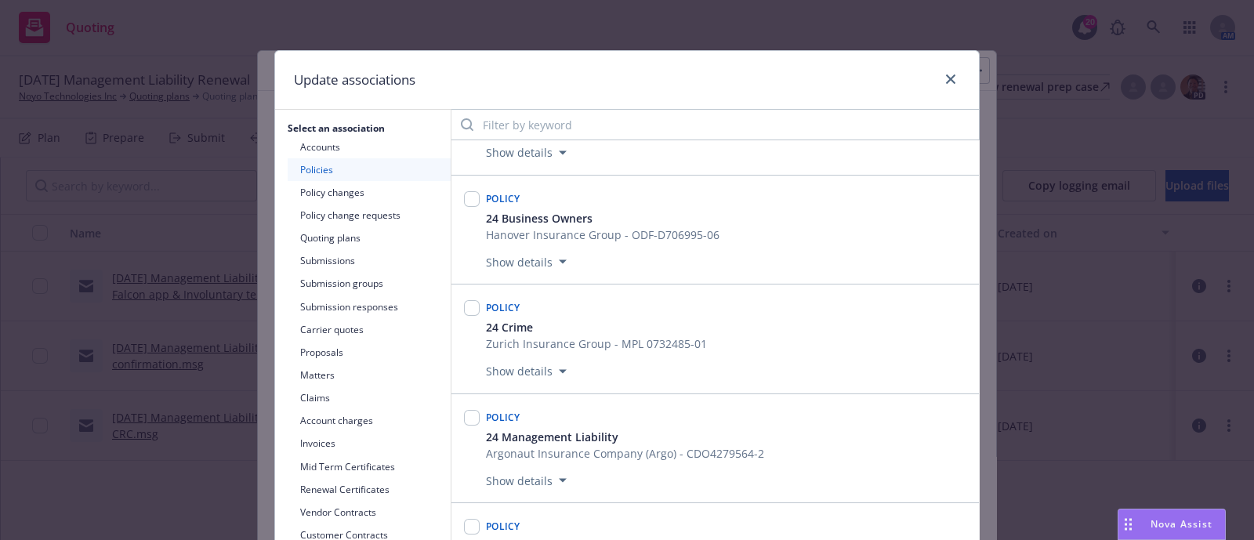
scroll to position [147, 0]
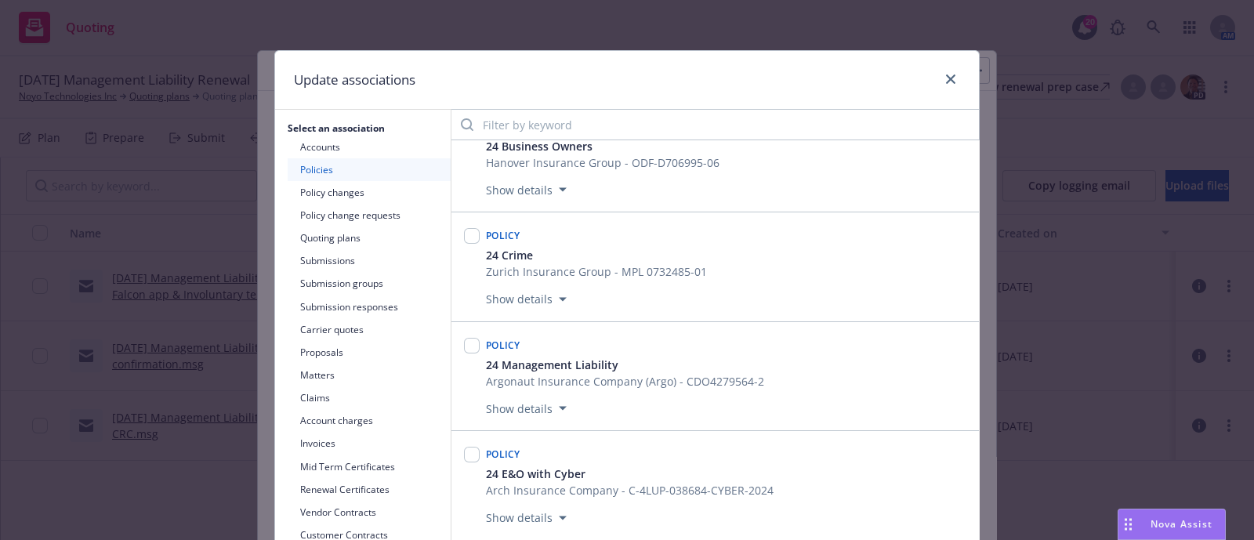
click at [368, 257] on button "Submissions" at bounding box center [369, 260] width 163 height 23
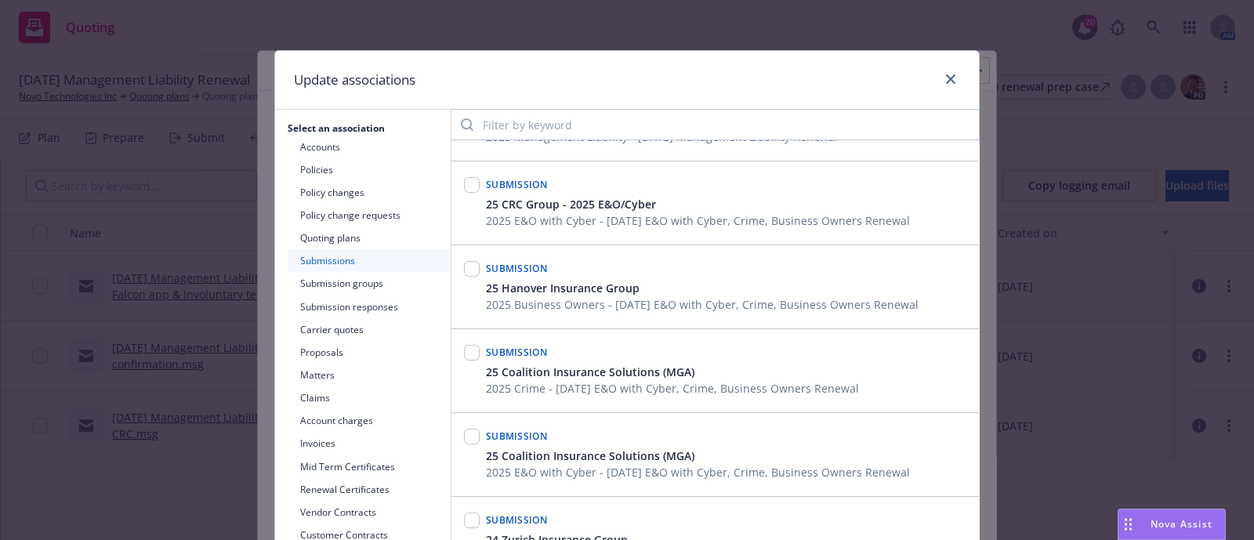
scroll to position [0, 0]
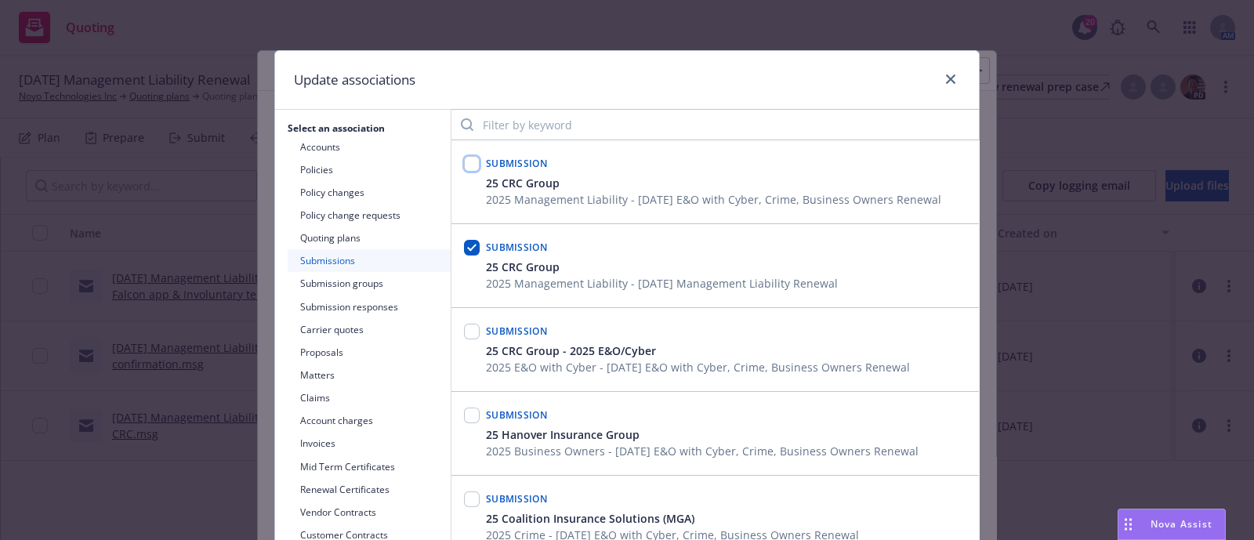
click at [464, 156] on input "checkbox" at bounding box center [472, 164] width 16 height 16
checkbox input "true"
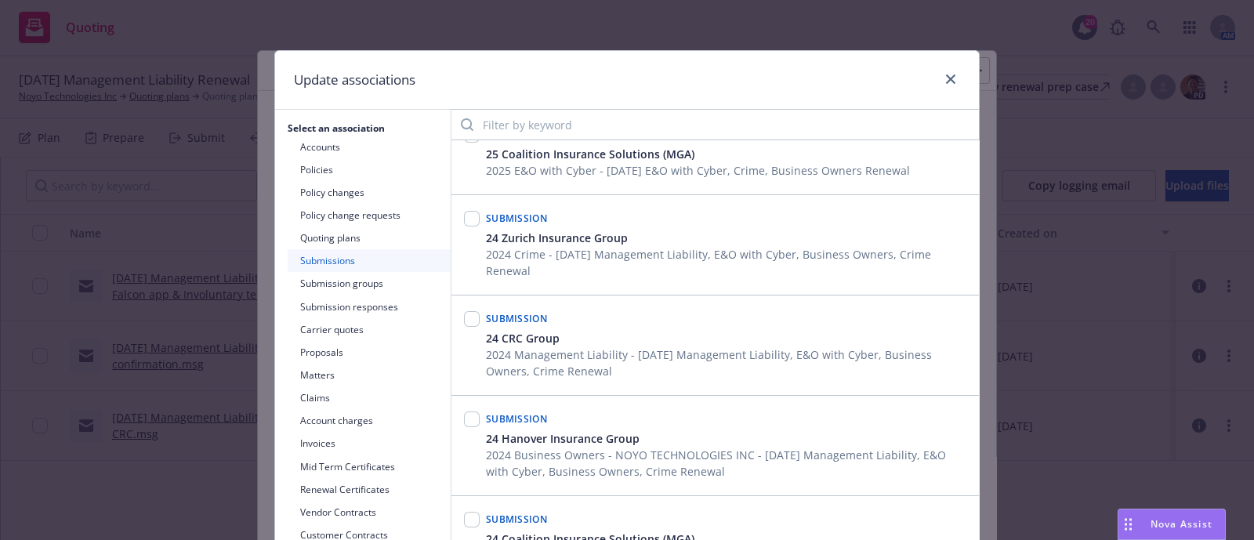
scroll to position [269, 0]
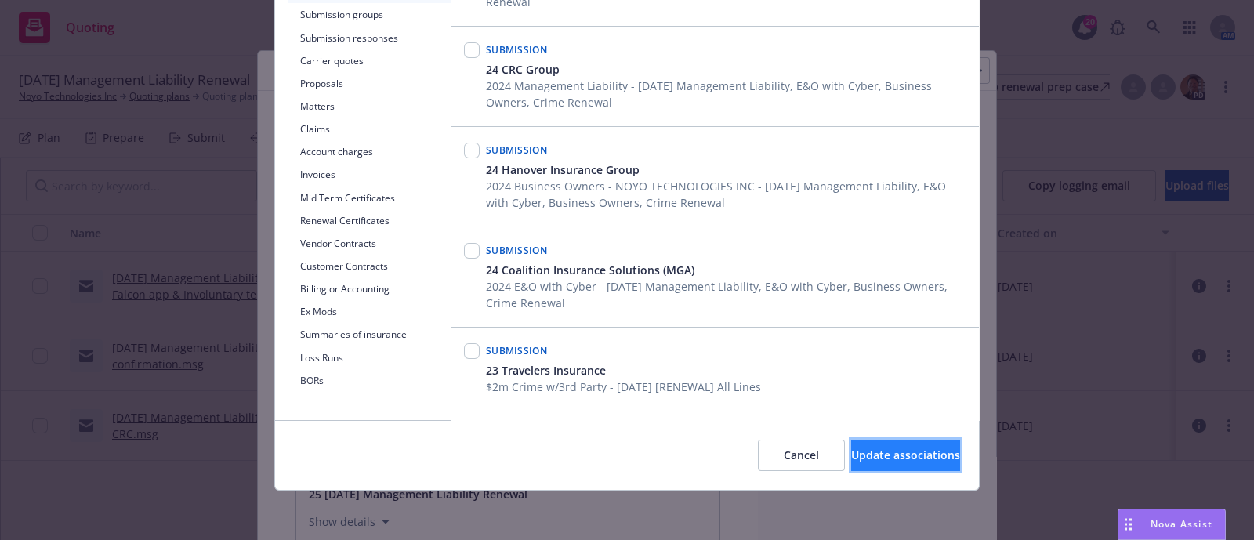
click at [886, 457] on span "Update associations" at bounding box center [905, 455] width 109 height 15
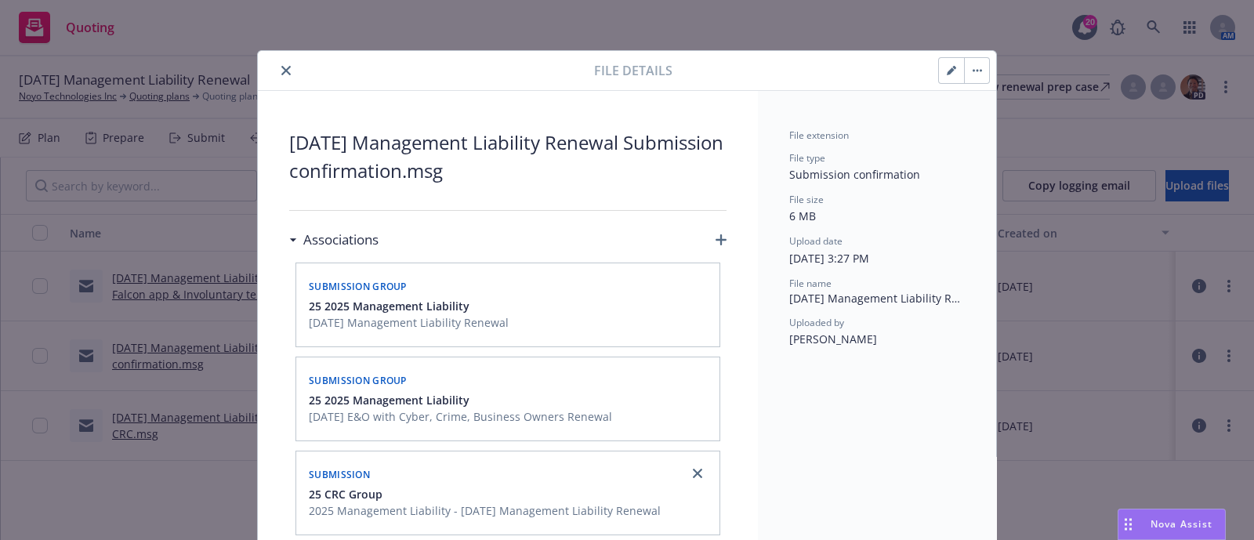
click at [280, 63] on button "close" at bounding box center [286, 70] width 19 height 19
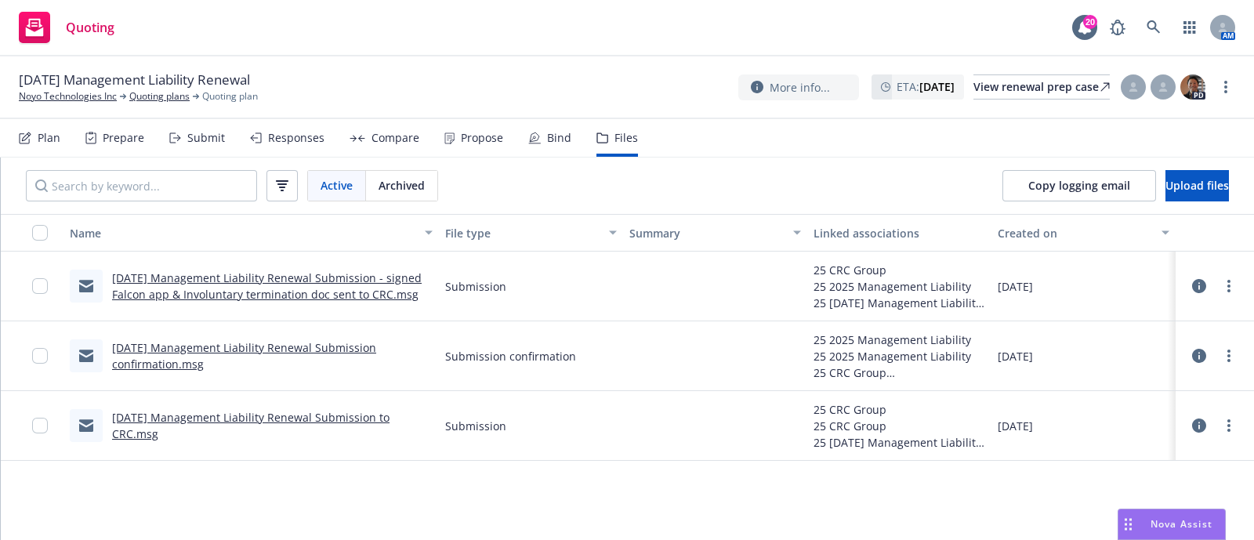
click at [1189, 419] on div at bounding box center [1215, 426] width 66 height 50
click at [1195, 422] on icon at bounding box center [1199, 426] width 14 height 14
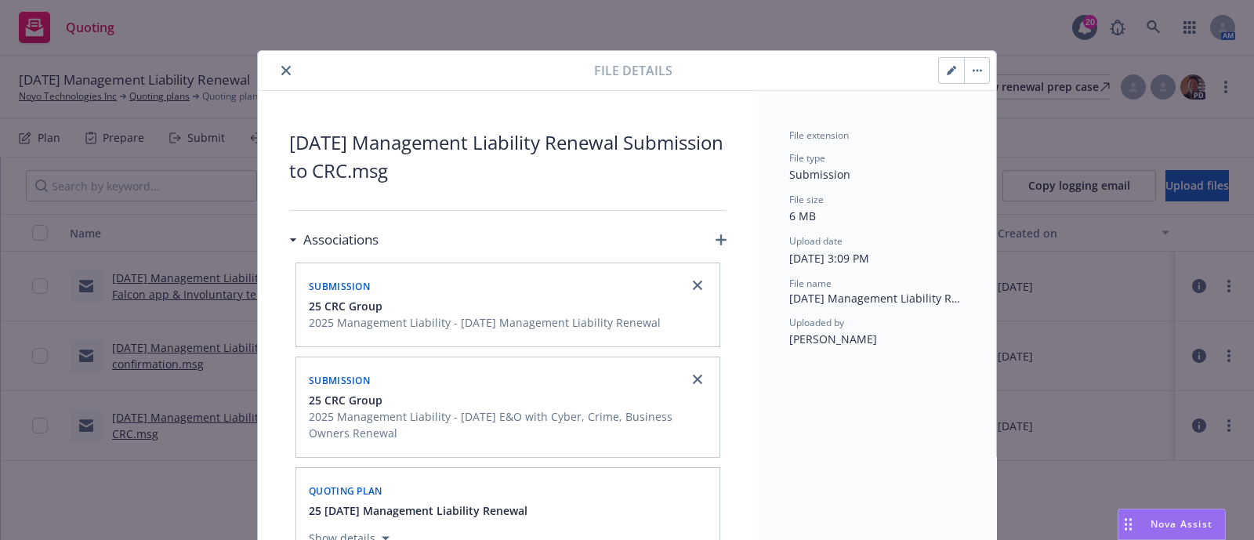
scroll to position [46, 0]
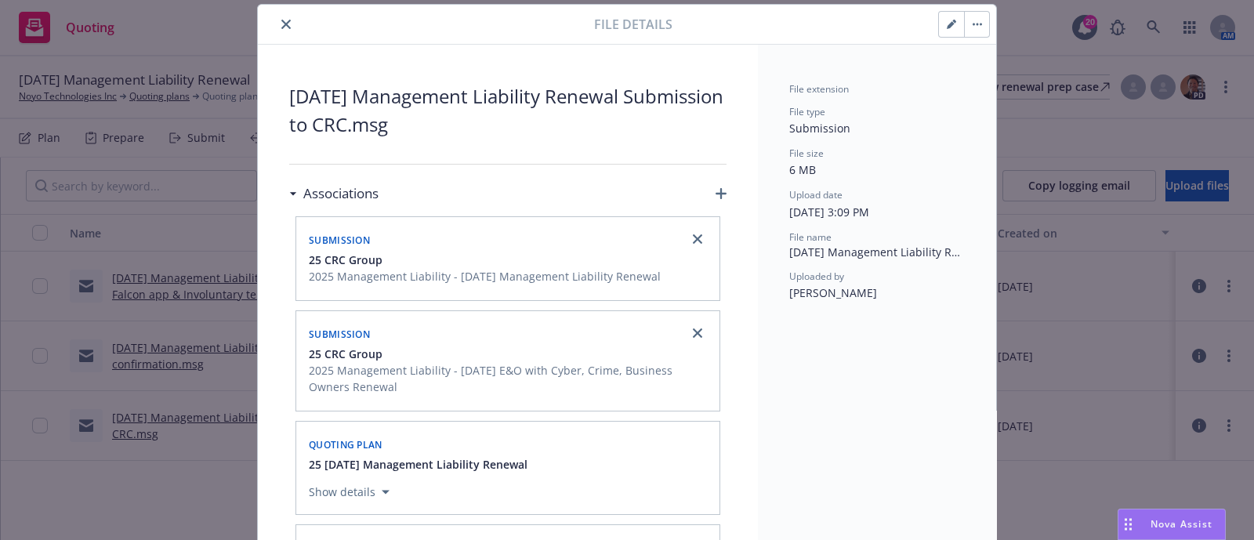
click at [716, 188] on icon "button" at bounding box center [721, 193] width 11 height 11
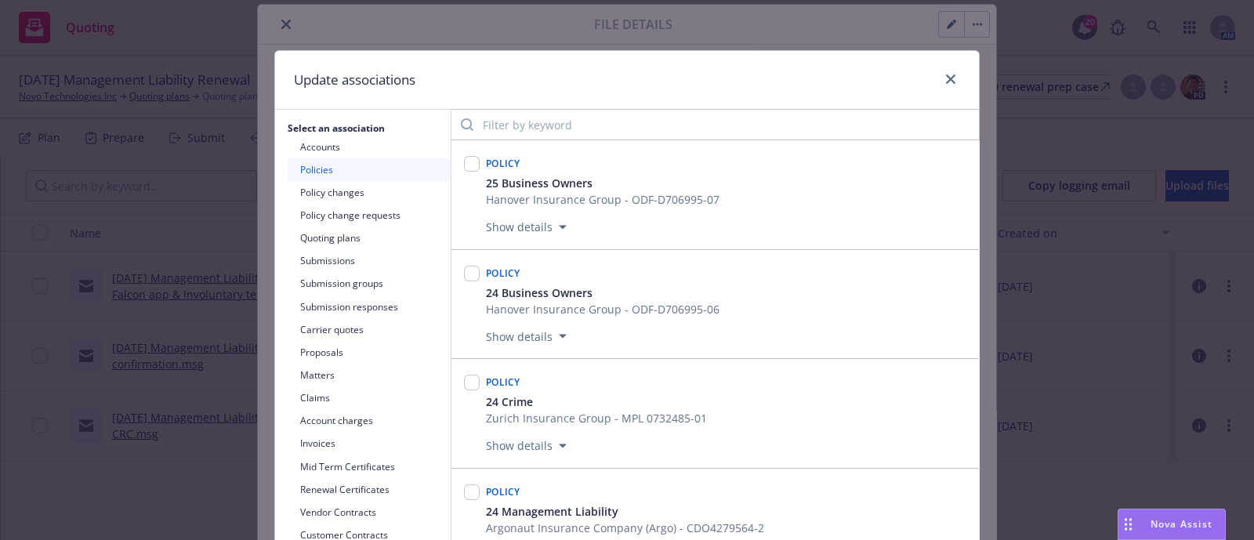
click at [371, 249] on button "Submissions" at bounding box center [369, 260] width 163 height 23
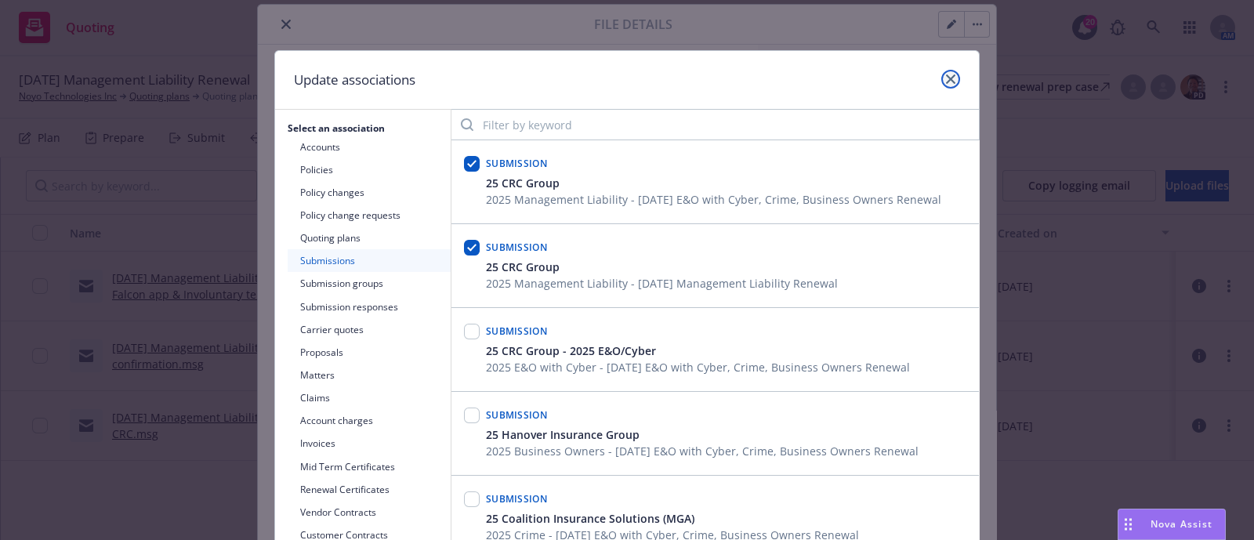
click at [941, 79] on link "close" at bounding box center [950, 79] width 19 height 19
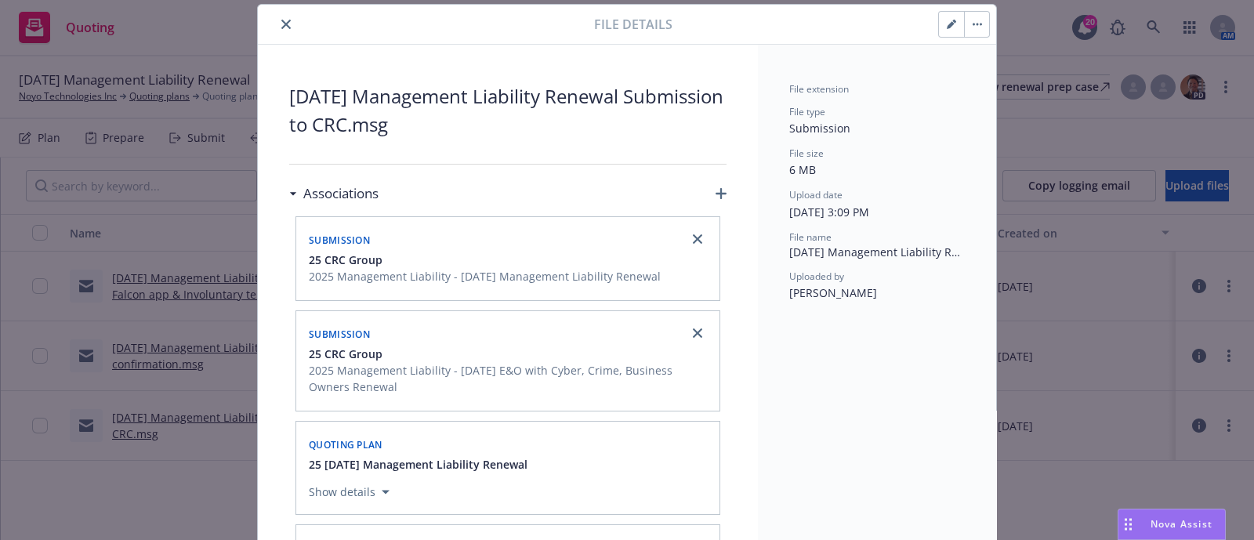
click at [281, 26] on icon "close" at bounding box center [285, 24] width 9 height 9
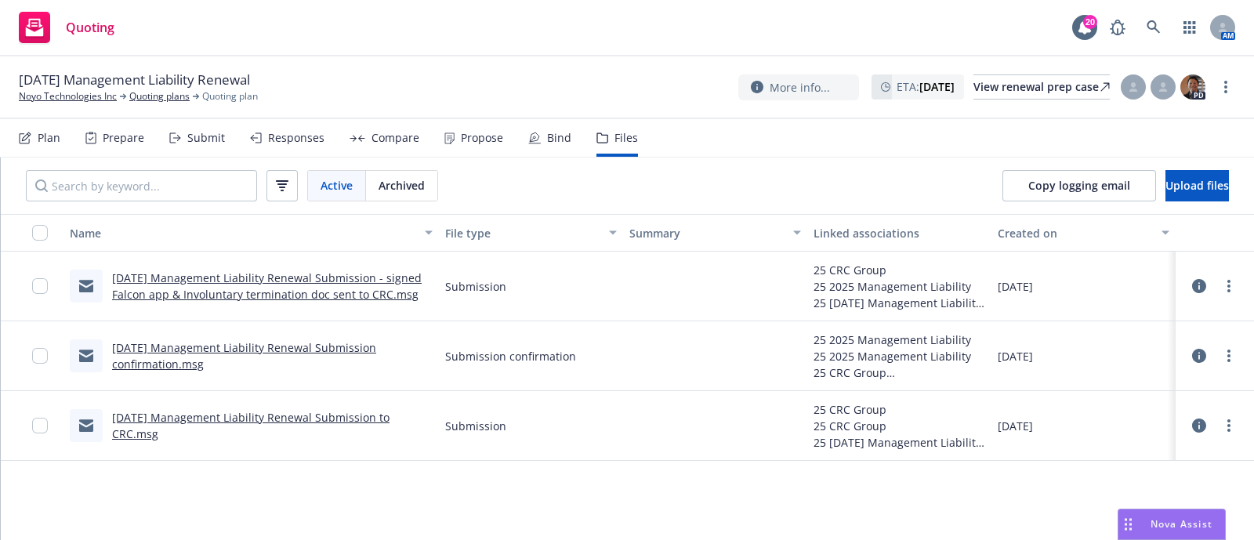
click at [1198, 351] on icon at bounding box center [1199, 356] width 14 height 14
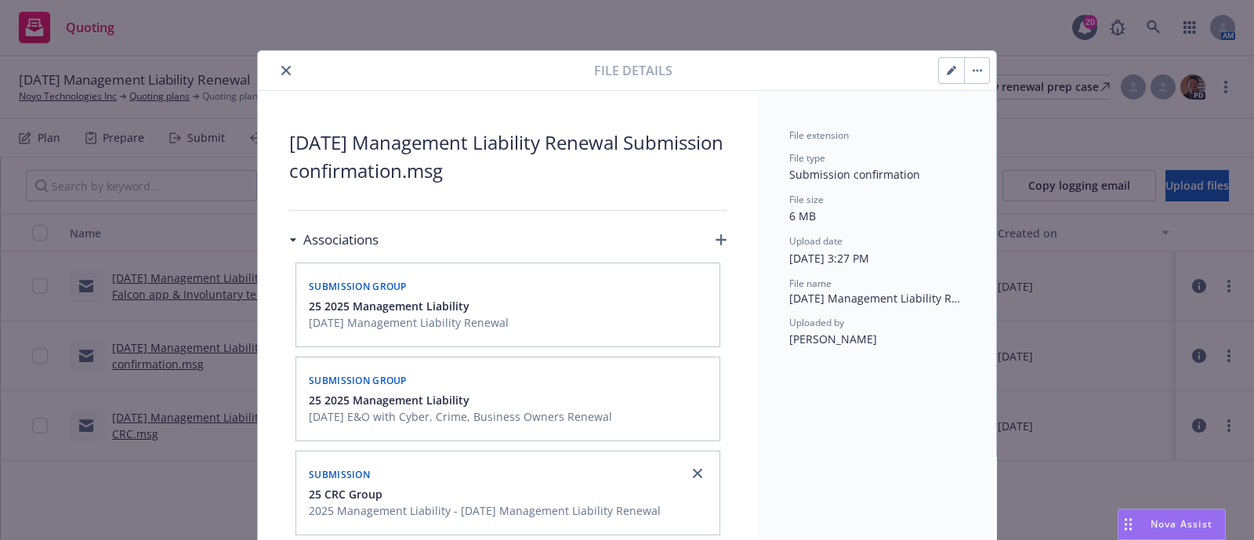
click at [277, 64] on button "close" at bounding box center [286, 70] width 19 height 19
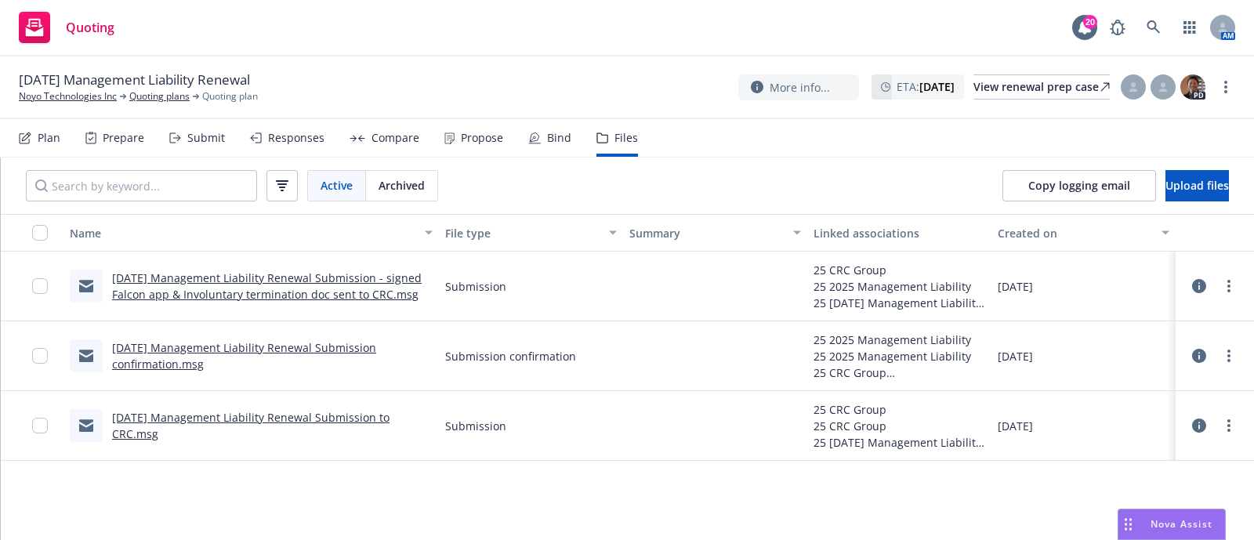
click at [1206, 282] on button at bounding box center [1199, 285] width 16 height 31
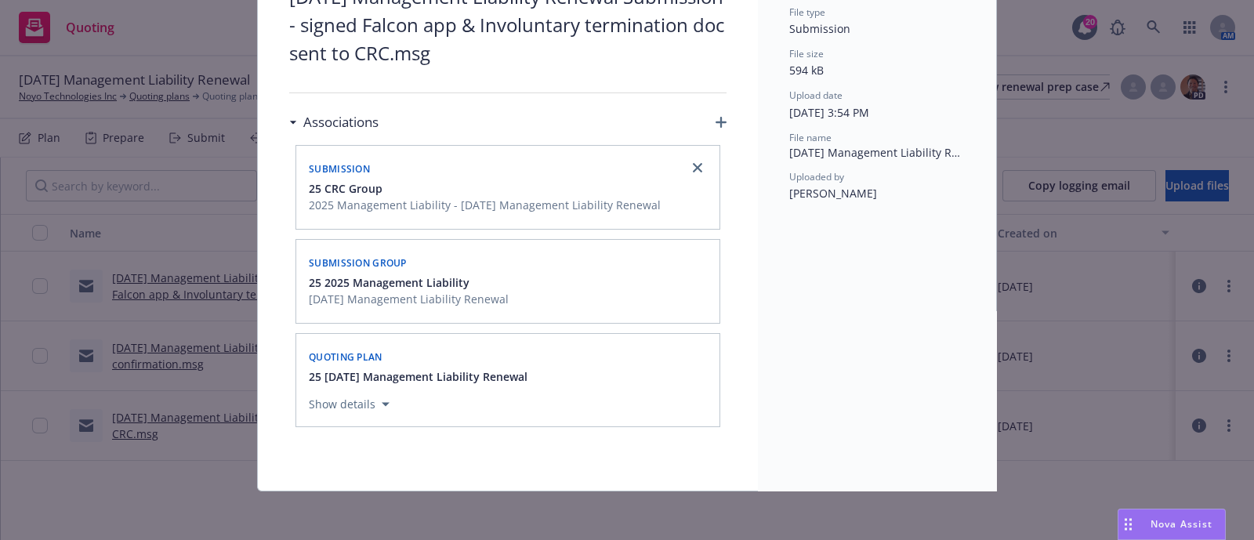
scroll to position [145, 0]
click at [716, 126] on icon "button" at bounding box center [721, 123] width 11 height 11
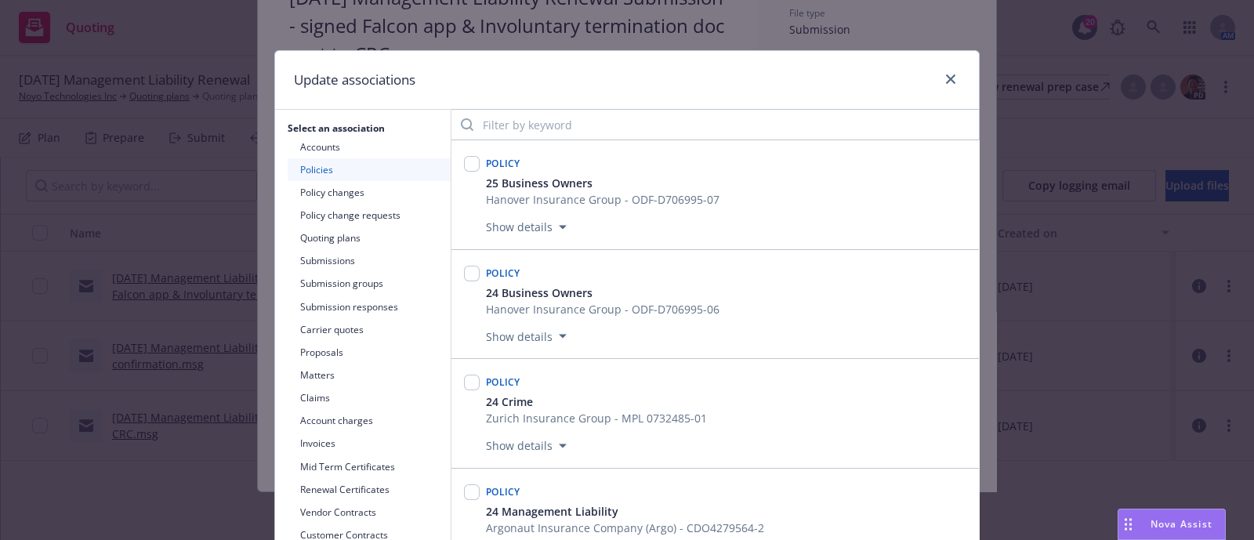
click at [375, 254] on button "Submissions" at bounding box center [369, 260] width 163 height 23
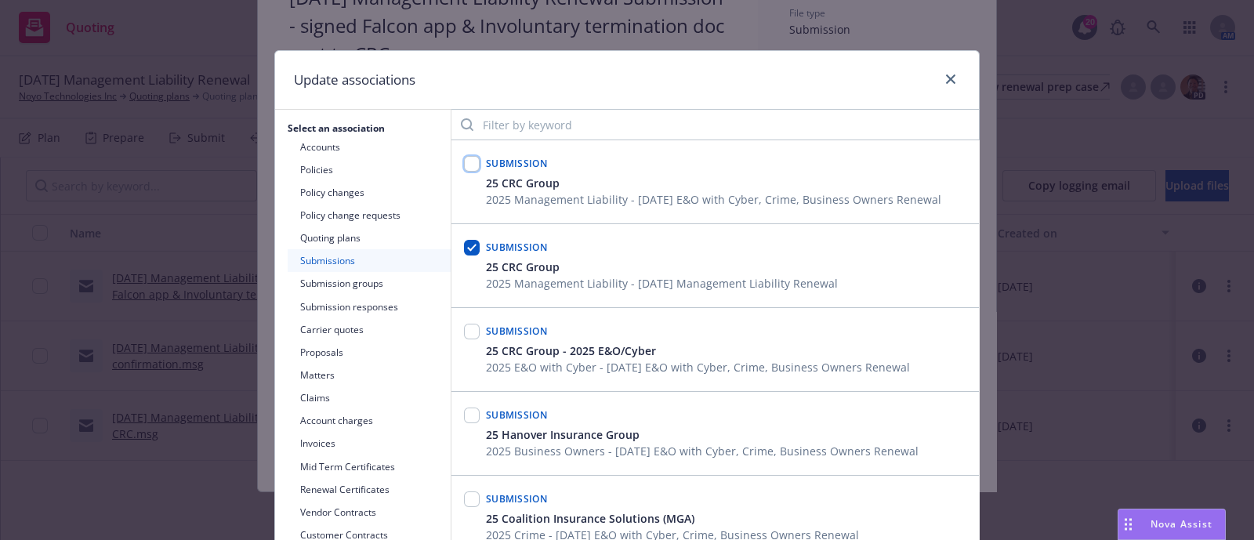
click at [464, 158] on input "checkbox" at bounding box center [472, 164] width 16 height 16
checkbox input "true"
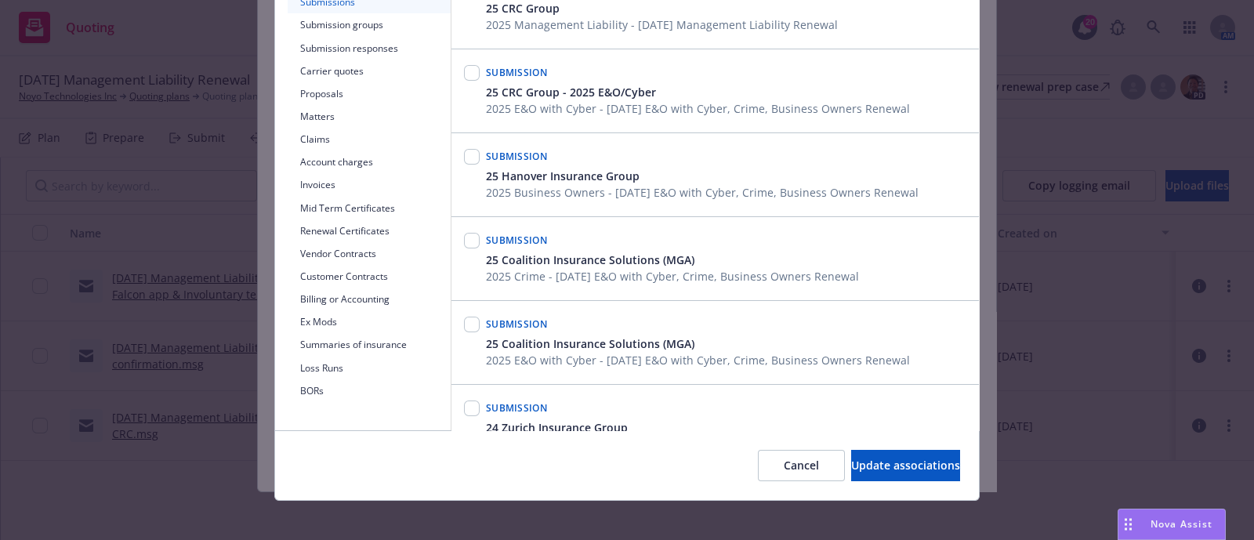
scroll to position [260, 0]
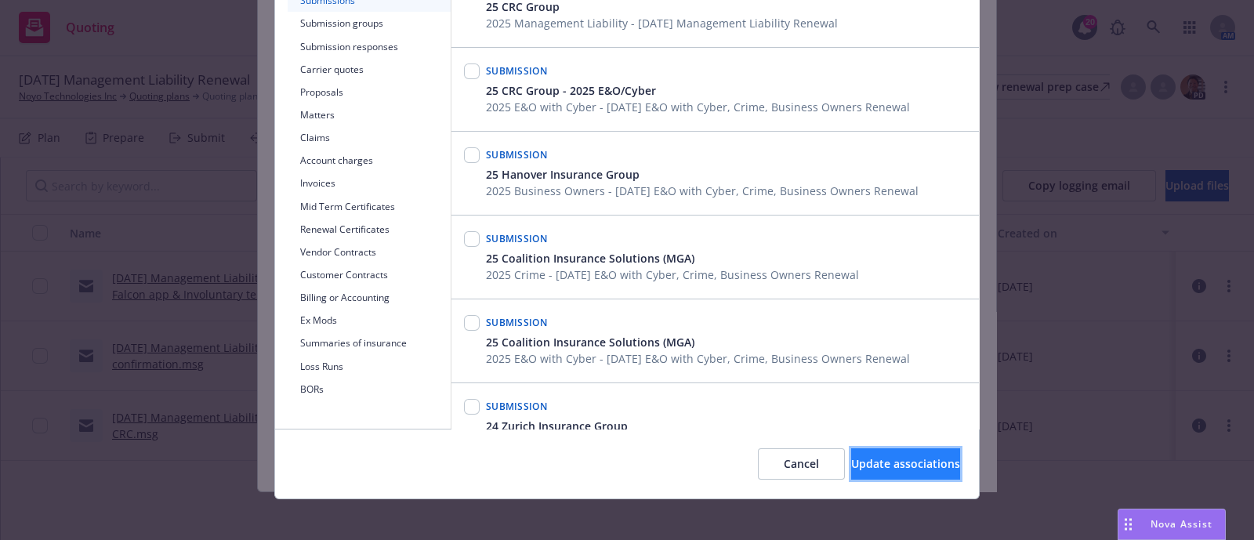
click at [895, 464] on span "Update associations" at bounding box center [905, 463] width 109 height 15
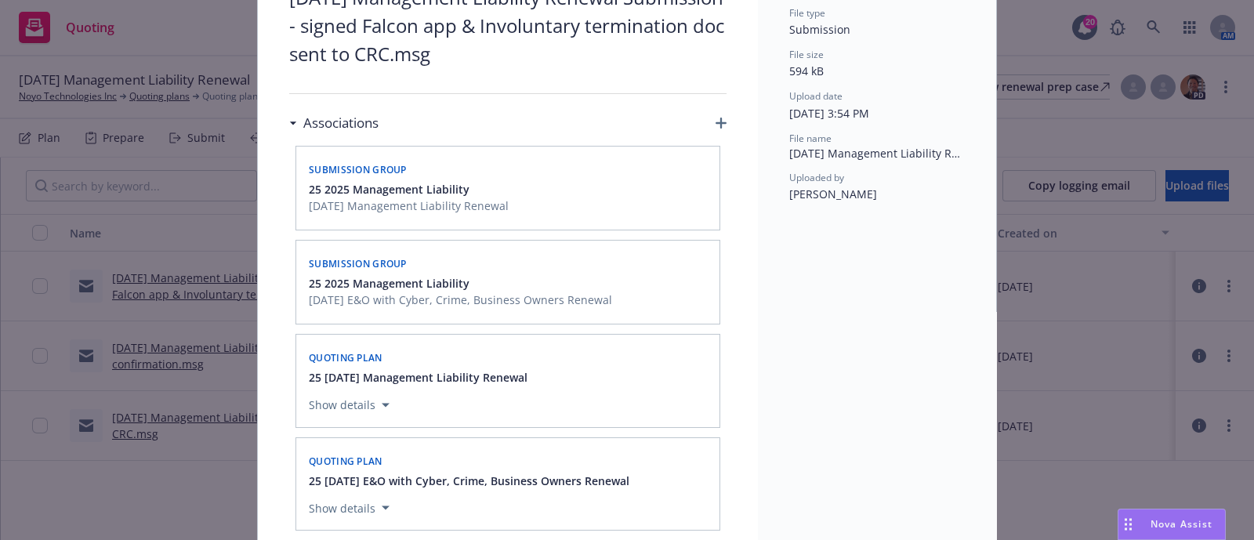
scroll to position [431, 0]
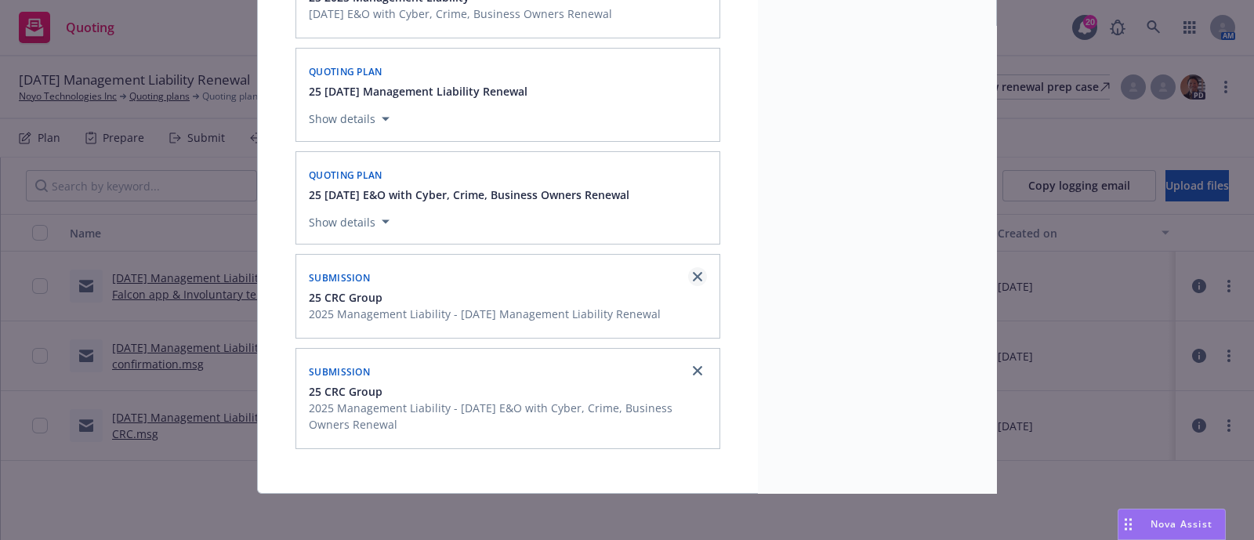
click at [693, 272] on icon "close" at bounding box center [697, 276] width 9 height 9
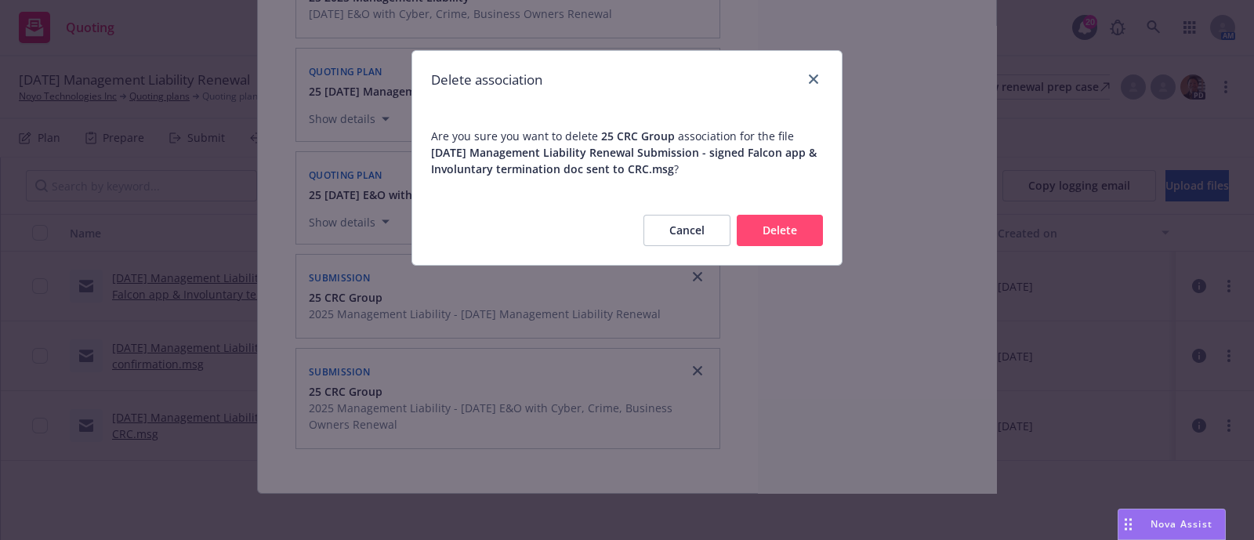
click at [796, 223] on button "Delete" at bounding box center [780, 230] width 86 height 31
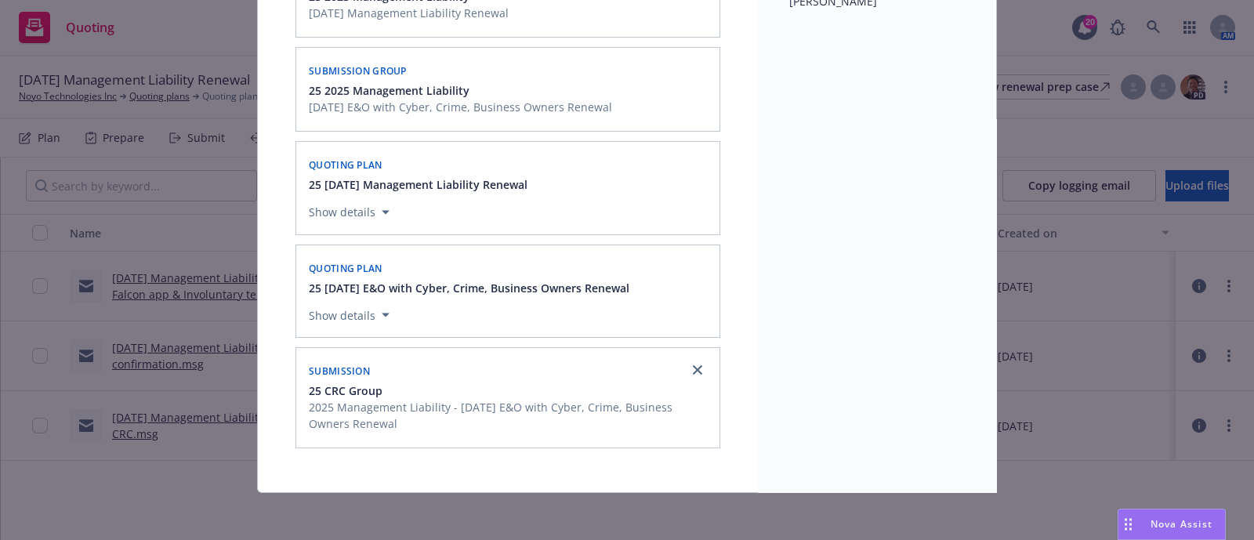
scroll to position [0, 0]
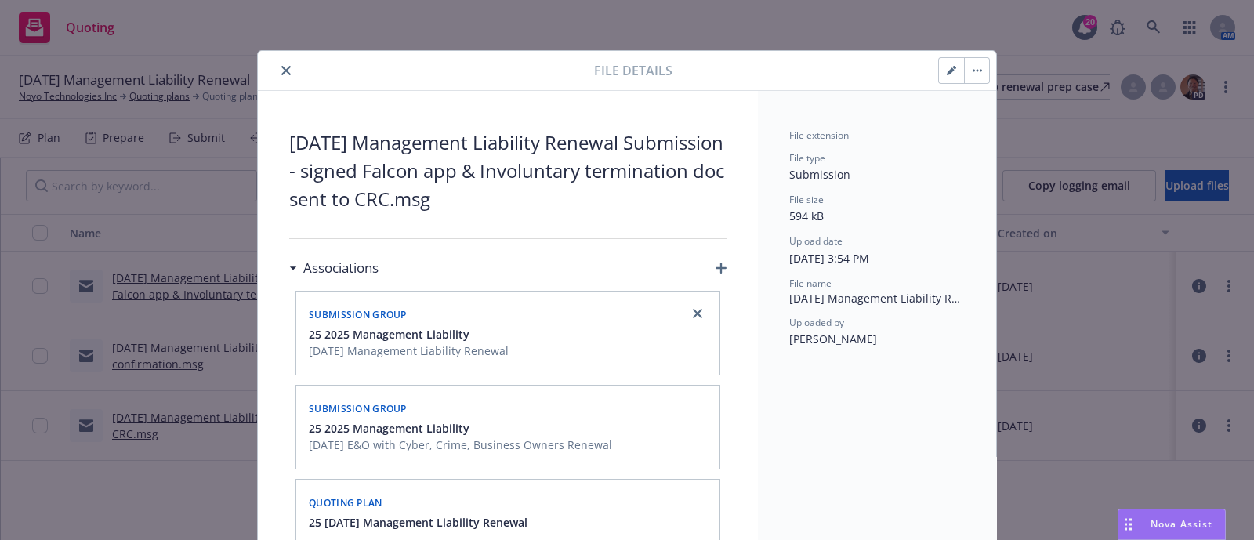
click at [285, 65] on button "close" at bounding box center [286, 70] width 19 height 19
